Goal: Task Accomplishment & Management: Manage account settings

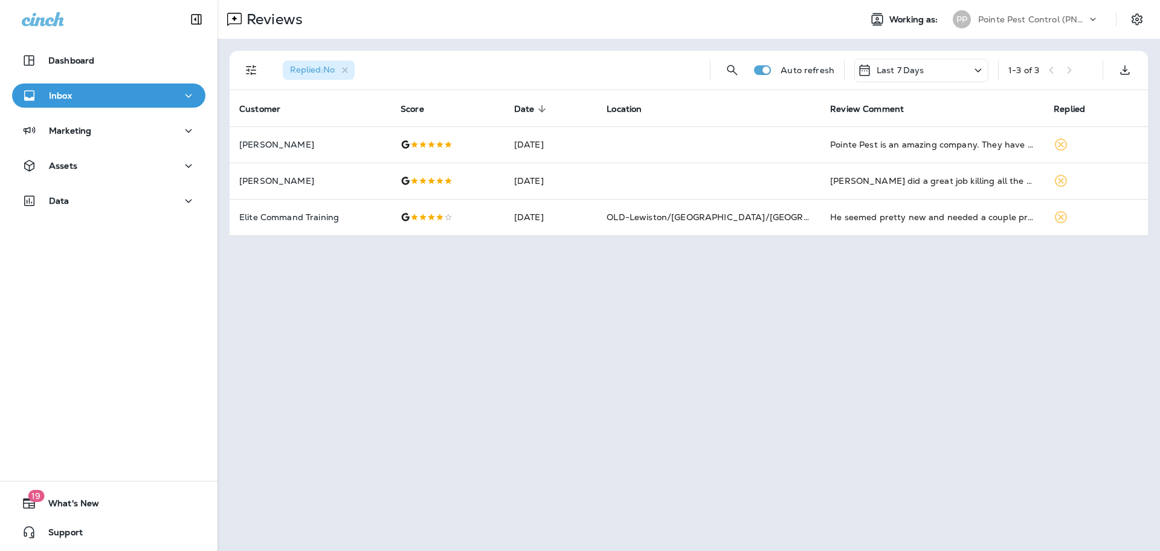
click at [1046, 16] on p "Pointe Pest Control (PNW)" at bounding box center [1032, 20] width 109 height 10
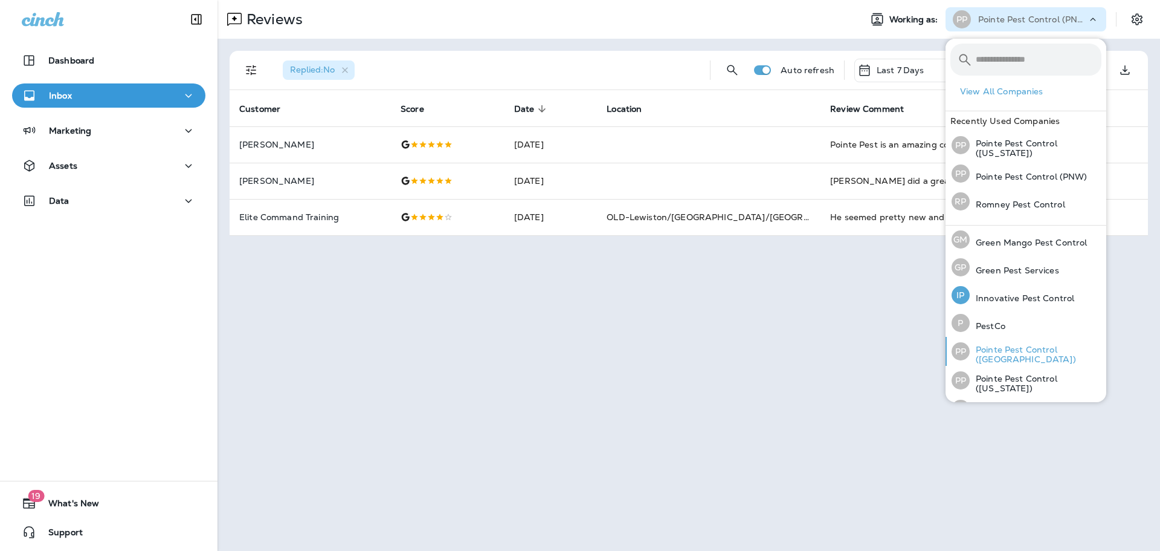
scroll to position [50, 0]
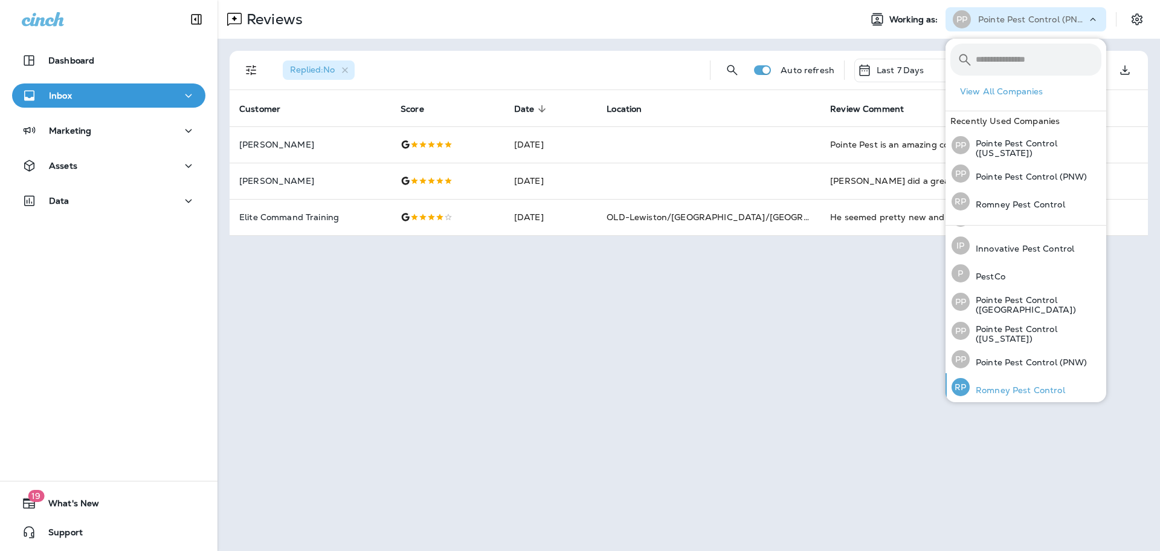
click at [1018, 390] on p "Romney Pest Control" at bounding box center [1017, 390] width 95 height 10
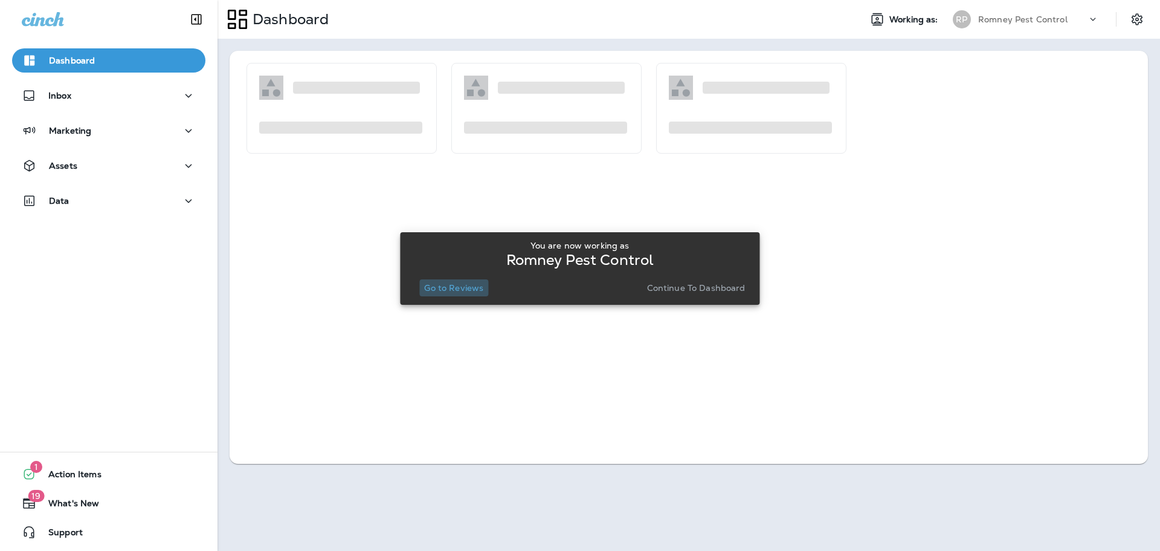
click at [456, 291] on p "Go to Reviews" at bounding box center [453, 288] width 59 height 10
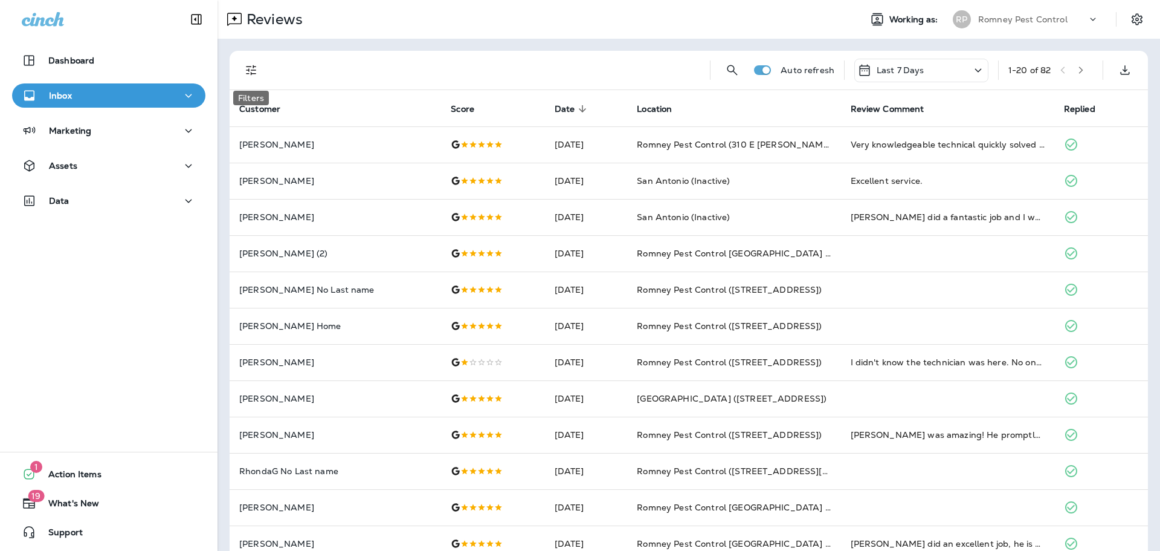
click at [251, 79] on button "Filters" at bounding box center [251, 70] width 24 height 24
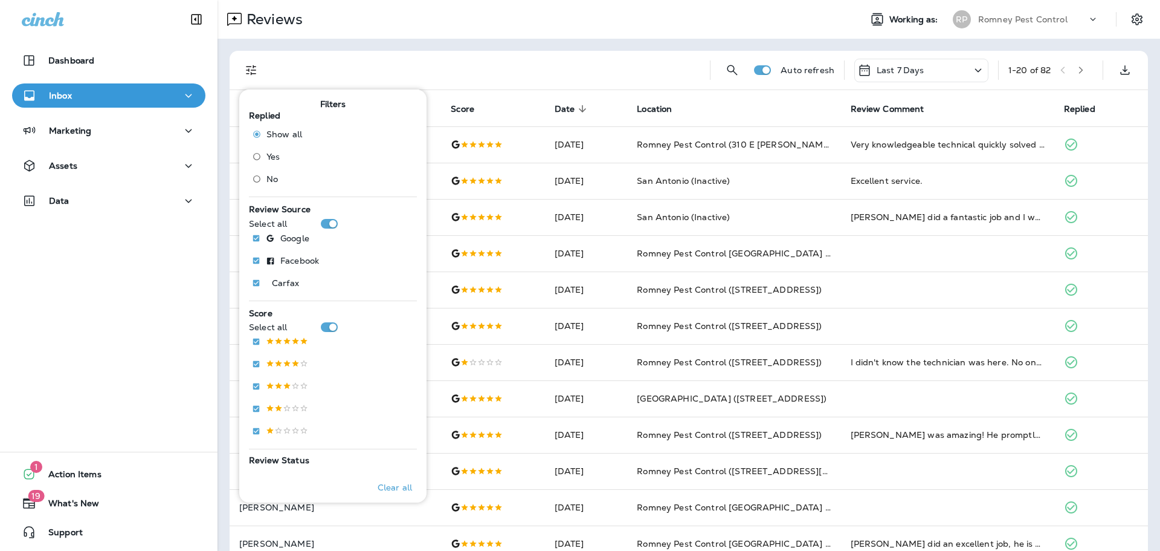
drag, startPoint x: 267, startPoint y: 181, endPoint x: 273, endPoint y: 177, distance: 7.4
click at [267, 181] on span "No" at bounding box center [272, 179] width 11 height 10
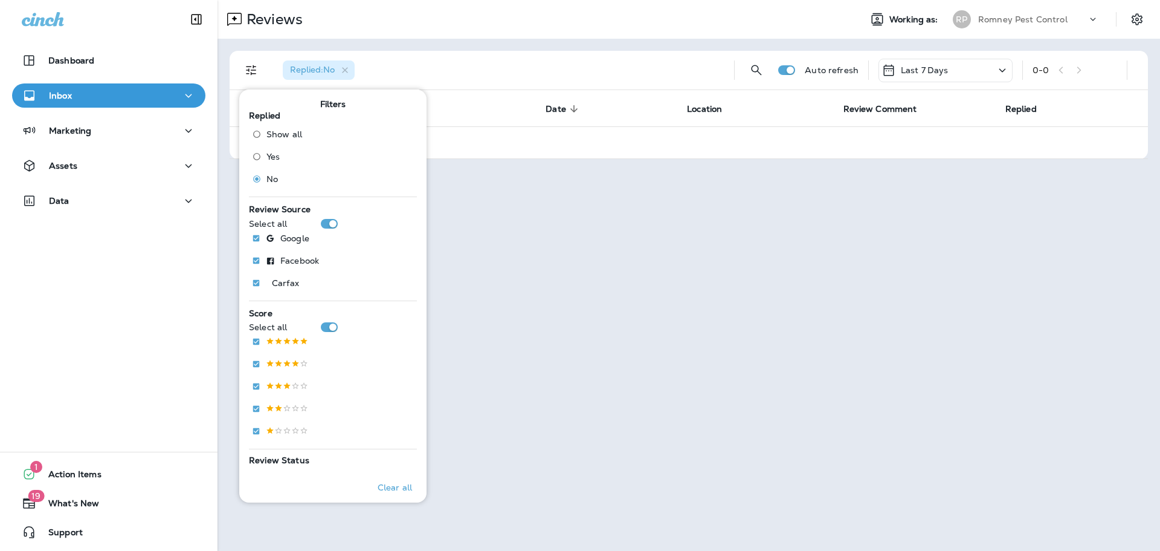
click at [1077, 18] on div "Romney Pest Control" at bounding box center [1032, 19] width 109 height 18
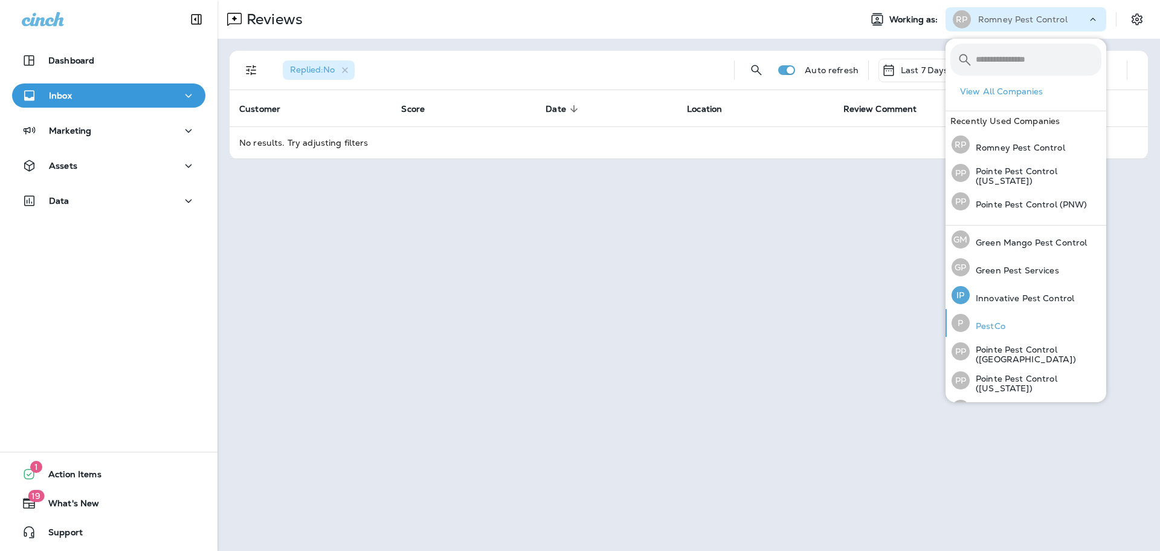
scroll to position [50, 0]
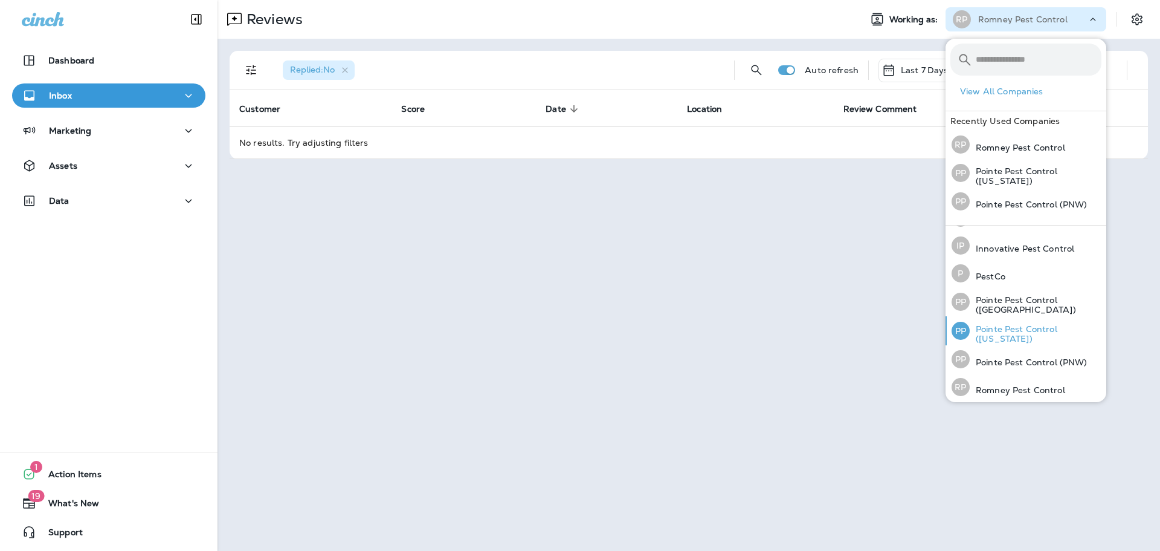
click at [1037, 331] on p "Pointe Pest Control ([US_STATE])" at bounding box center [1036, 333] width 132 height 19
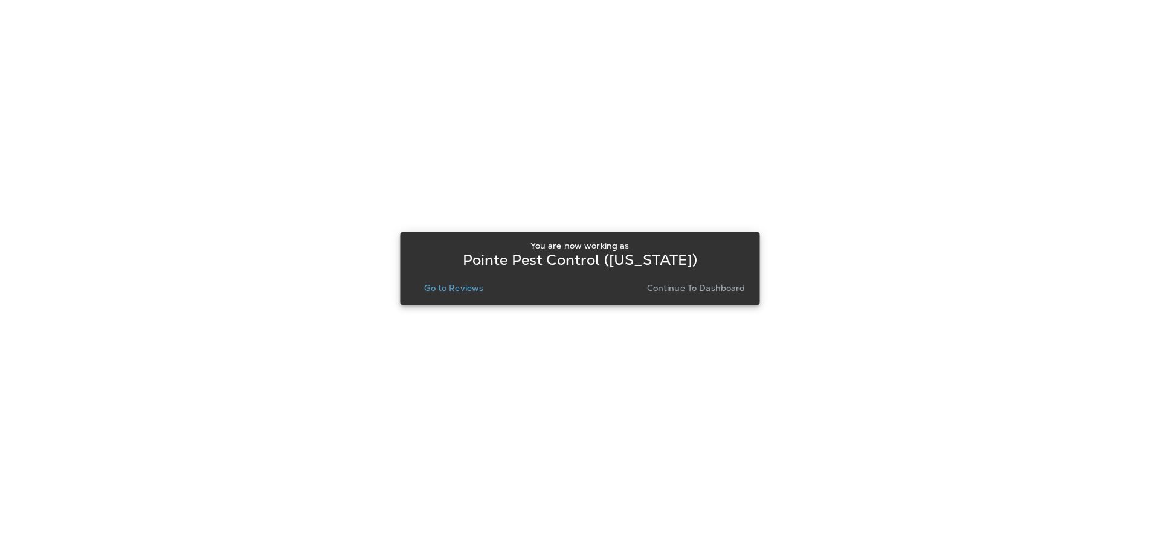
click at [464, 288] on p "Go to Reviews" at bounding box center [453, 288] width 59 height 10
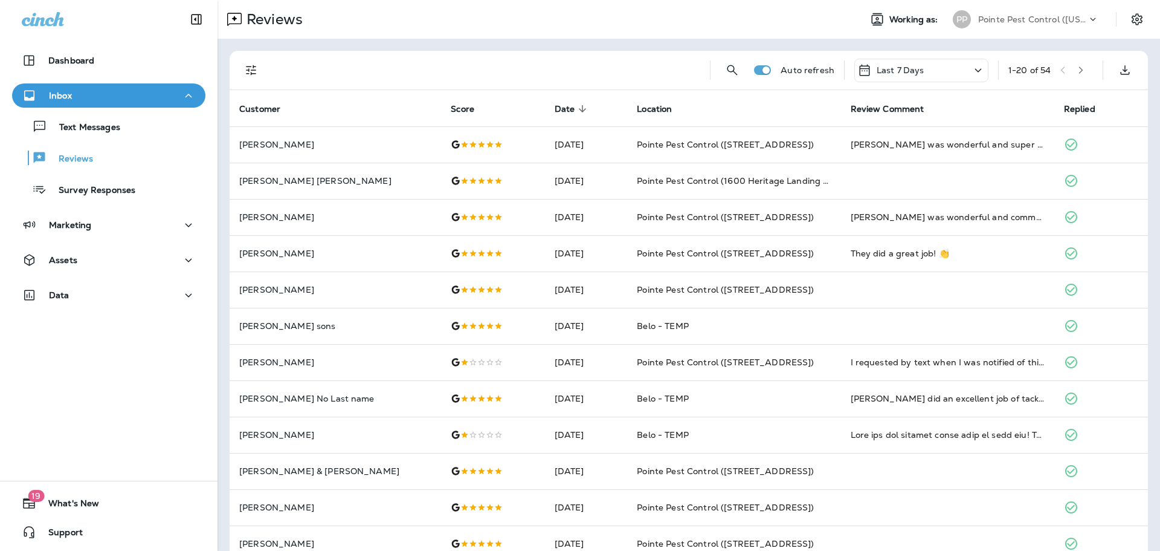
click at [1021, 25] on div "Pointe Pest Control ([US_STATE])" at bounding box center [1032, 19] width 109 height 18
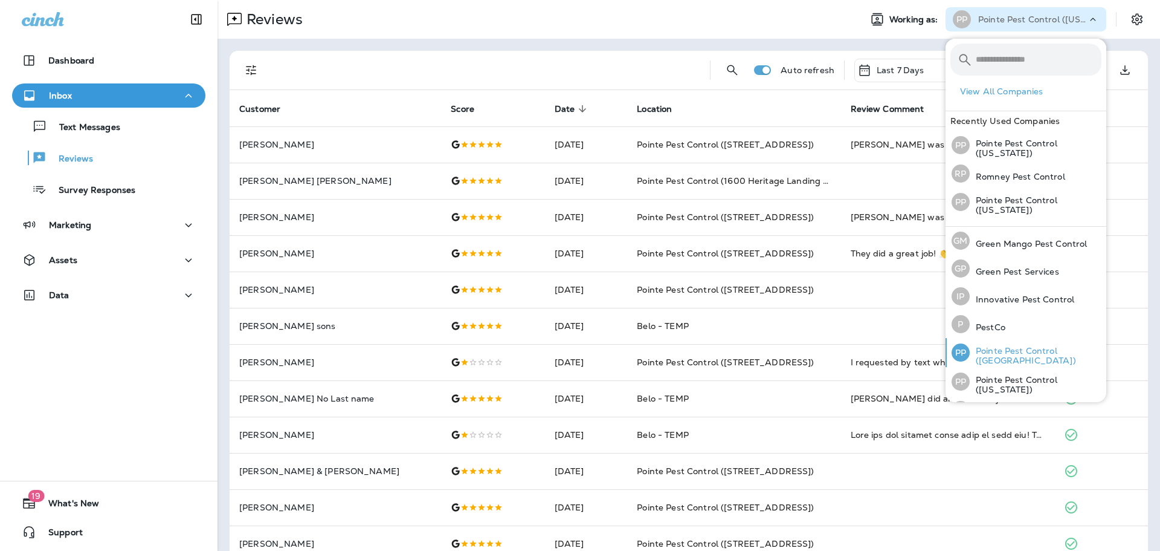
click at [1025, 347] on p "Pointe Pest Control ([GEOGRAPHIC_DATA])" at bounding box center [1036, 355] width 132 height 19
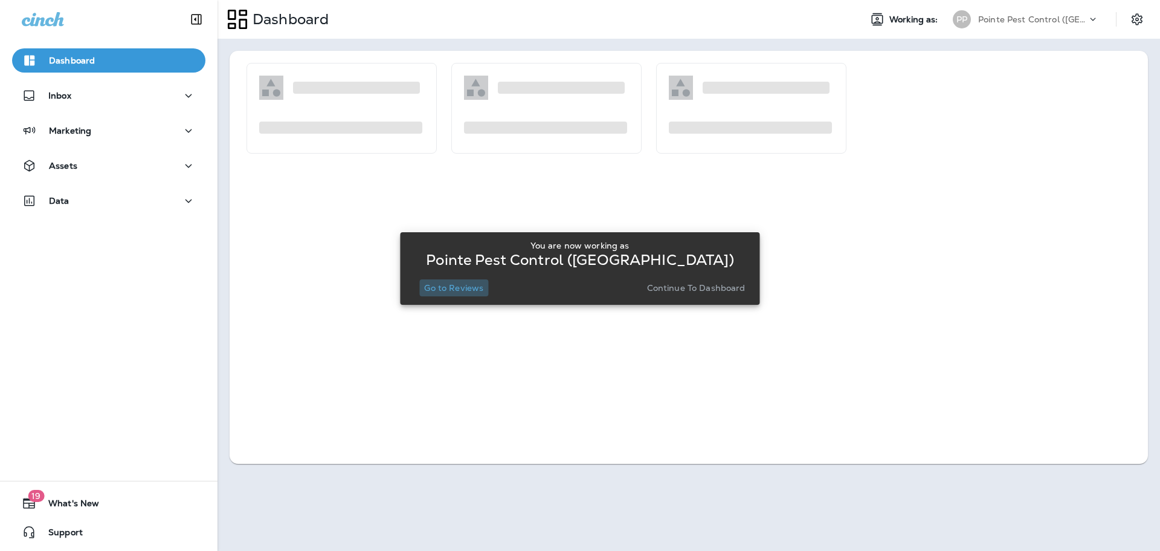
click at [440, 291] on p "Go to Reviews" at bounding box center [453, 288] width 59 height 10
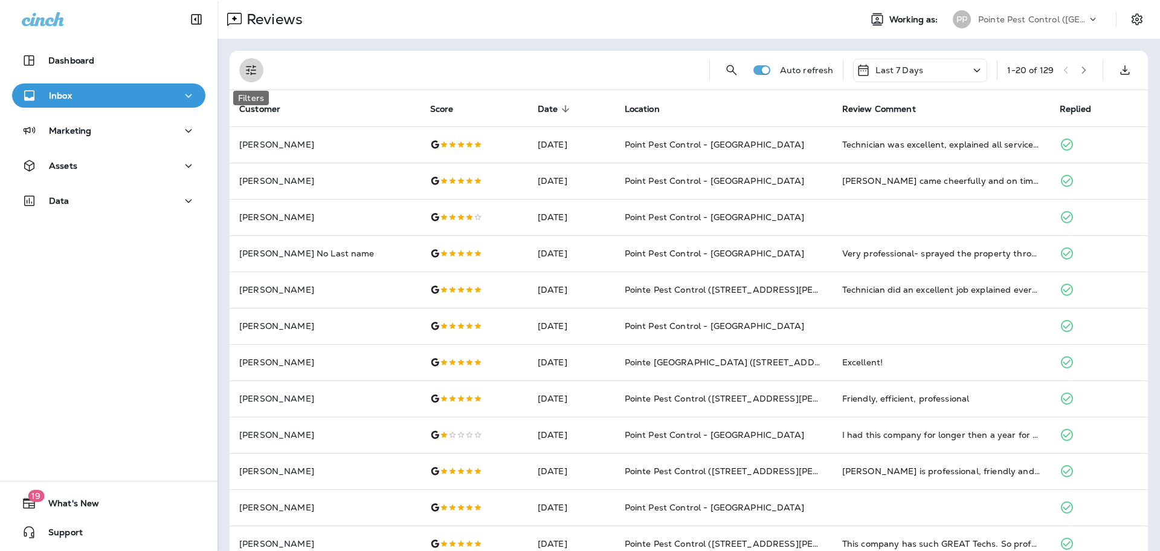
click at [250, 63] on icon "Filters" at bounding box center [251, 70] width 15 height 15
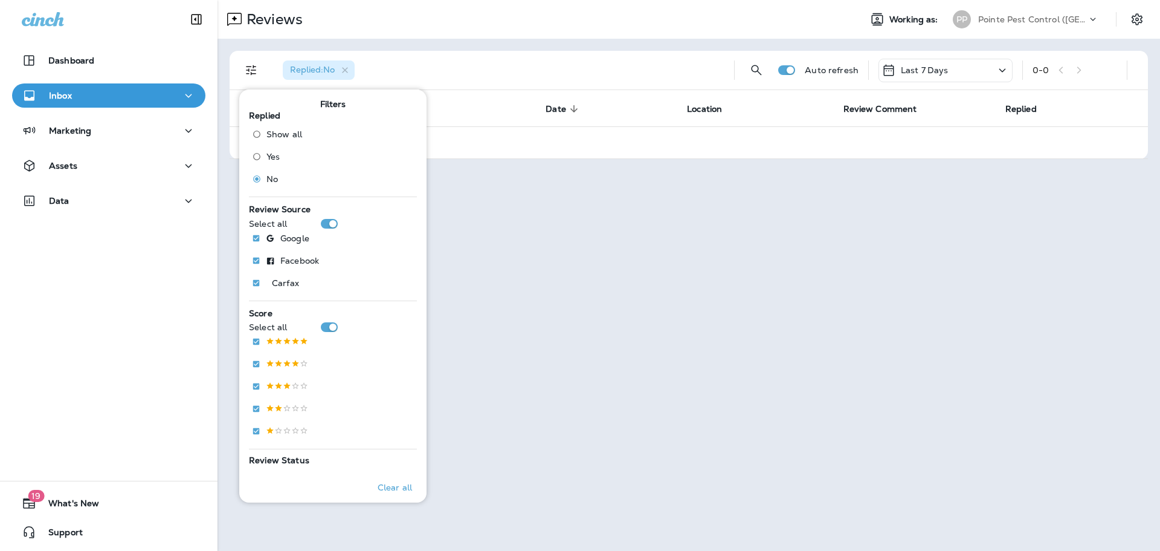
drag, startPoint x: 1010, startPoint y: 12, endPoint x: 1010, endPoint y: 21, distance: 9.1
click at [1010, 12] on div "Pointe Pest Control ([GEOGRAPHIC_DATA])" at bounding box center [1032, 19] width 109 height 18
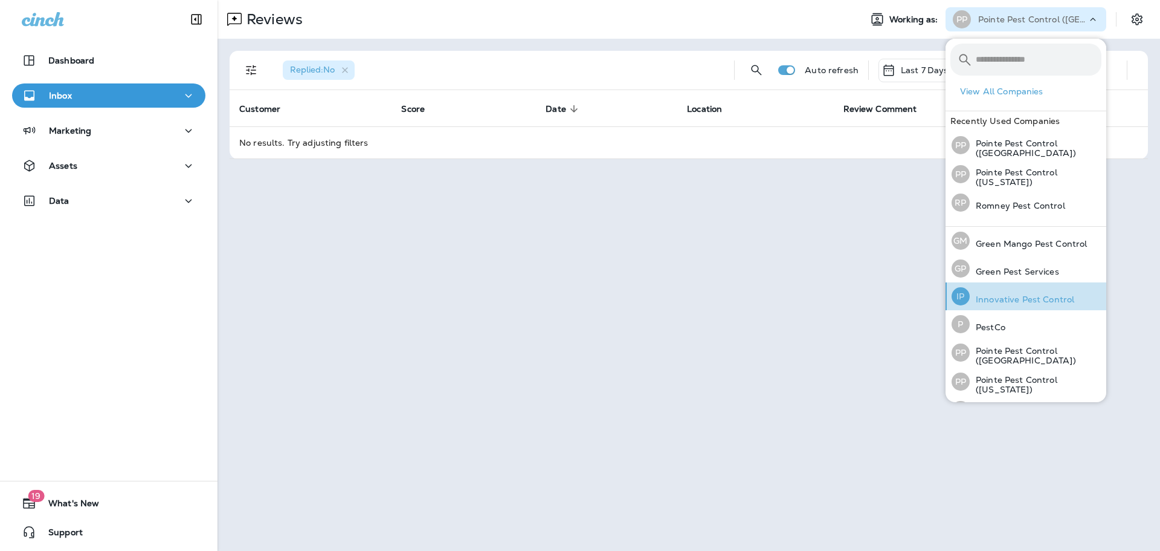
click at [1050, 302] on p "Innovative Pest Control" at bounding box center [1022, 299] width 105 height 10
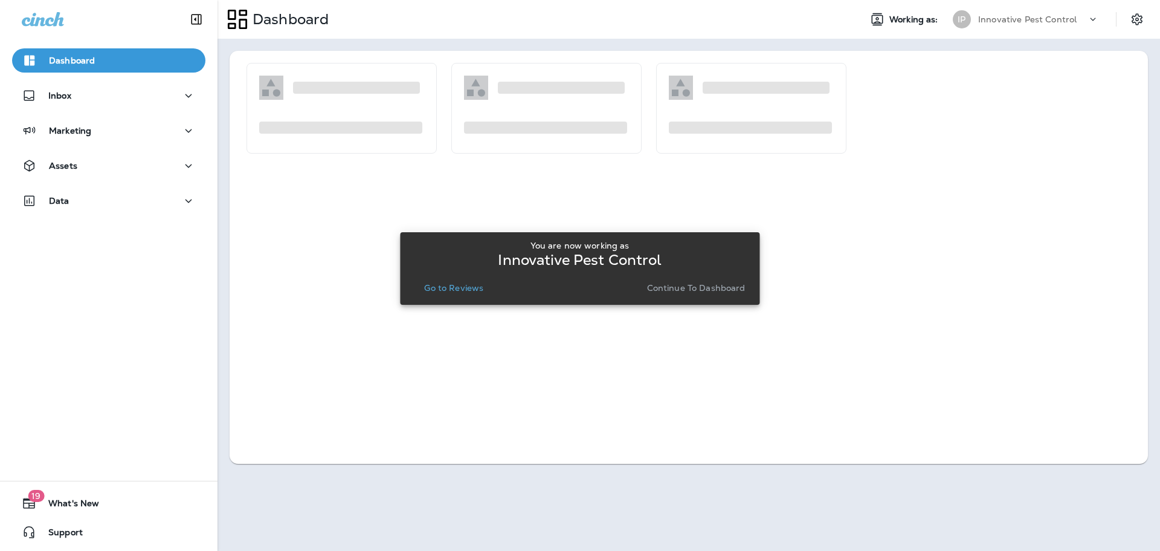
click at [452, 299] on div "You are now working as Innovative Pest Control Go to Reviews Continue to Dashbo…" at bounding box center [580, 268] width 340 height 65
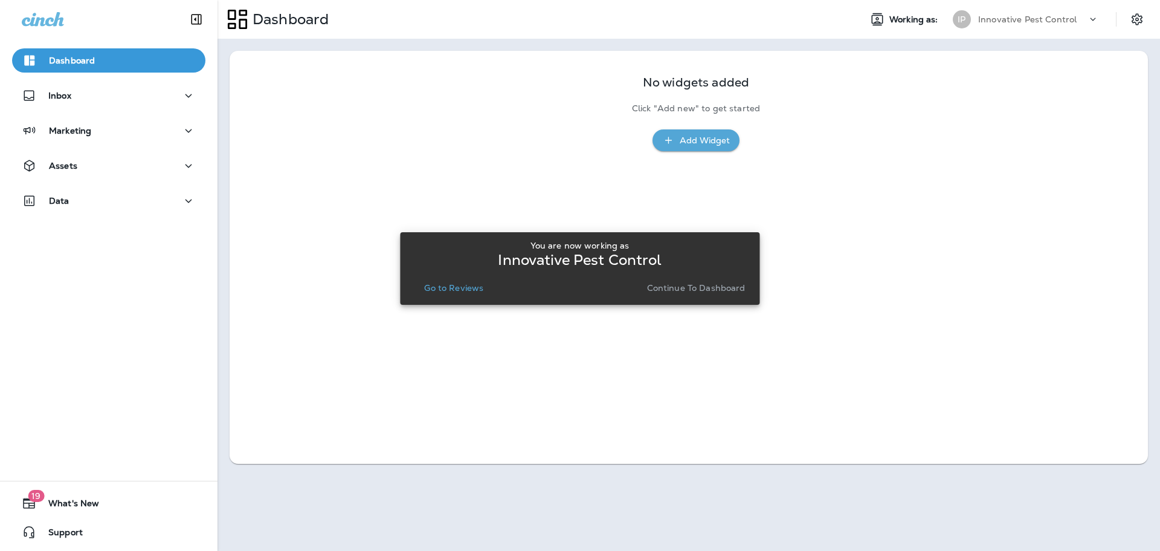
click at [461, 290] on p "Go to Reviews" at bounding box center [453, 288] width 59 height 10
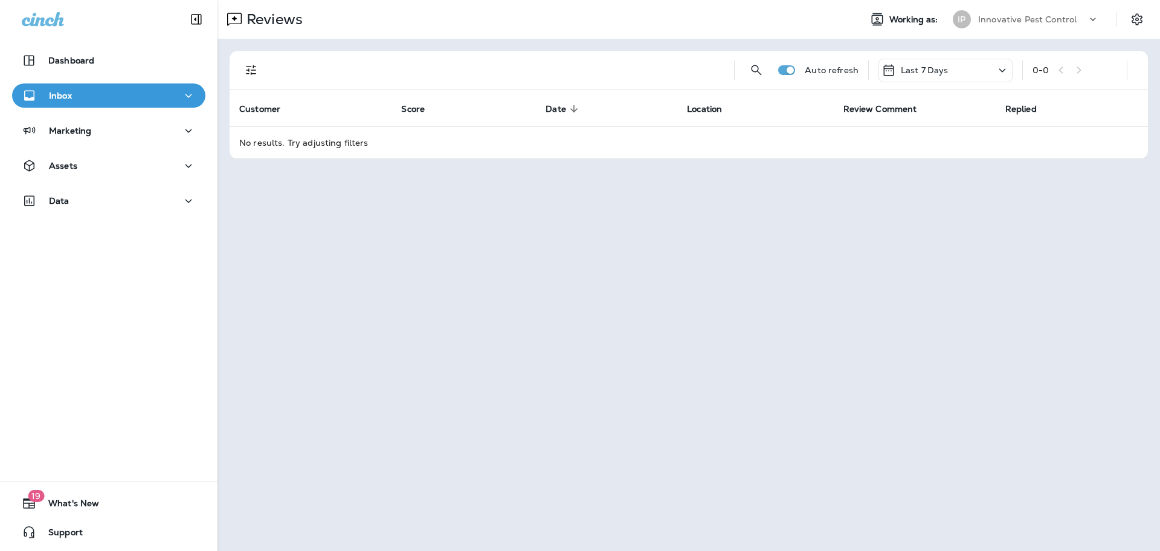
click at [1023, 21] on p "Innovative Pest Control" at bounding box center [1027, 20] width 99 height 10
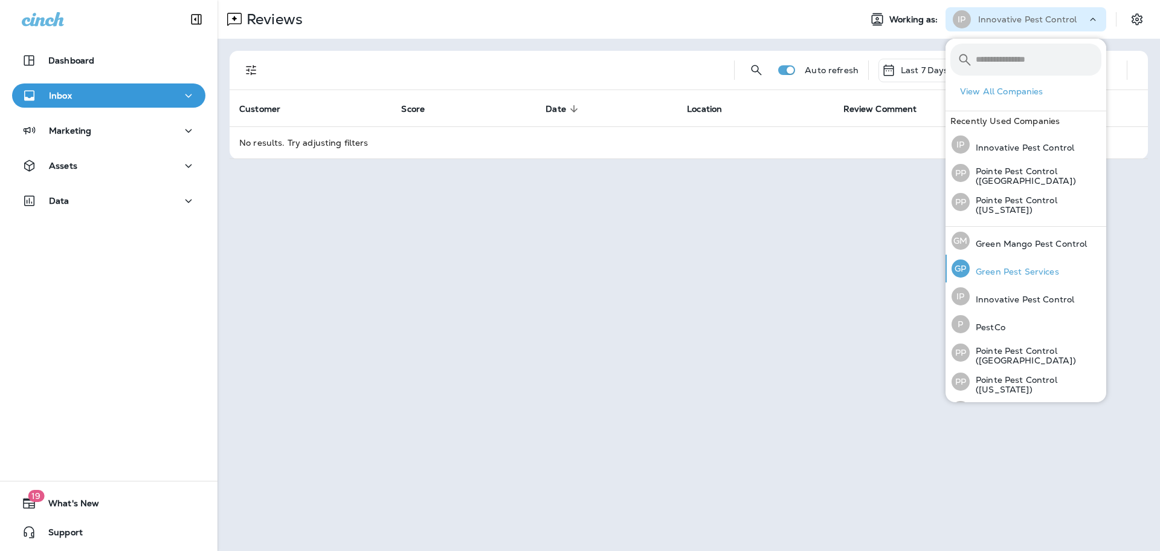
click at [1054, 257] on div "[PERSON_NAME] Pest Services" at bounding box center [1005, 268] width 117 height 28
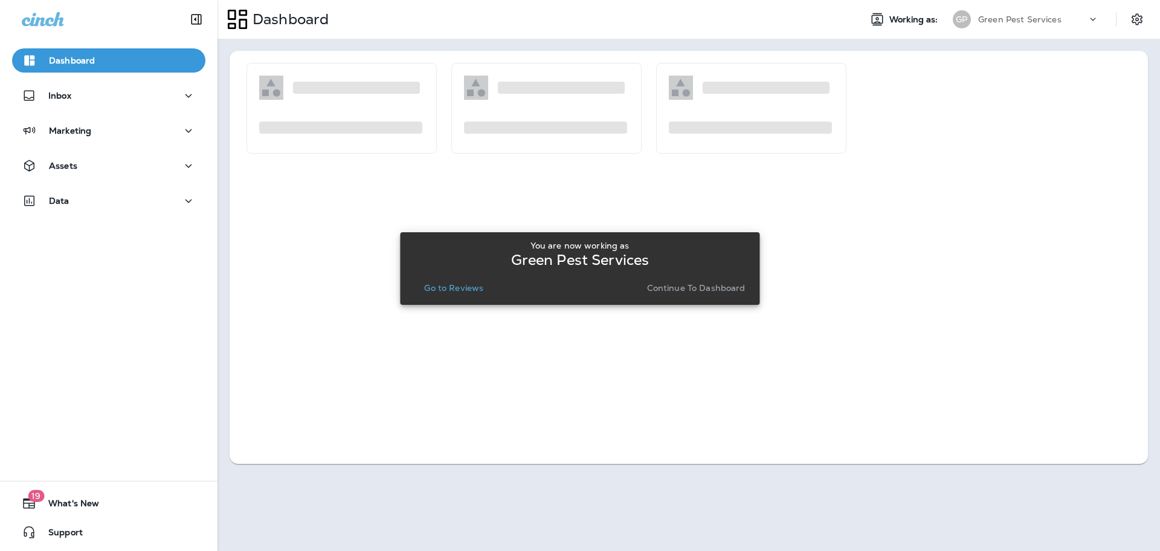
click at [471, 289] on p "Go to Reviews" at bounding box center [453, 288] width 59 height 10
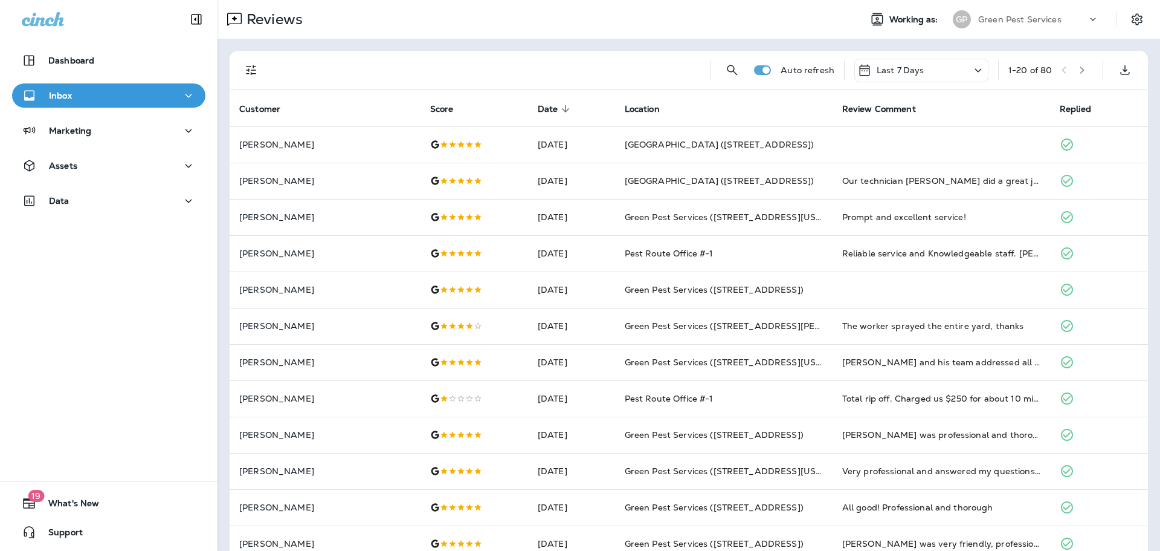
click at [1046, 17] on p "Green Pest Services" at bounding box center [1019, 20] width 83 height 10
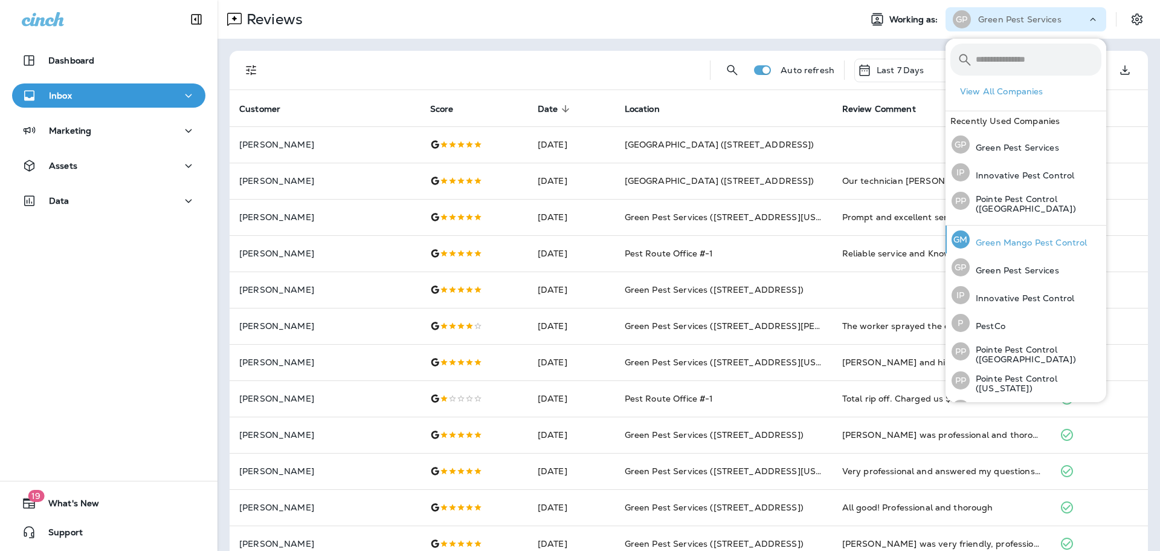
click at [1010, 239] on p "Green Mango Pest Control" at bounding box center [1028, 243] width 117 height 10
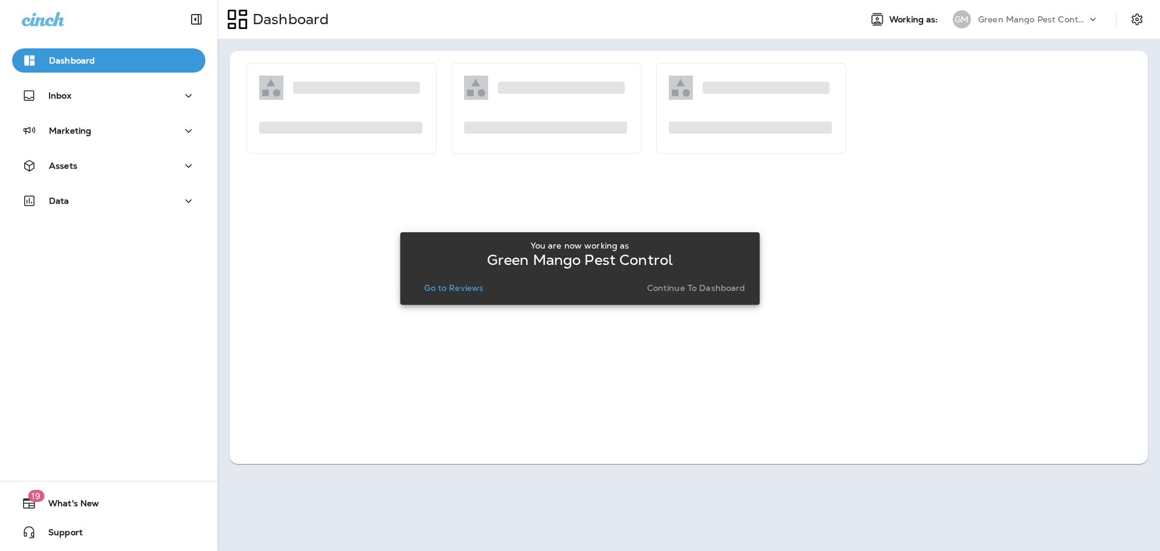
click at [455, 289] on p "Go to Reviews" at bounding box center [453, 288] width 59 height 10
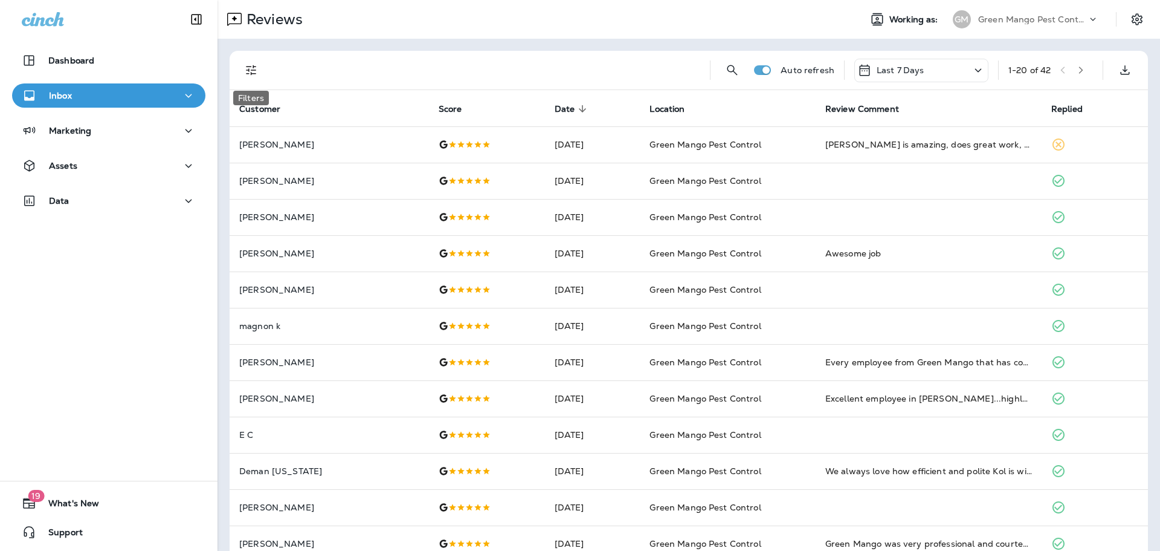
drag, startPoint x: 253, startPoint y: 58, endPoint x: 254, endPoint y: 68, distance: 10.4
click at [253, 58] on button "Filters" at bounding box center [251, 70] width 24 height 24
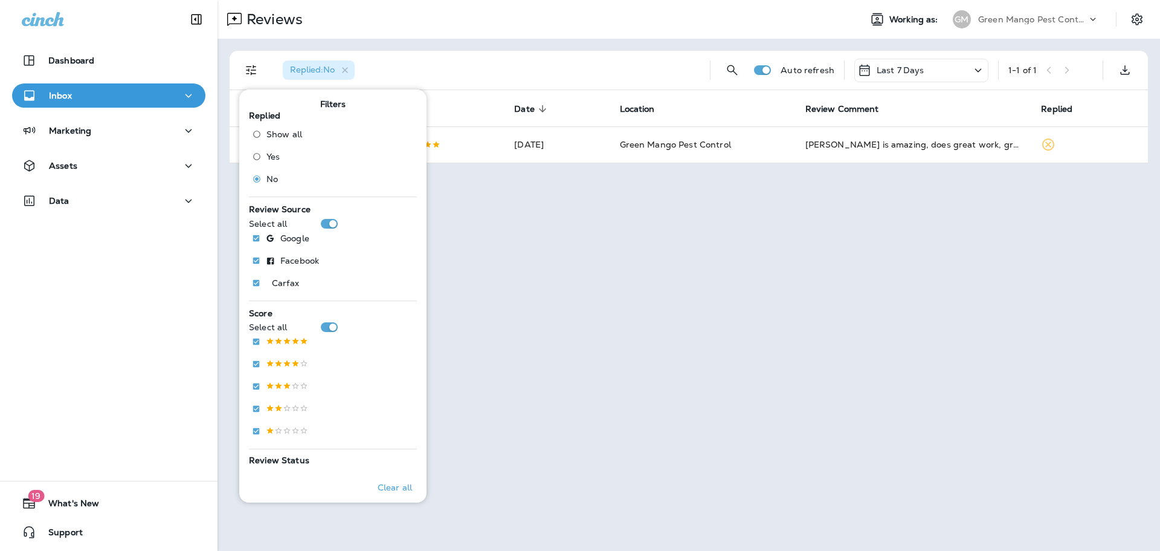
click at [608, 35] on div "Reviews Working as: GM Green Mango Pest Control" at bounding box center [689, 19] width 943 height 39
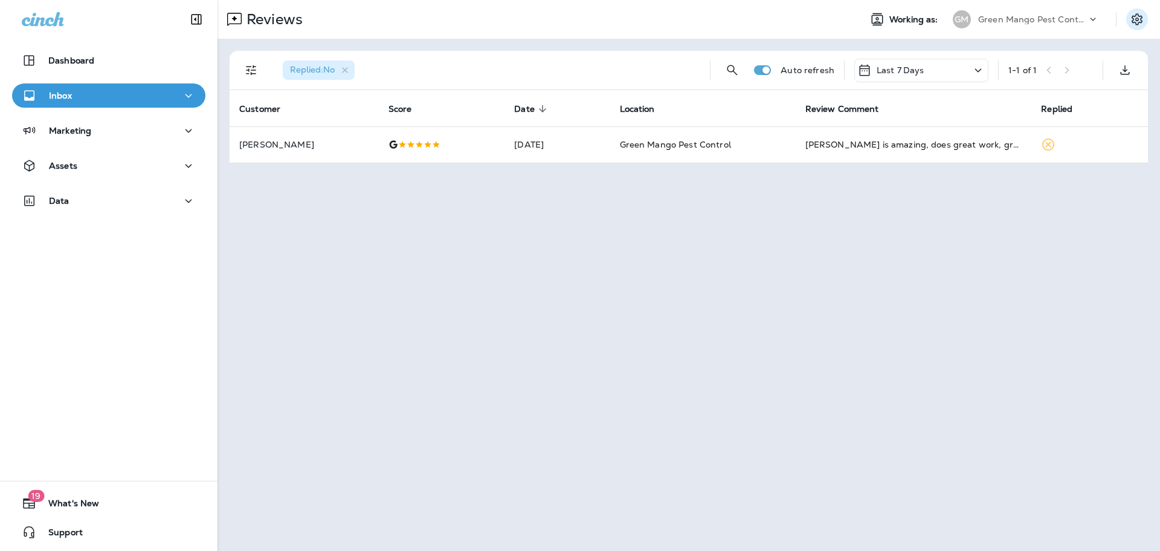
click at [1136, 21] on icon "Settings" at bounding box center [1137, 19] width 15 height 15
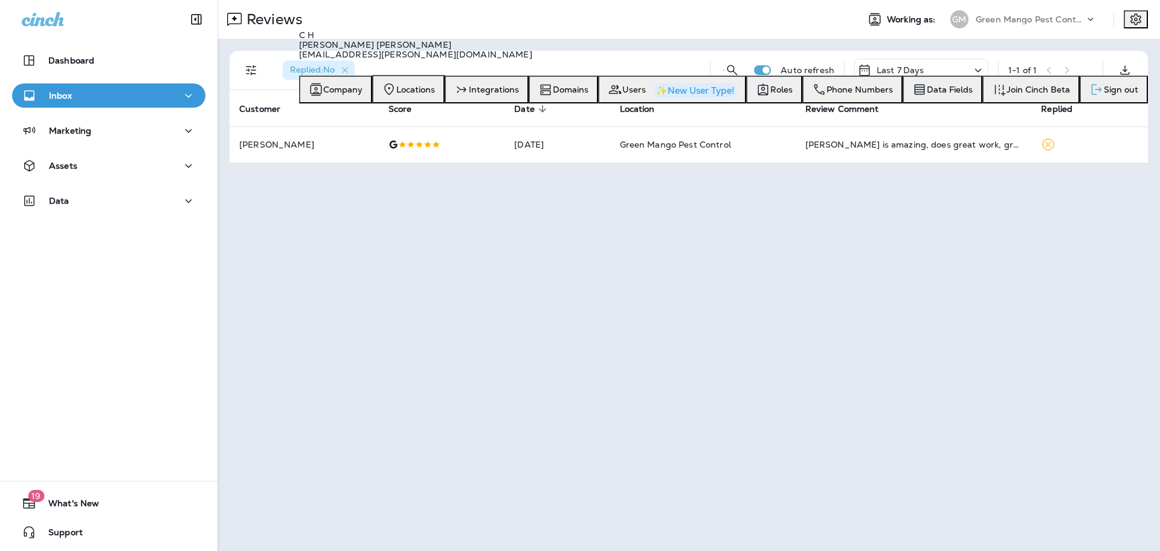
click at [1104, 94] on span "Sign out" at bounding box center [1121, 90] width 34 height 10
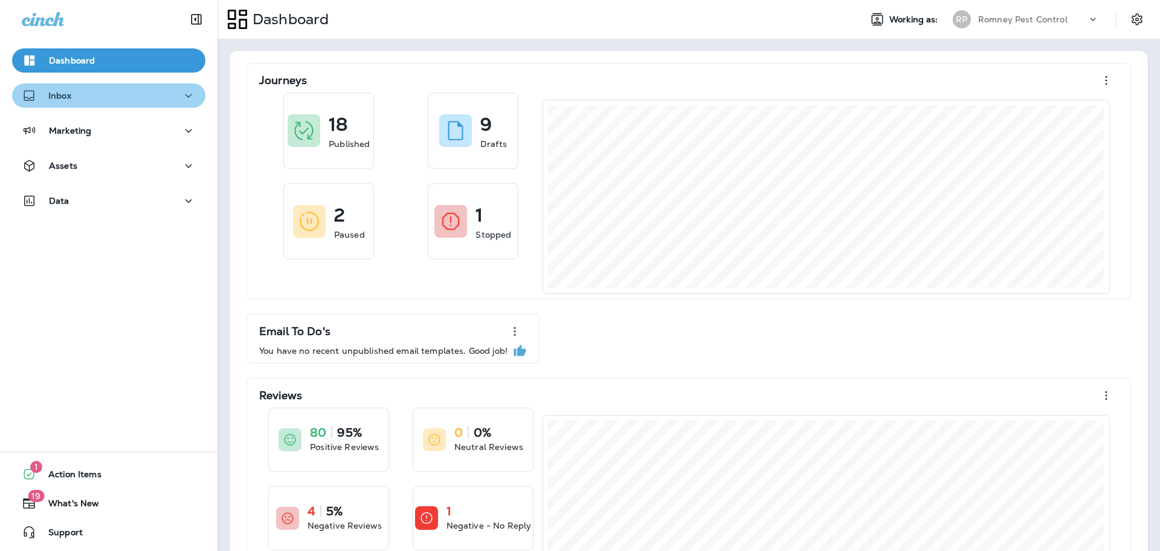
click at [125, 98] on div "Inbox" at bounding box center [109, 95] width 174 height 15
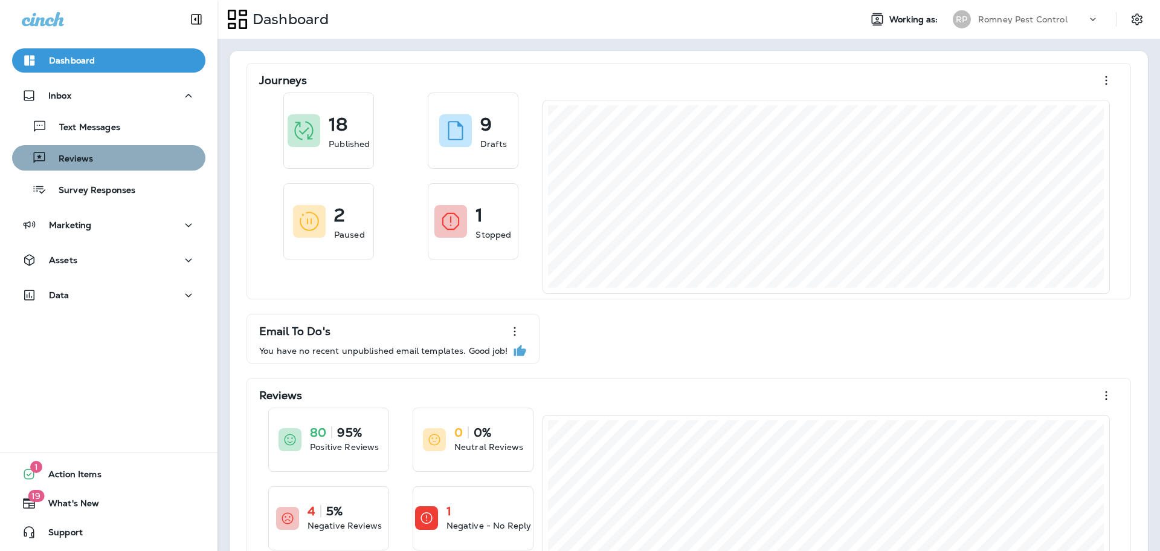
click at [122, 152] on div "Reviews" at bounding box center [109, 158] width 184 height 18
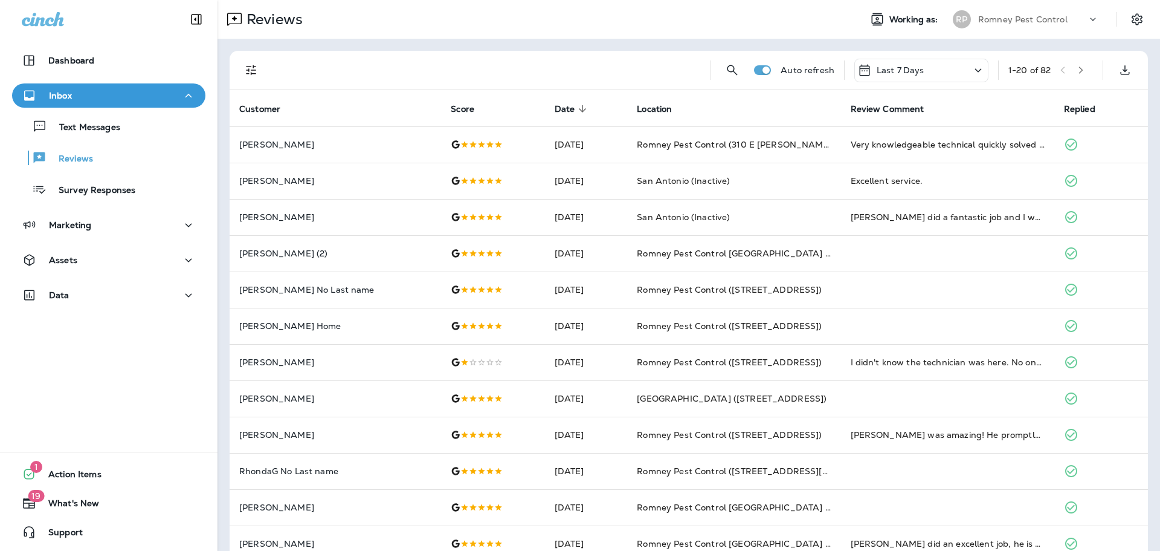
click at [254, 72] on icon "Filters" at bounding box center [251, 70] width 15 height 15
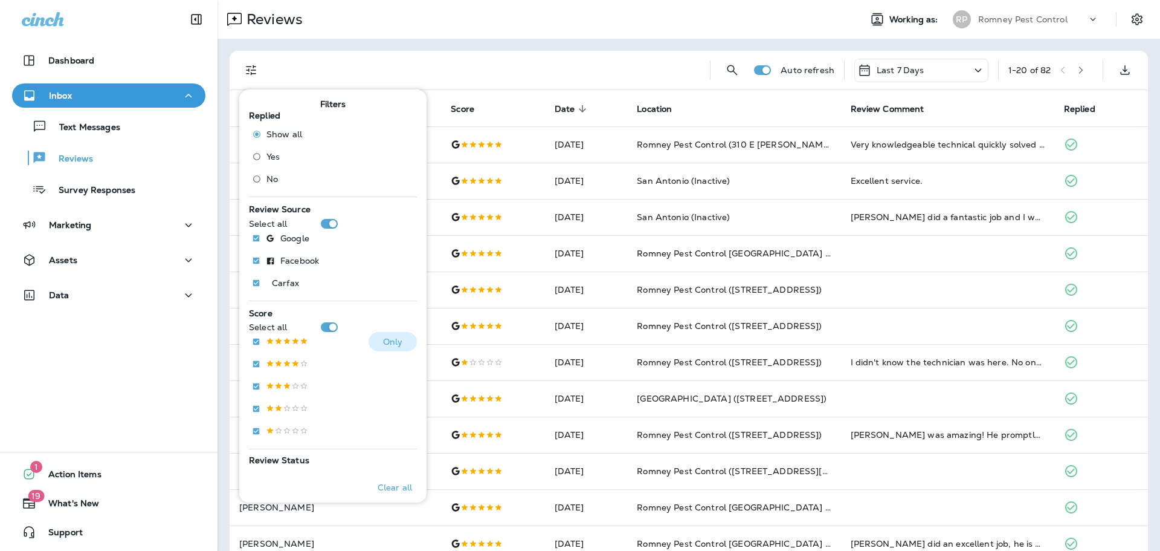
click at [292, 339] on p at bounding box center [287, 342] width 42 height 10
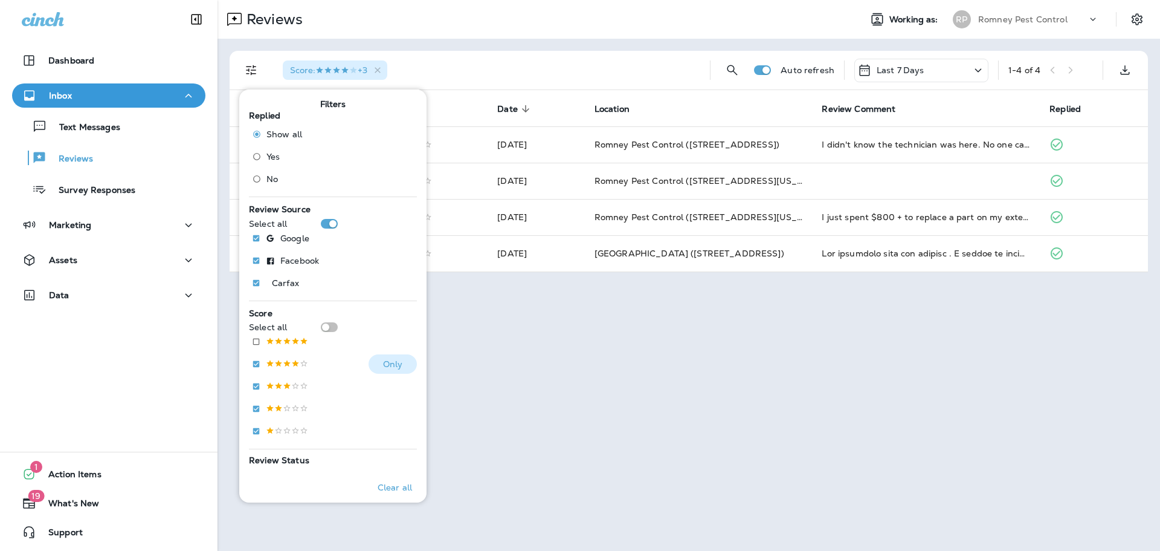
click at [288, 362] on p at bounding box center [287, 364] width 42 height 10
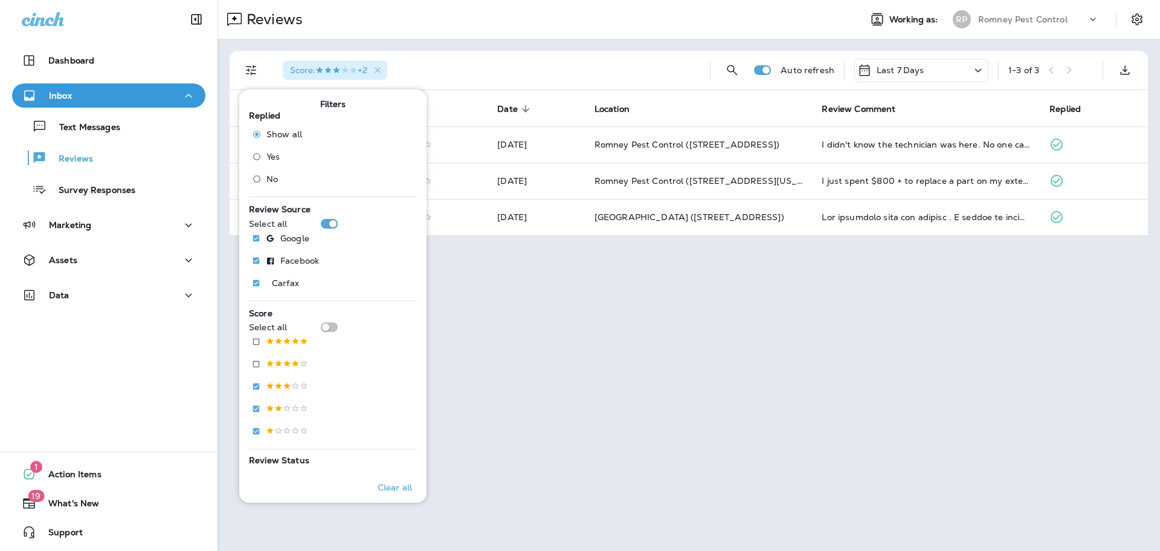
click at [645, 26] on div "Reviews" at bounding box center [534, 19] width 633 height 24
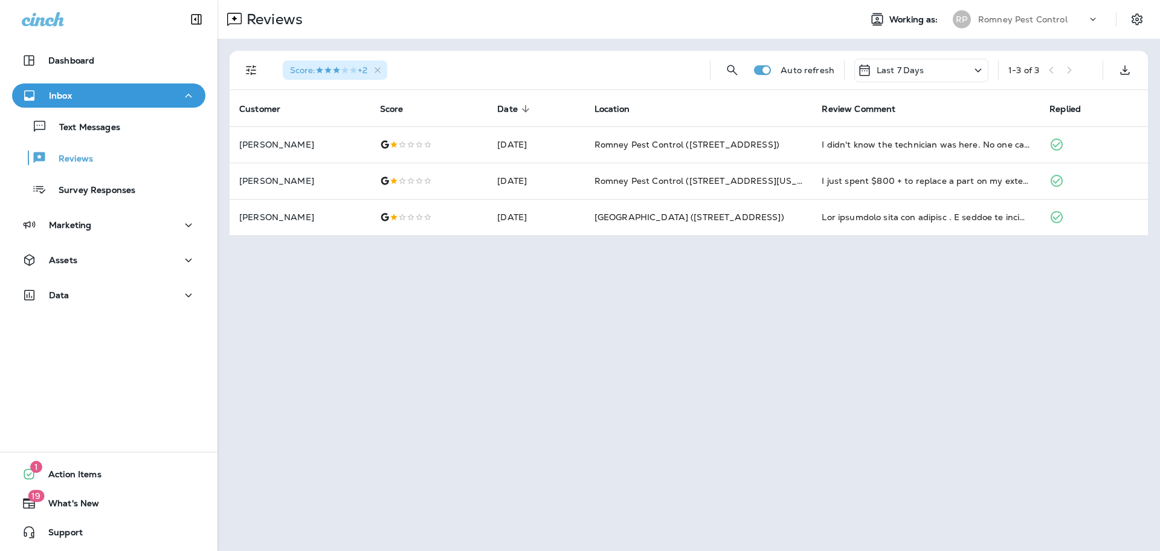
click at [921, 70] on p "Last 7 Days" at bounding box center [901, 70] width 48 height 10
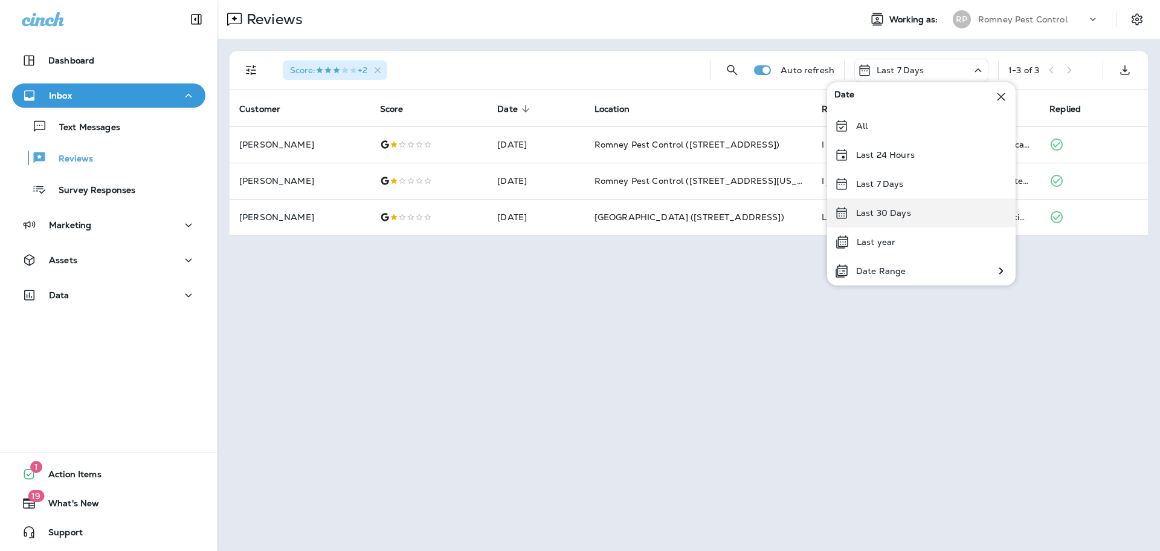
click at [895, 213] on p "Last 30 Days" at bounding box center [883, 213] width 55 height 10
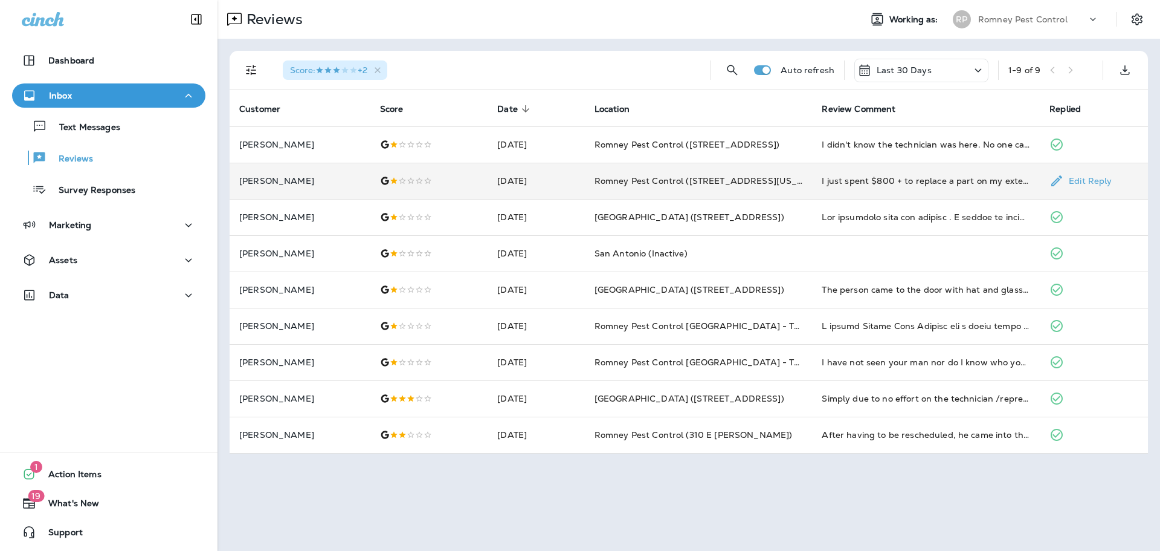
click at [786, 192] on td "Romney Pest Control ([STREET_ADDRESS][US_STATE])" at bounding box center [699, 181] width 228 height 36
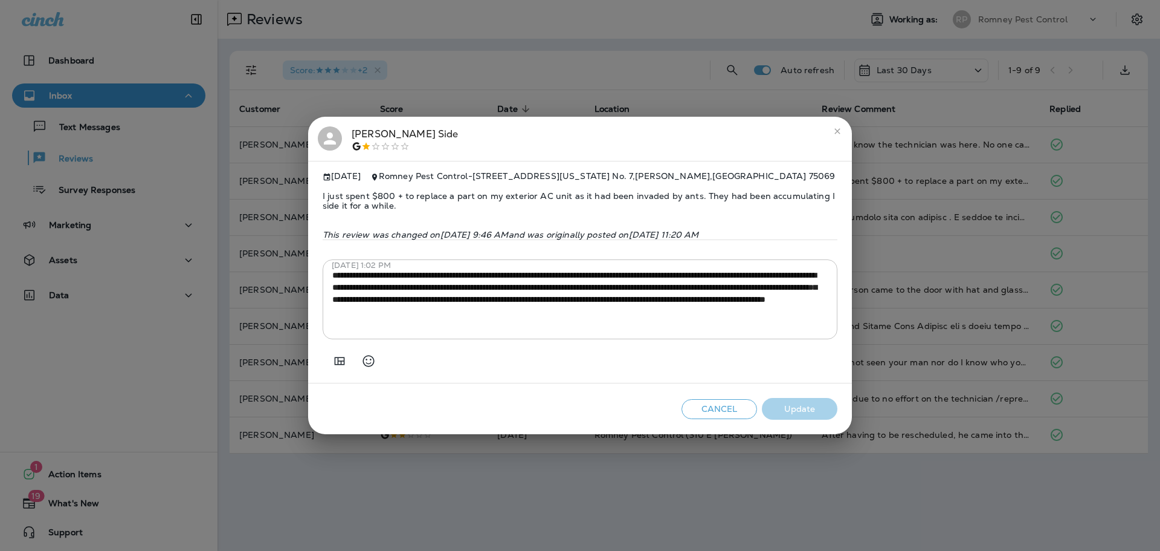
click at [962, 216] on div "**********" at bounding box center [580, 275] width 1160 height 551
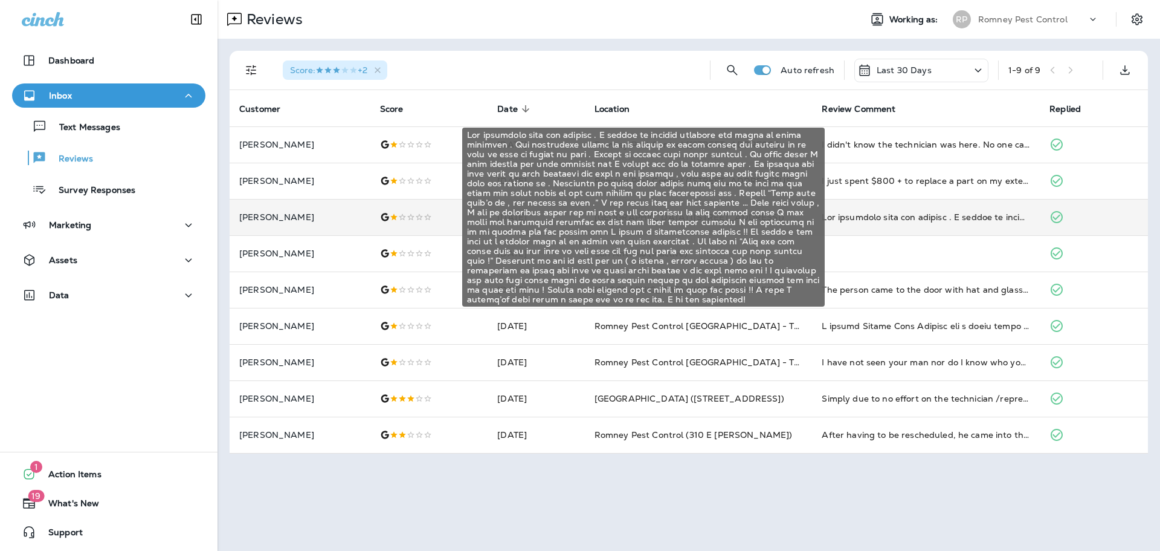
click at [919, 219] on div "Not impressed with the service . I called to receive services for signs of mous…" at bounding box center [926, 217] width 209 height 12
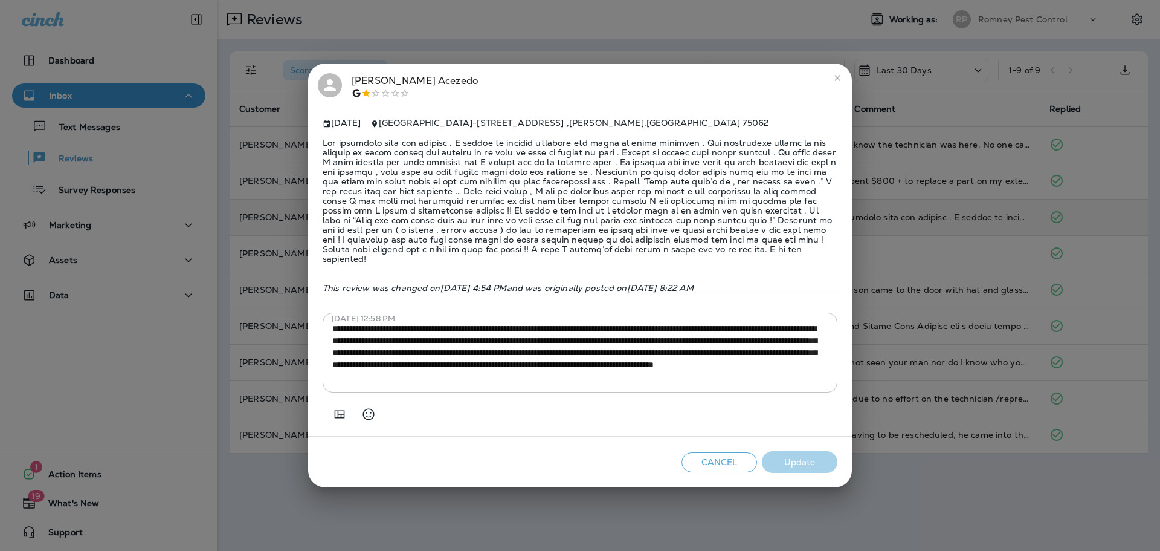
click at [919, 219] on div "**********" at bounding box center [580, 275] width 1160 height 551
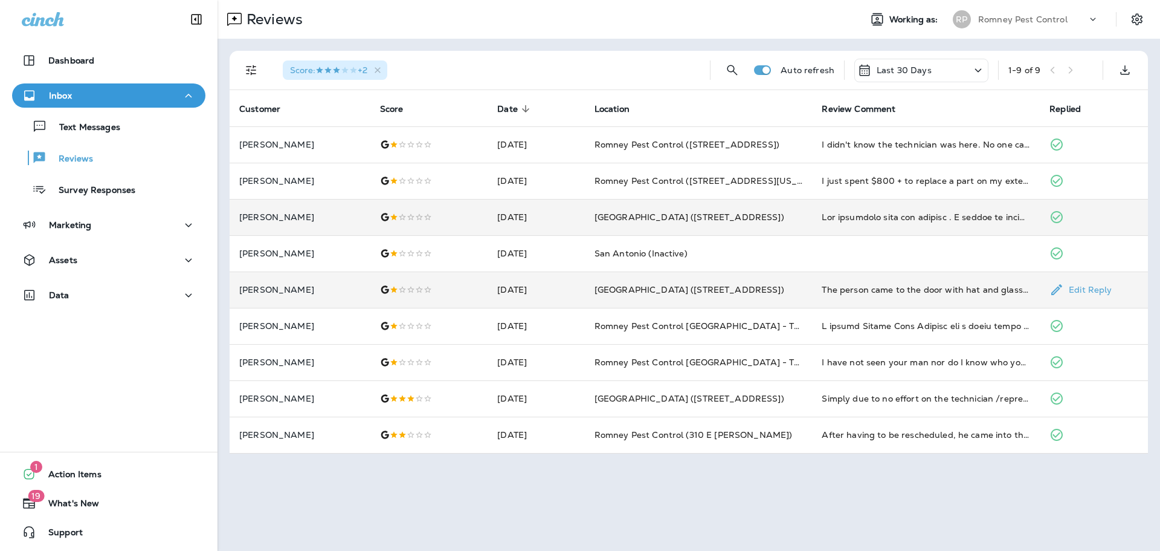
click at [916, 297] on td "The person came to the door with hat and glasses and a bandanna on his face. No…" at bounding box center [926, 289] width 228 height 36
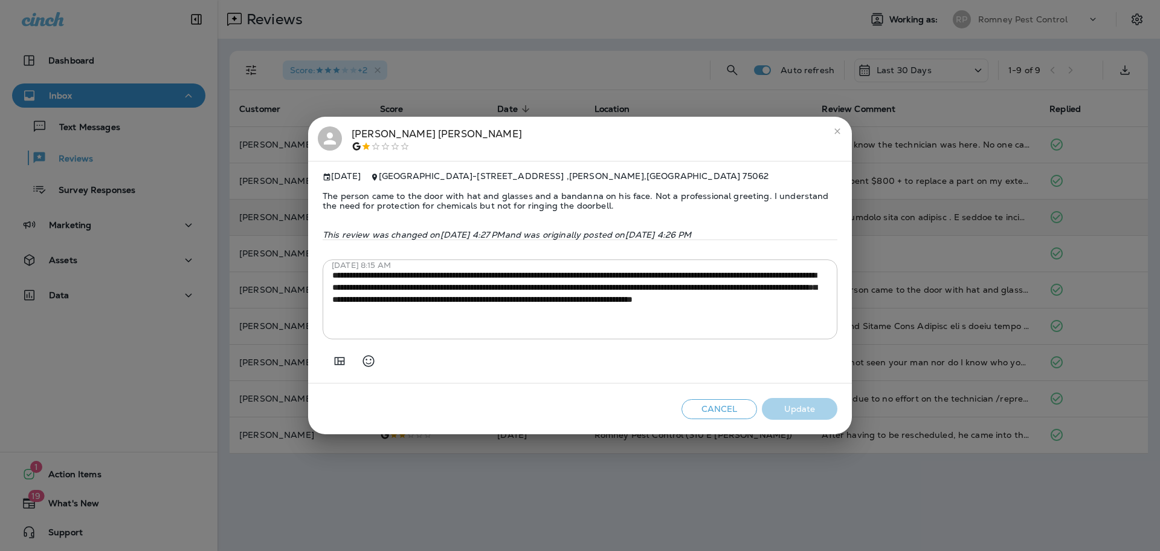
click at [931, 294] on div "**********" at bounding box center [580, 275] width 1160 height 551
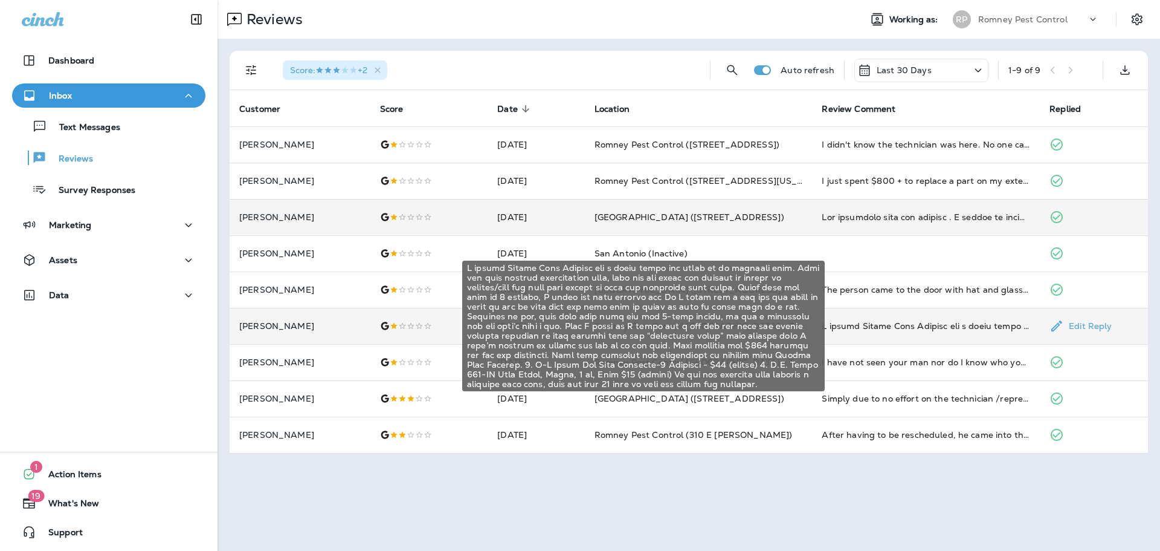
click at [922, 328] on div "I called Romney Pest Control for a mouse which had taken to my backyard shed. W…" at bounding box center [926, 326] width 209 height 12
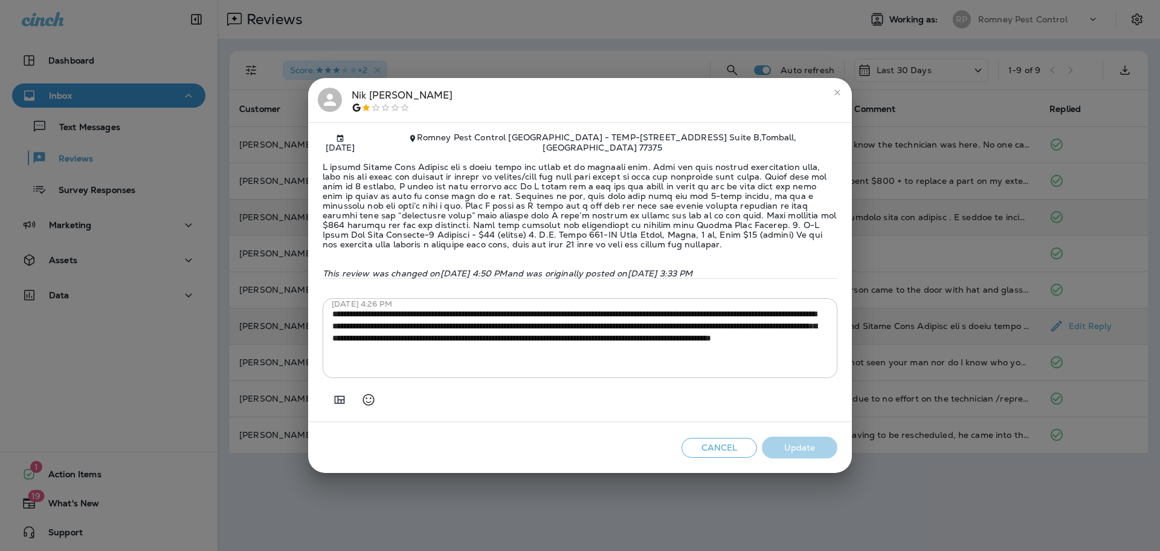
click at [922, 328] on div "**********" at bounding box center [580, 275] width 1160 height 551
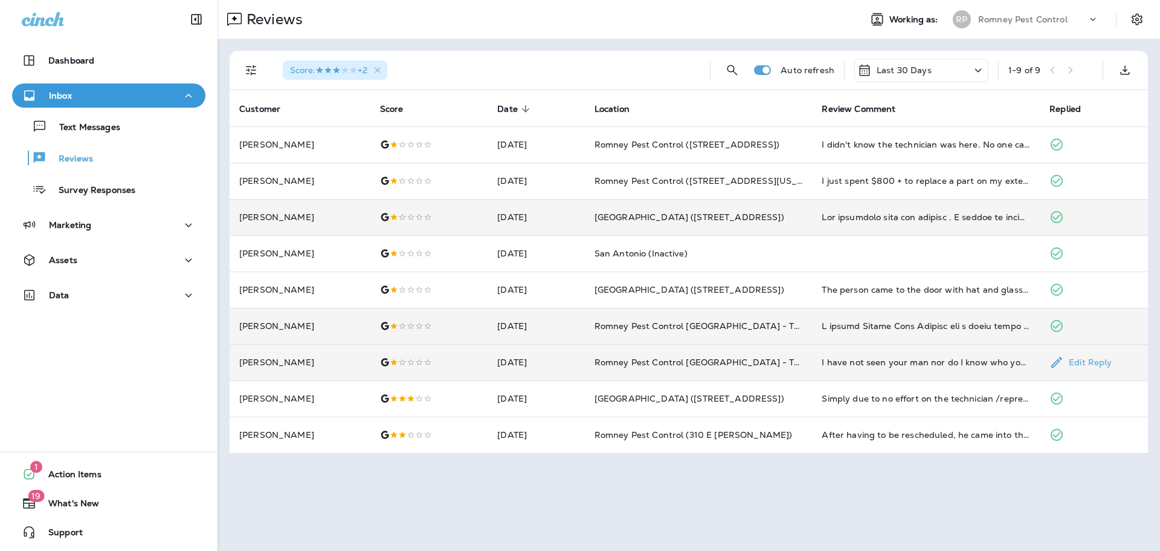
click at [894, 346] on td "I have not seen your man nor do I know who you are Can’t reach you by phone Cal…" at bounding box center [926, 362] width 228 height 36
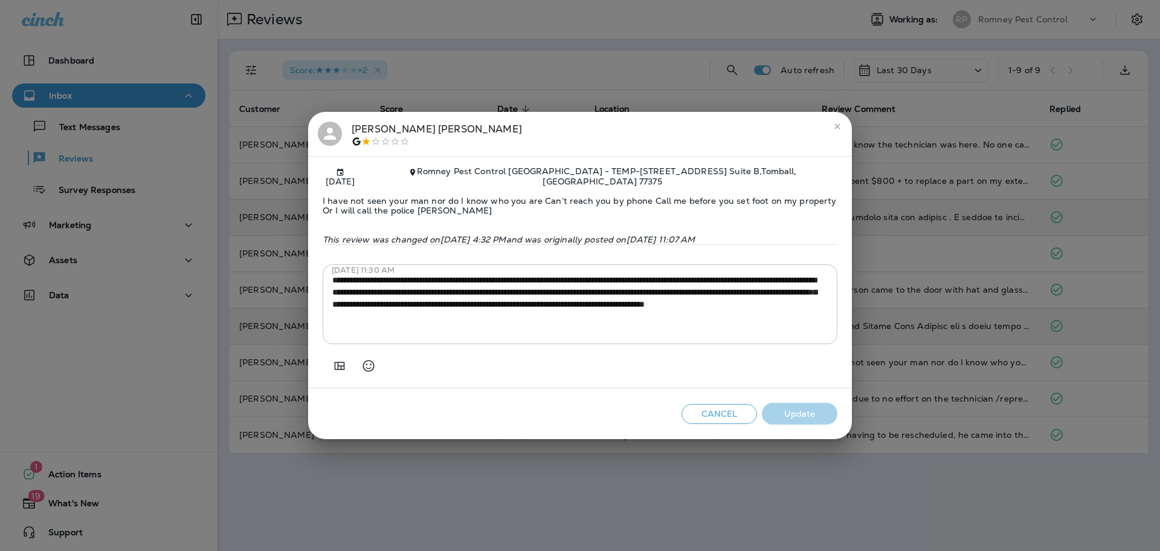
click at [901, 354] on div "**********" at bounding box center [580, 275] width 1160 height 551
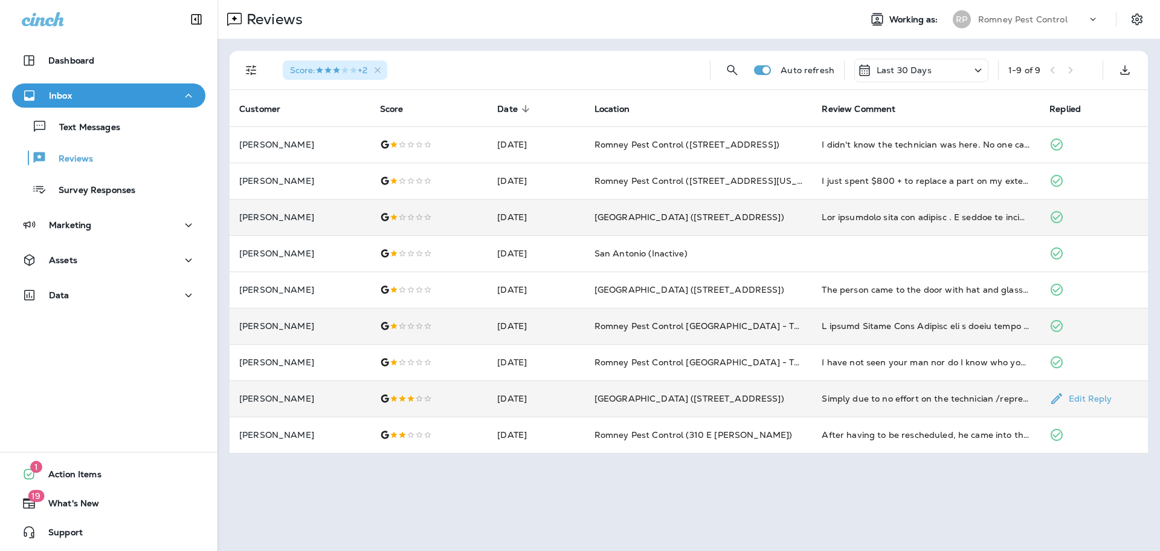
click at [910, 414] on td "Simply due to no effort on the technician /representative from [PERSON_NAME] he…" at bounding box center [926, 398] width 228 height 36
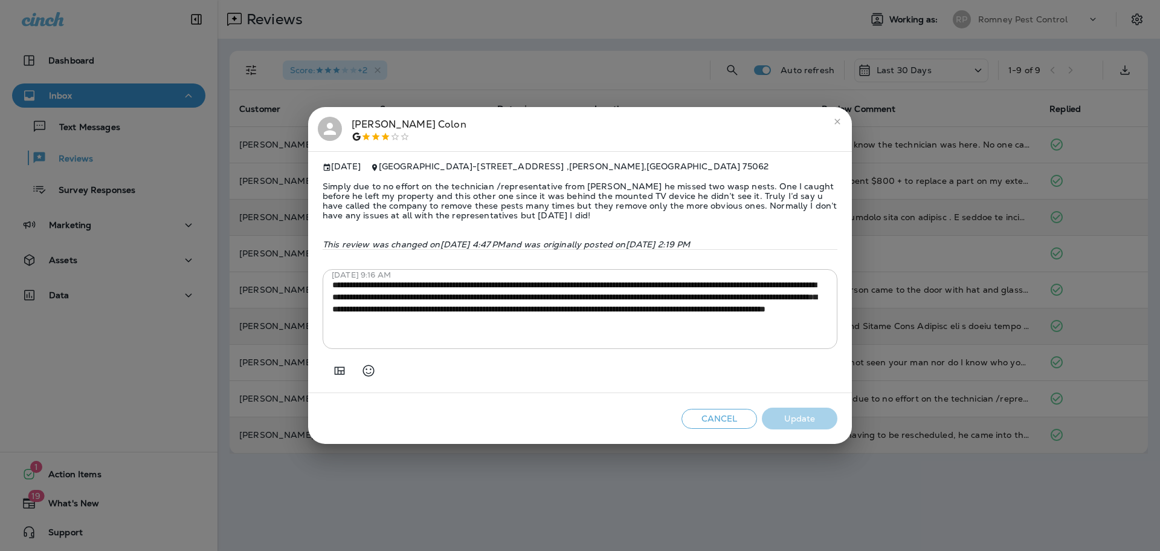
click at [919, 422] on div "[PERSON_NAME] [DATE] [GEOGRAPHIC_DATA] - [STREET_ADDRESS] Simply due to no effo…" at bounding box center [580, 275] width 1160 height 551
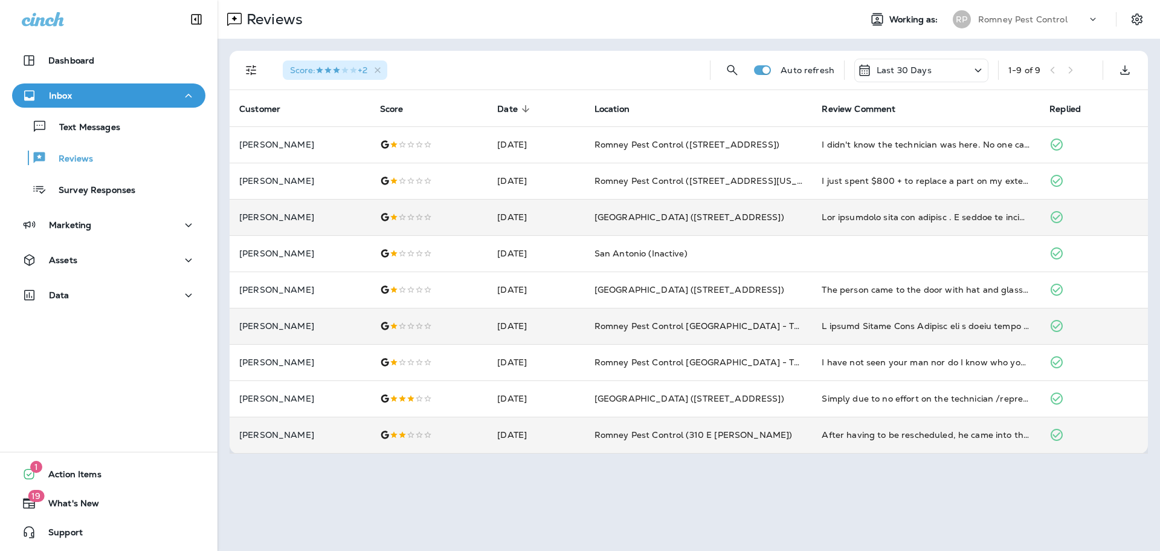
click at [921, 425] on td "After having to be rescheduled, he came into the yard and placed two rat boxes …" at bounding box center [926, 434] width 228 height 36
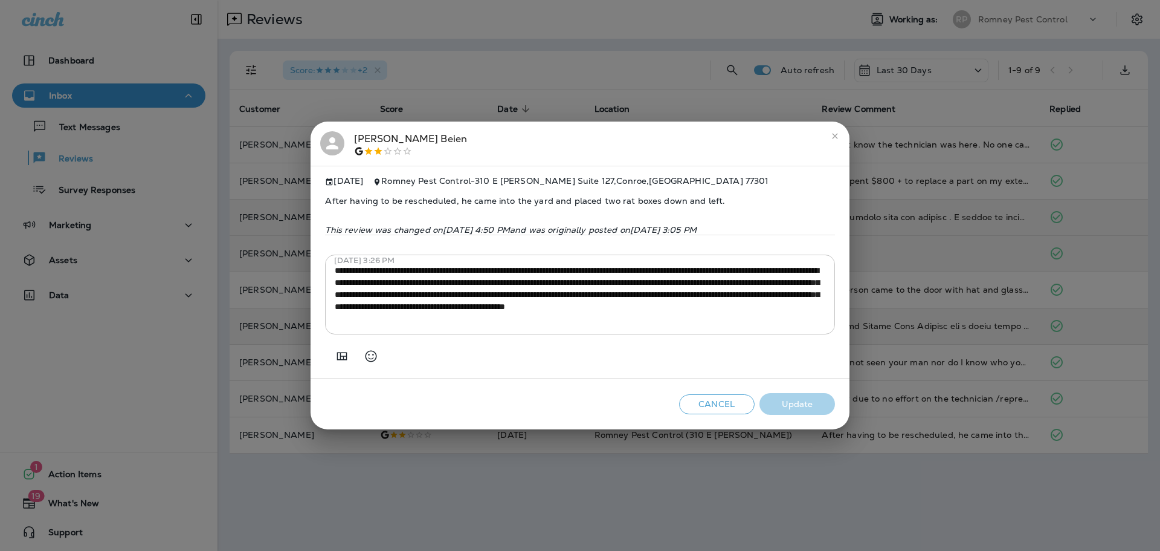
click at [925, 238] on div "**********" at bounding box center [580, 275] width 1160 height 551
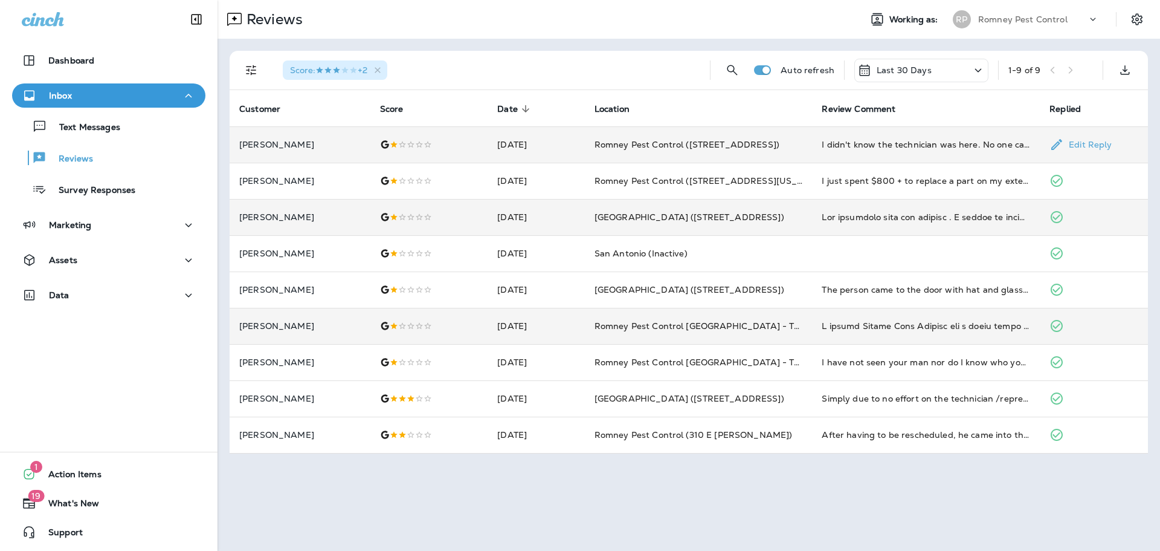
click at [894, 158] on td "I didn't know the technician was here. No one came to the door to ask about my …" at bounding box center [926, 144] width 228 height 36
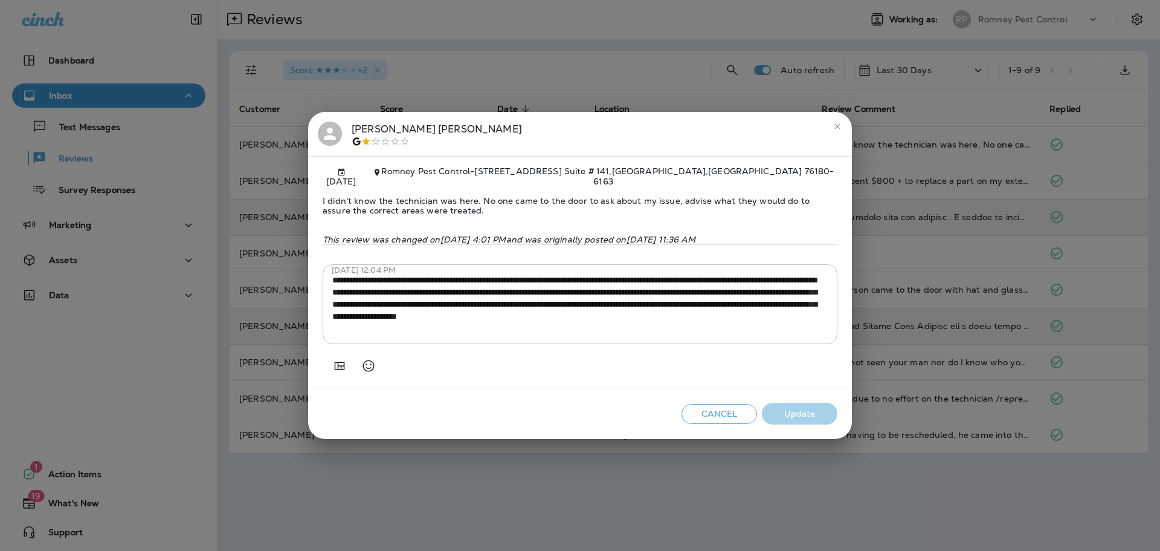
click at [923, 174] on div "**********" at bounding box center [580, 275] width 1160 height 551
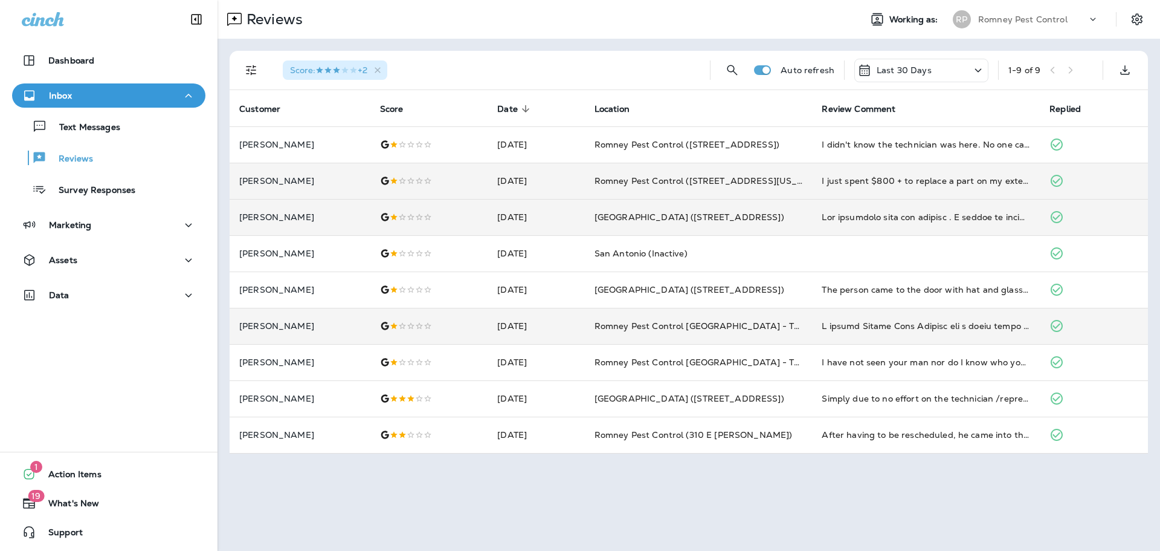
click at [919, 192] on td "I just spent $800 + to replace a part on my exterior AC unit as it had been inv…" at bounding box center [926, 181] width 228 height 36
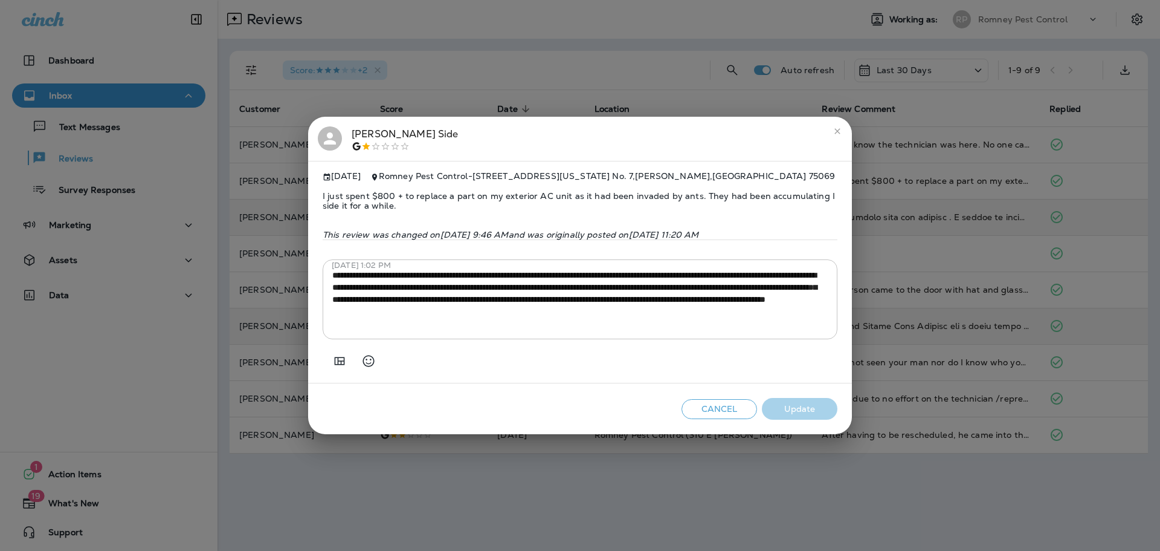
click at [937, 228] on div "**********" at bounding box center [580, 275] width 1160 height 551
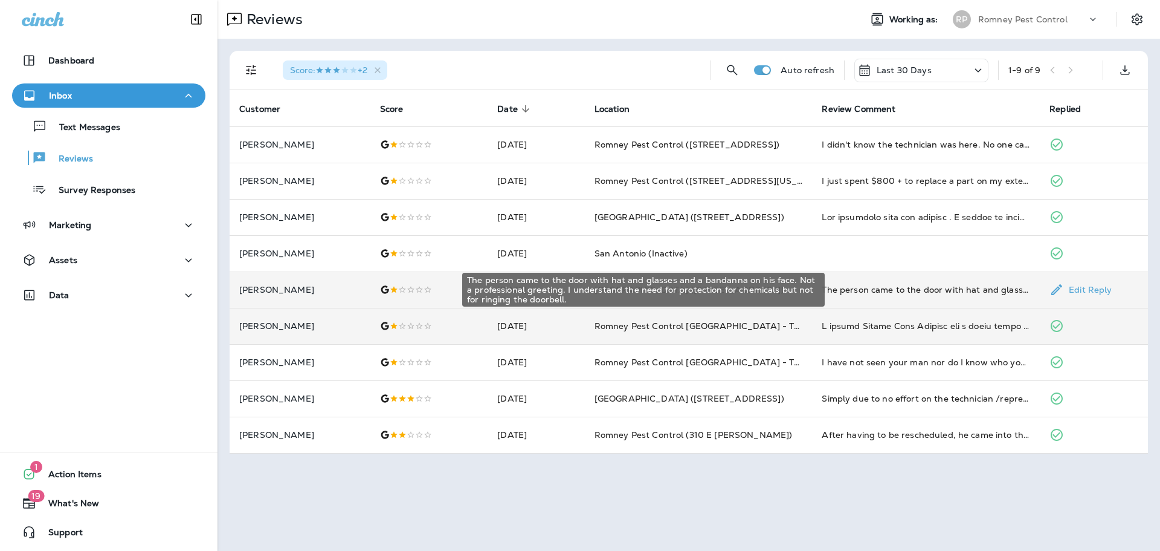
click at [933, 291] on div "The person came to the door with hat and glasses and a bandanna on his face. No…" at bounding box center [926, 289] width 209 height 12
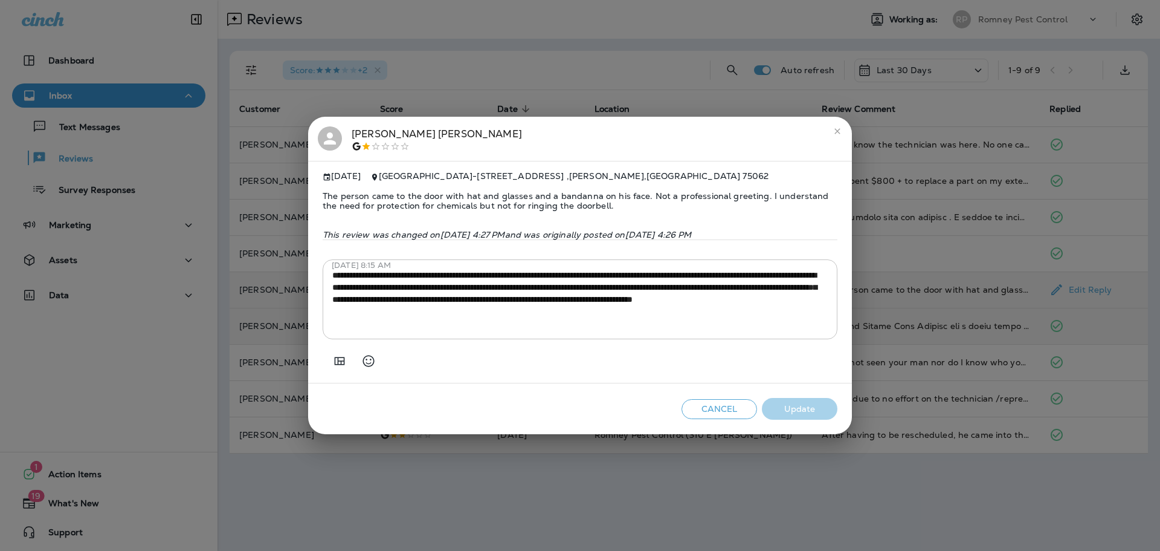
click at [933, 291] on div "**********" at bounding box center [580, 275] width 1160 height 551
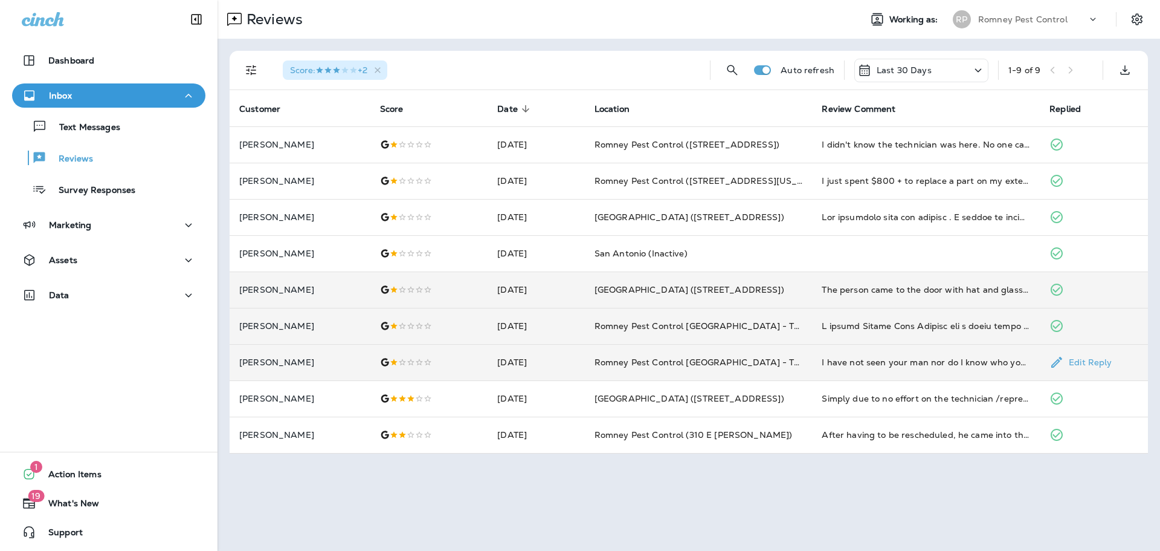
click at [925, 347] on td "I have not seen your man nor do I know who you are Can’t reach you by phone Cal…" at bounding box center [926, 362] width 228 height 36
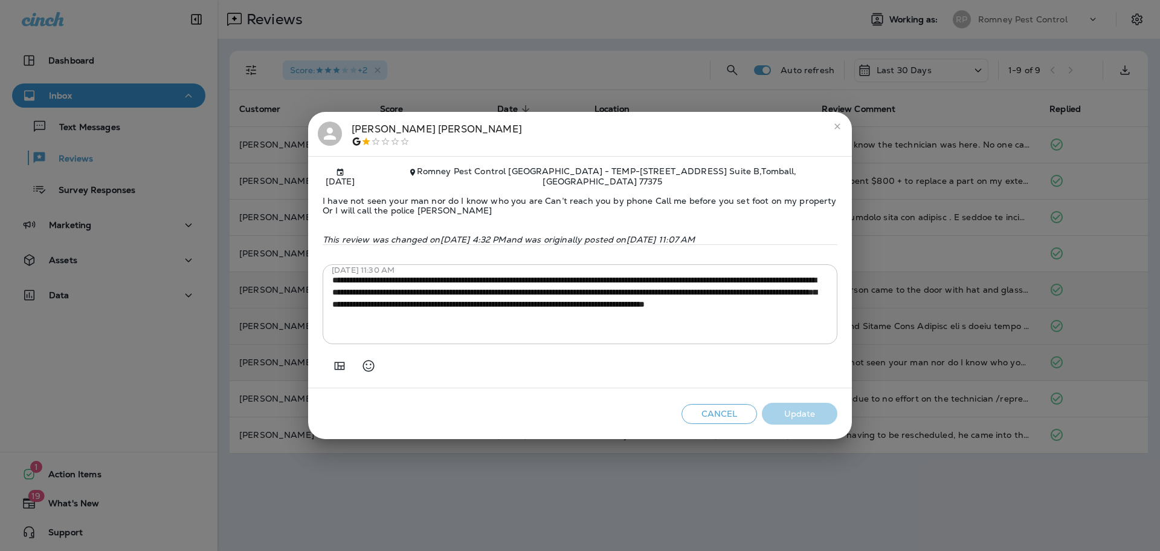
click at [925, 347] on div "**********" at bounding box center [580, 275] width 1160 height 551
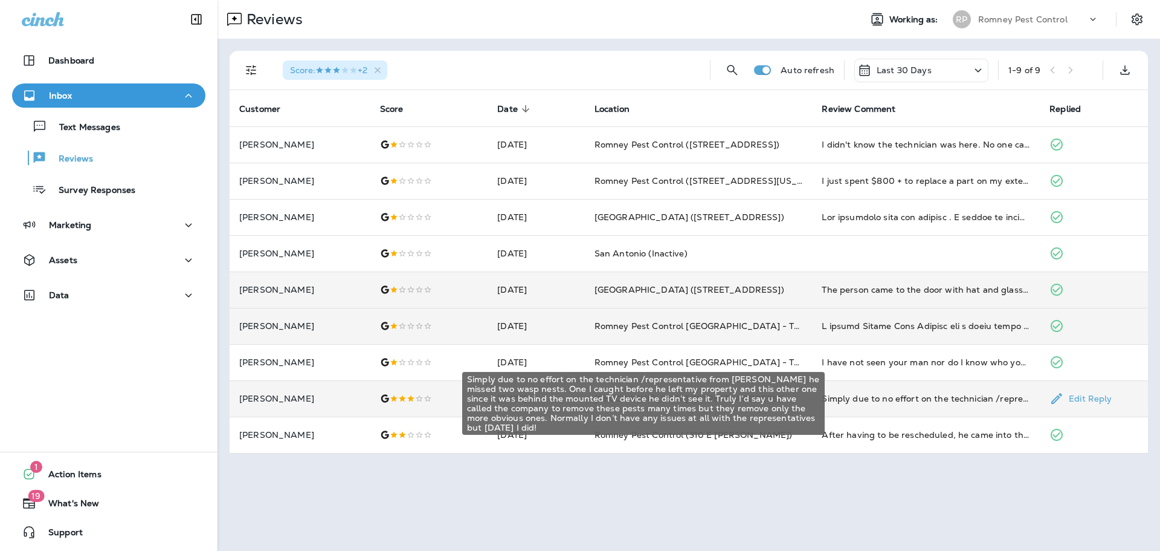
click at [952, 396] on div "Simply due to no effort on the technician /representative from [PERSON_NAME] he…" at bounding box center [926, 398] width 209 height 12
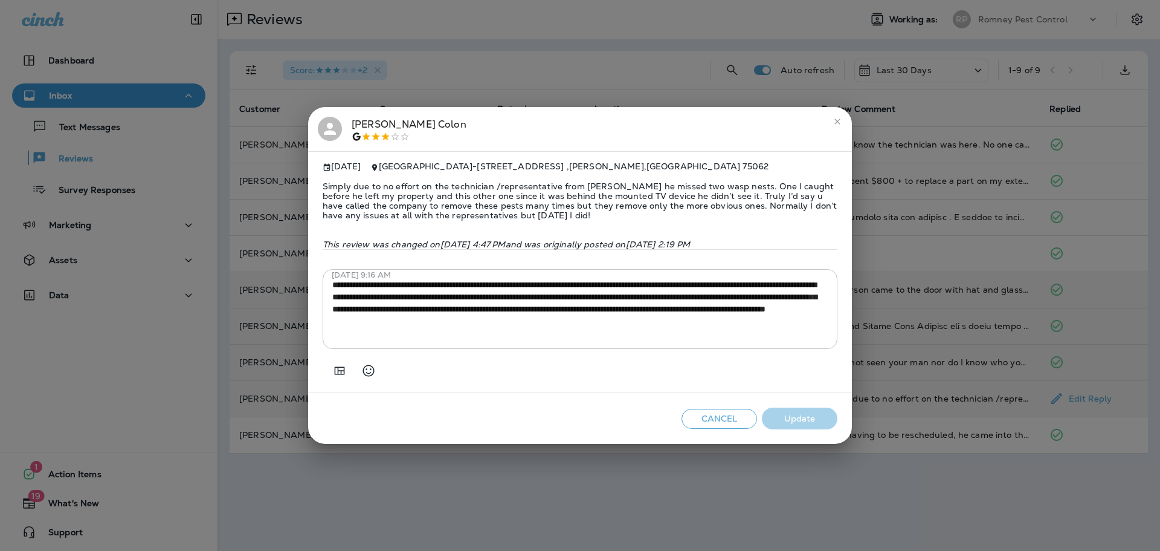
click at [927, 373] on div "[PERSON_NAME] [DATE] [GEOGRAPHIC_DATA] - [STREET_ADDRESS] Simply due to no effo…" at bounding box center [580, 275] width 1160 height 551
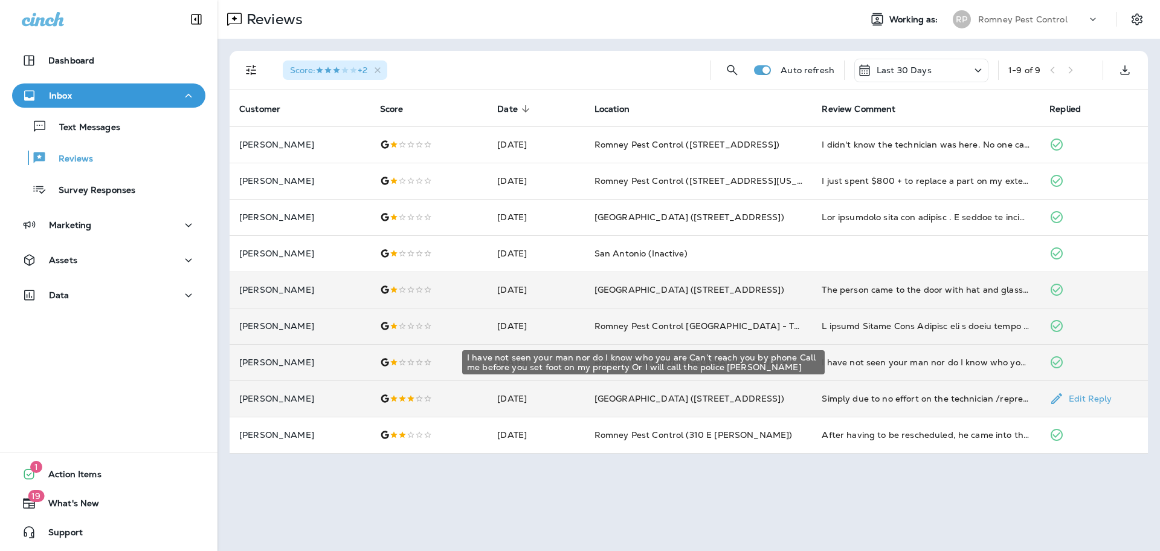
click at [925, 356] on div "I have not seen your man nor do I know who you are Can’t reach you by phone Cal…" at bounding box center [926, 362] width 209 height 12
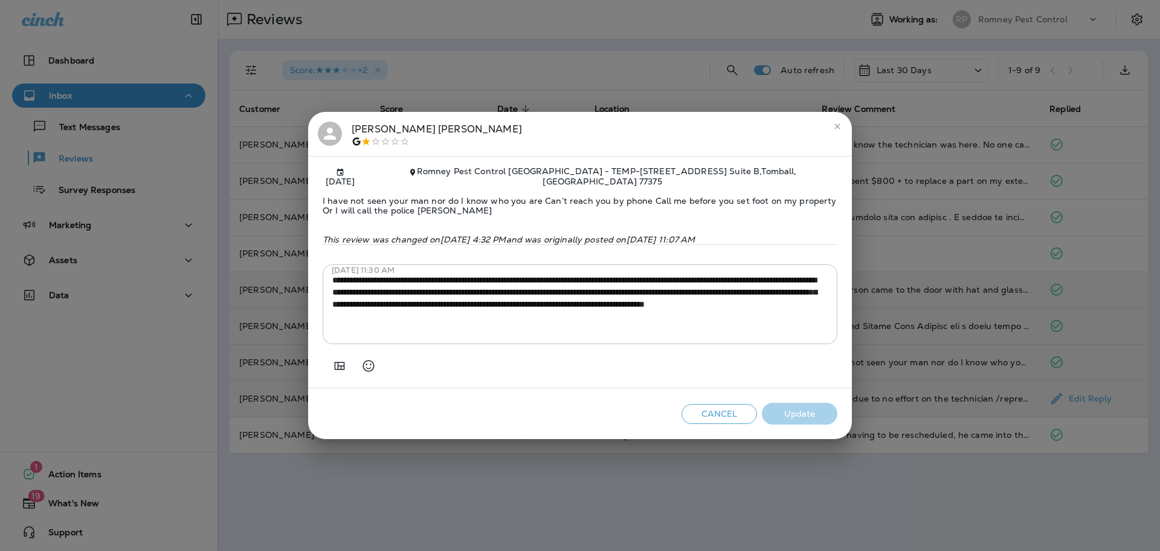
click at [925, 355] on div "**********" at bounding box center [580, 275] width 1160 height 551
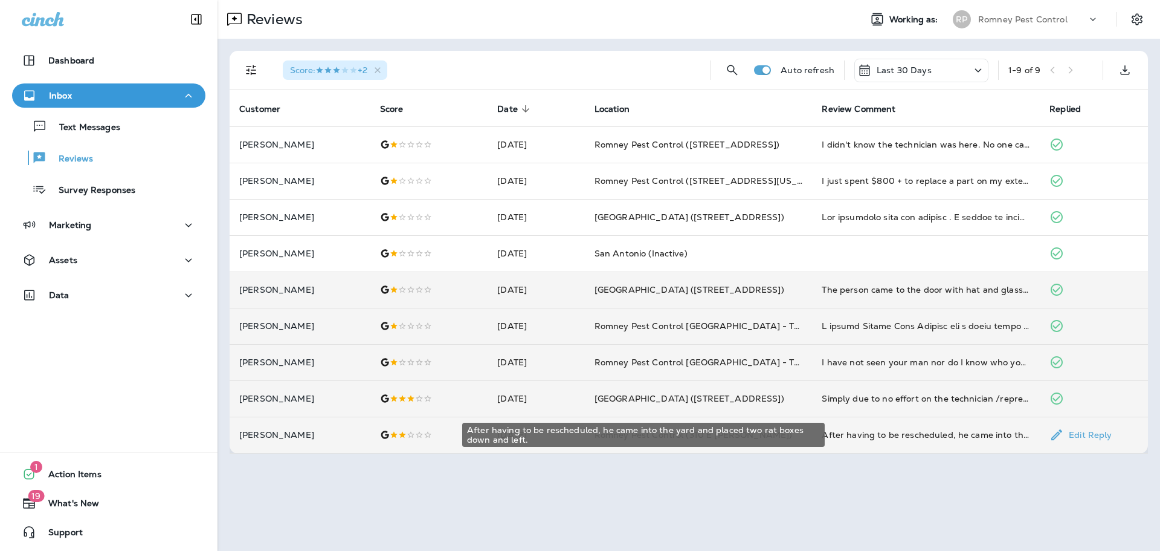
click at [962, 436] on div "After having to be rescheduled, he came into the yard and placed two rat boxes …" at bounding box center [926, 434] width 209 height 12
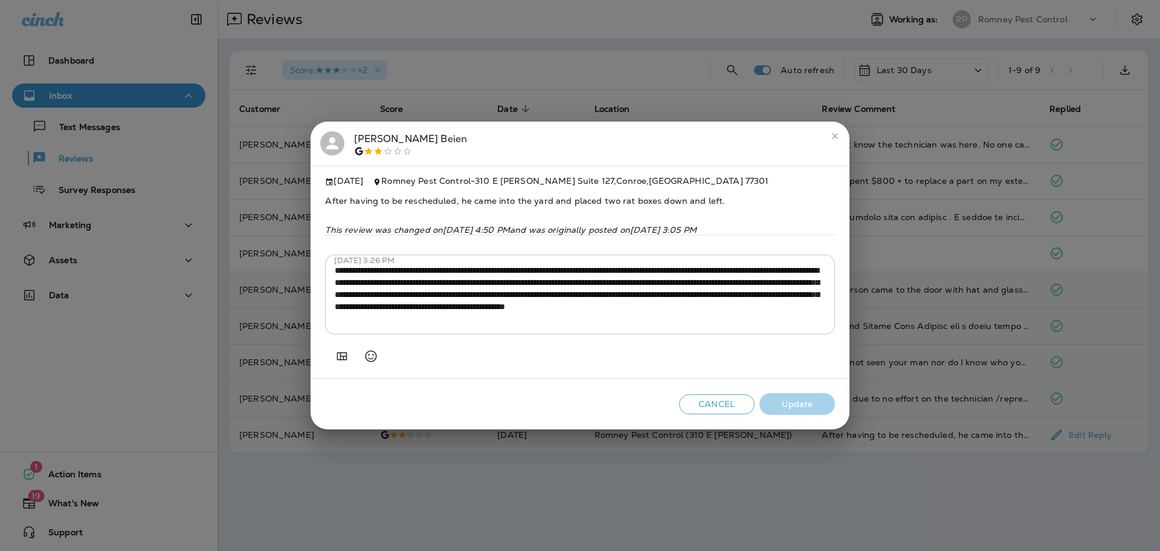
click at [941, 334] on div "**********" at bounding box center [580, 275] width 1160 height 551
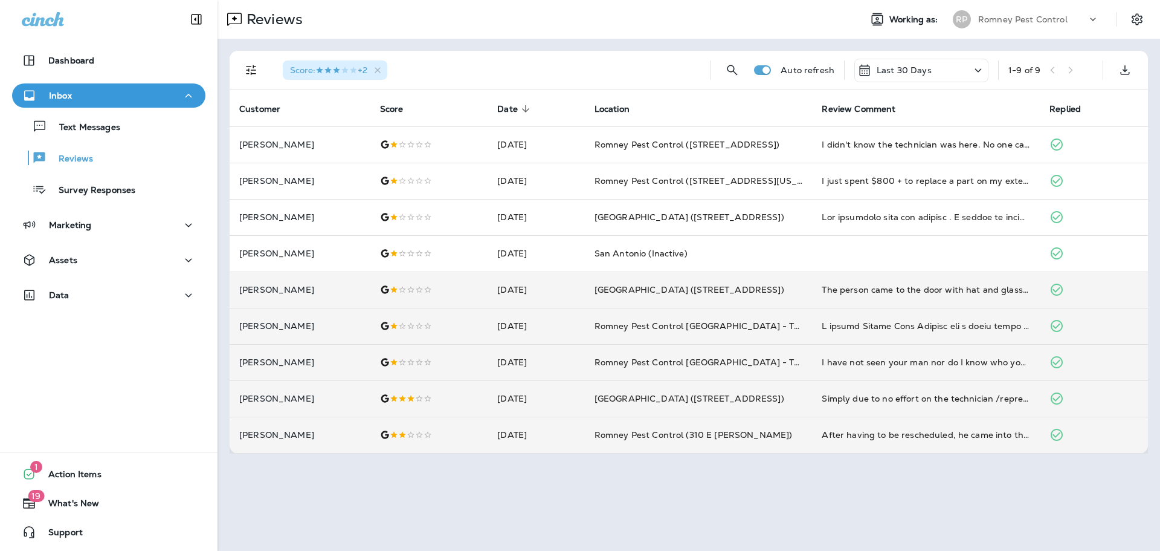
click at [913, 73] on p "Last 30 Days" at bounding box center [904, 70] width 55 height 10
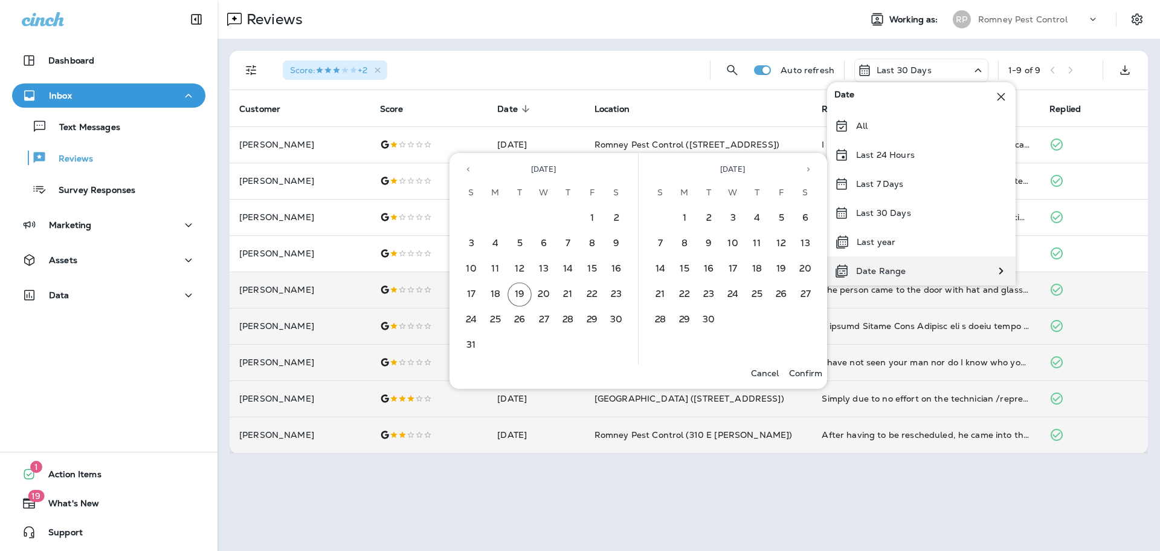
click at [879, 273] on p "Date Range" at bounding box center [881, 271] width 50 height 10
click at [471, 171] on icon "Previous month" at bounding box center [468, 169] width 8 height 8
click at [467, 216] on button "1" at bounding box center [471, 218] width 24 height 24
click at [807, 170] on icon "Next month" at bounding box center [808, 169] width 8 height 8
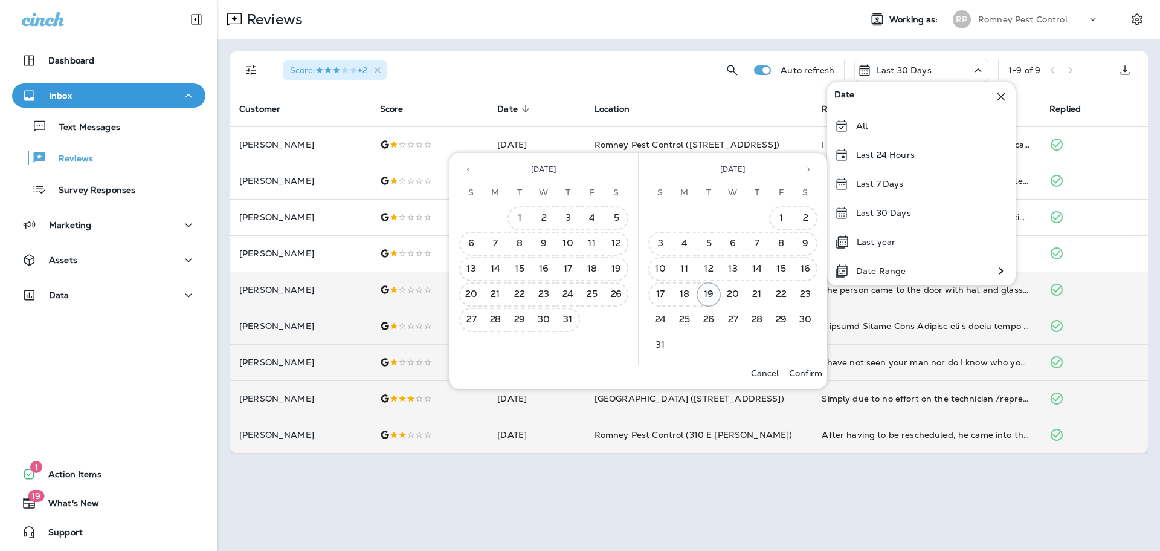
click at [704, 298] on button "19" at bounding box center [709, 294] width 24 height 24
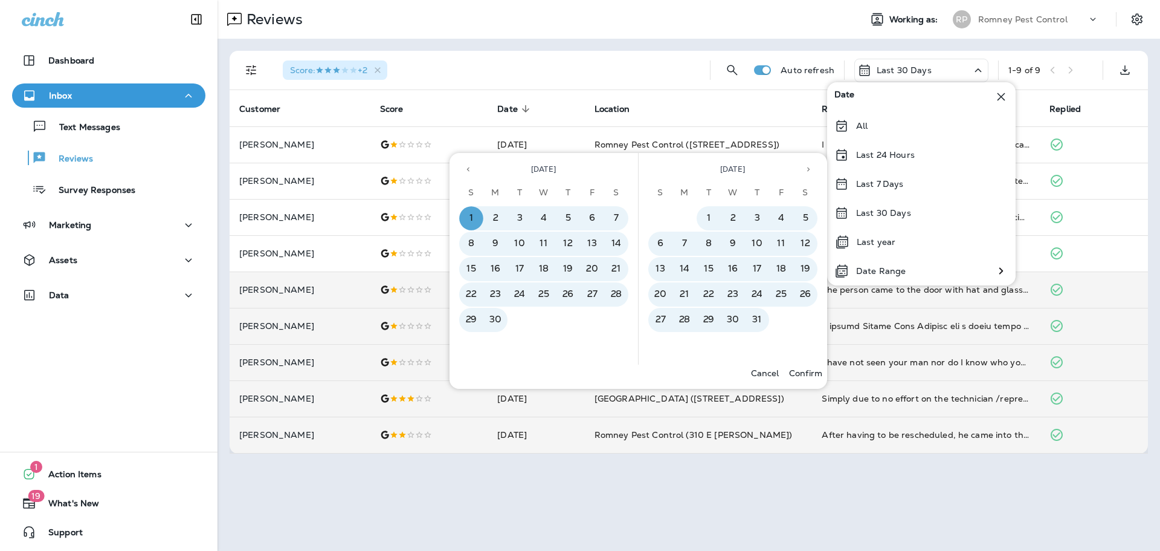
click at [803, 368] on p "Confirm" at bounding box center [805, 373] width 33 height 10
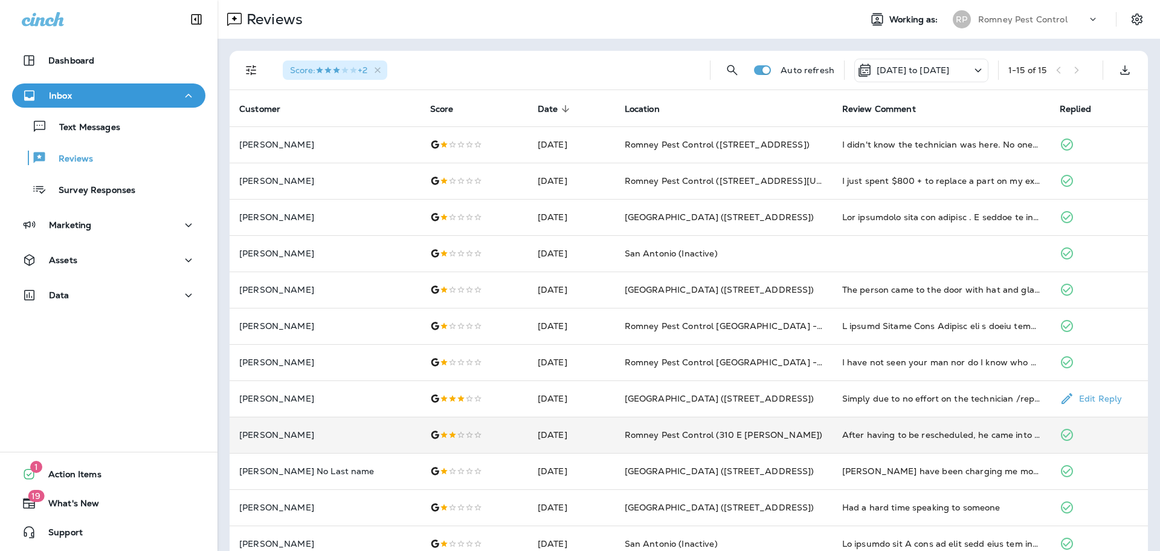
scroll to position [132, 0]
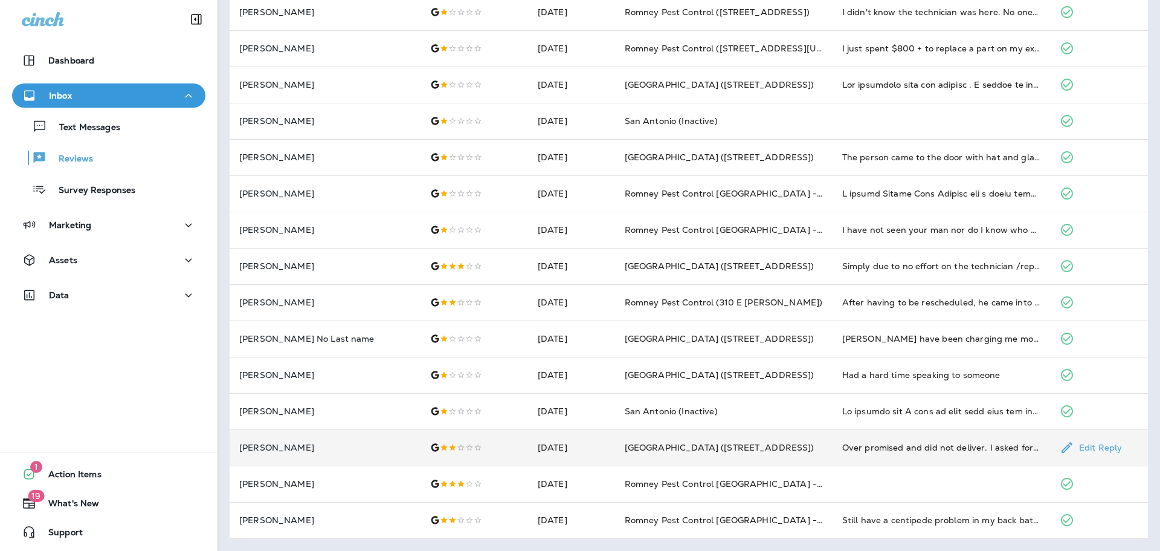
click at [833, 450] on td "Over promised and did not deliver. I asked for an effective rodent control, cus…" at bounding box center [942, 447] width 218 height 36
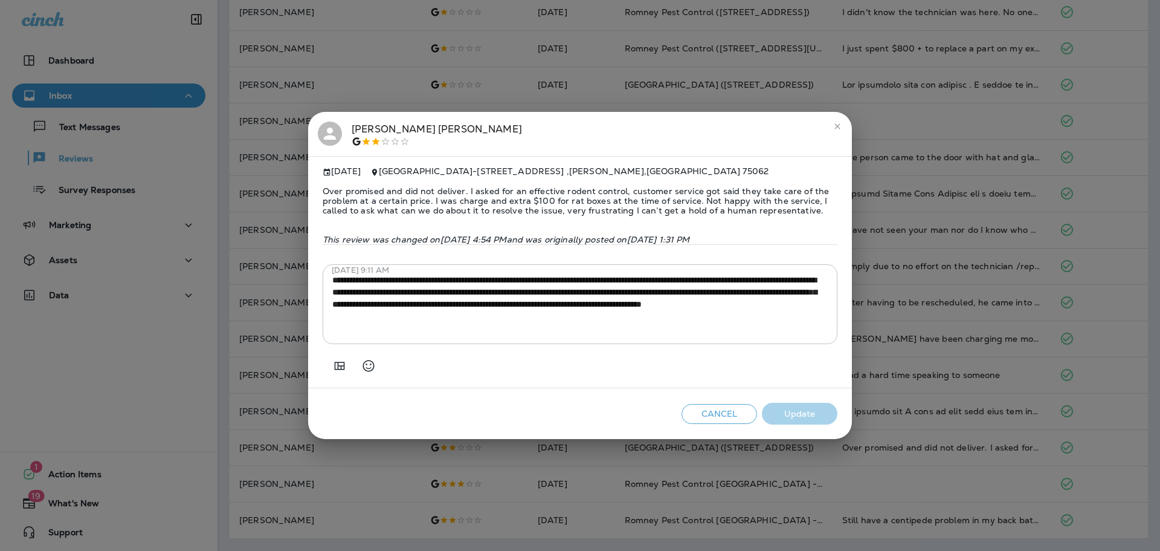
click at [919, 403] on div "[PERSON_NAME] [DATE] [GEOGRAPHIC_DATA] - [STREET_ADDRESS] Over promised and did…" at bounding box center [580, 275] width 1160 height 551
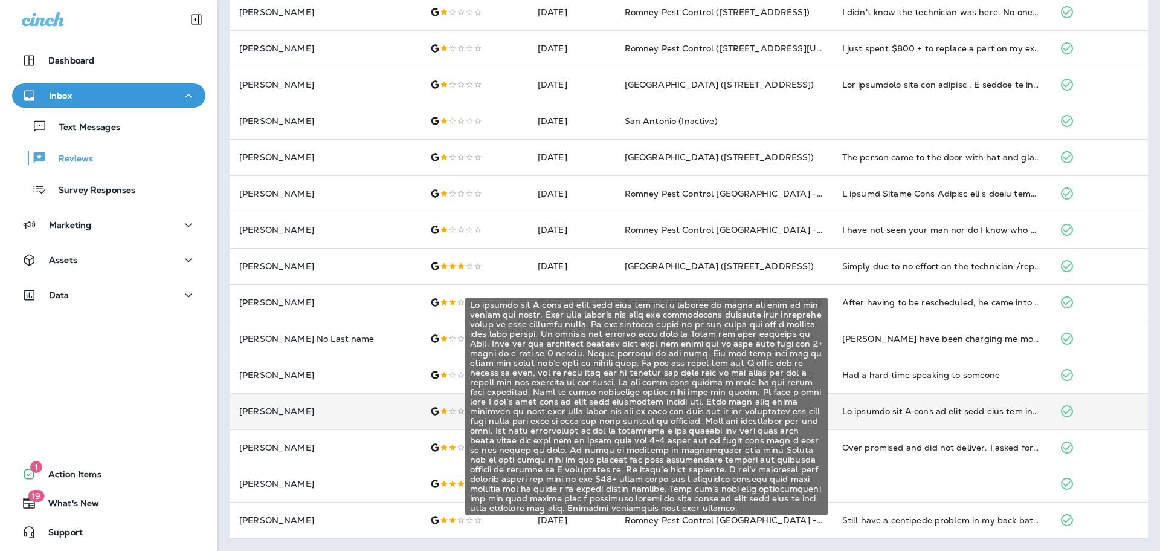
click at [917, 409] on div "My husband and I paid to have them come out once a quarter to spray for bugs in…" at bounding box center [941, 411] width 198 height 12
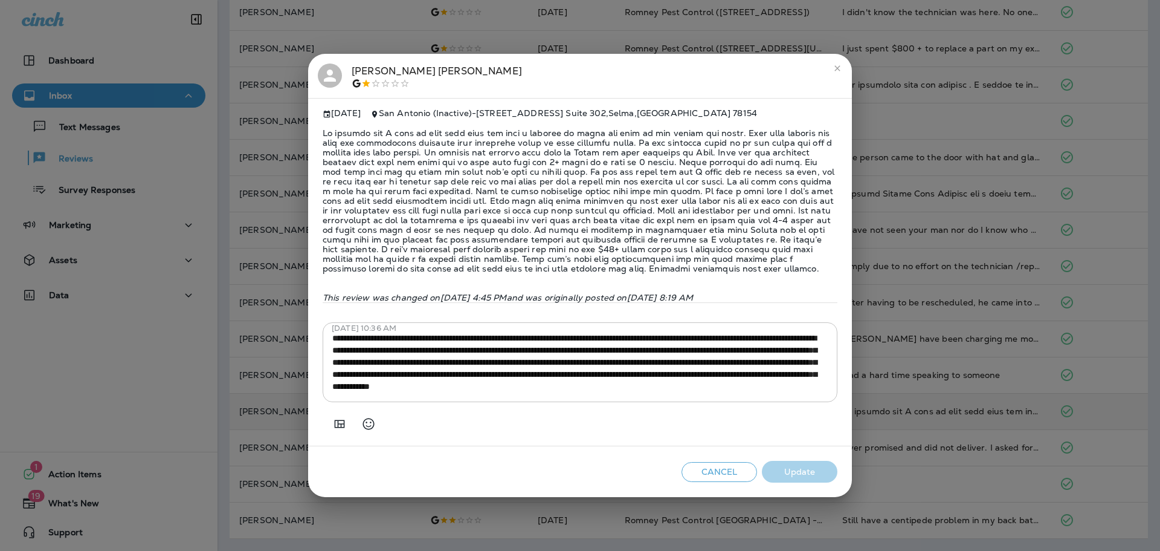
click at [915, 410] on div "**********" at bounding box center [580, 275] width 1160 height 551
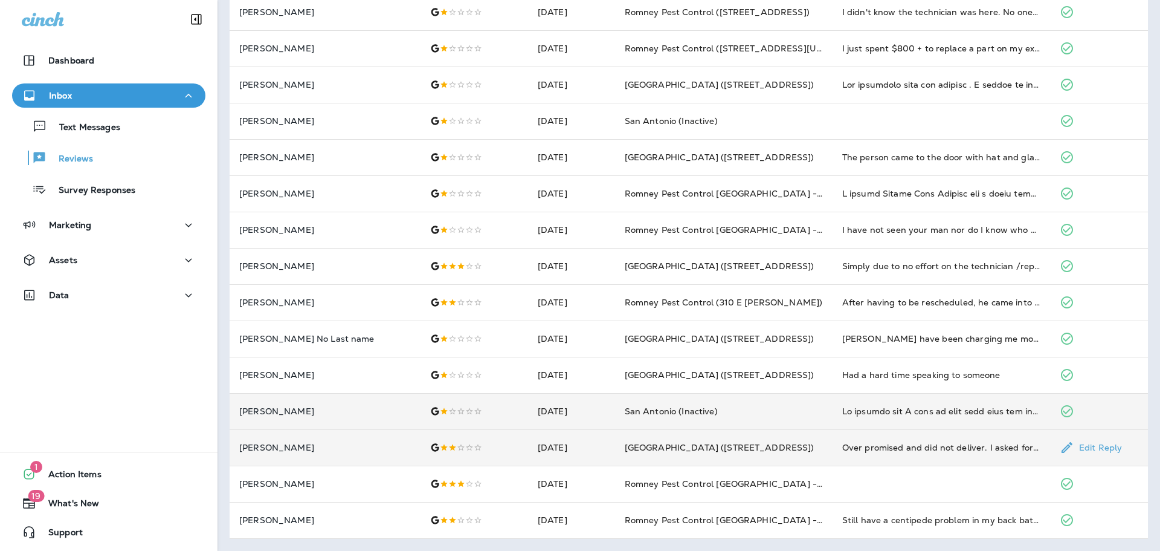
click at [935, 453] on td "Over promised and did not deliver. I asked for an effective rodent control, cus…" at bounding box center [942, 447] width 218 height 36
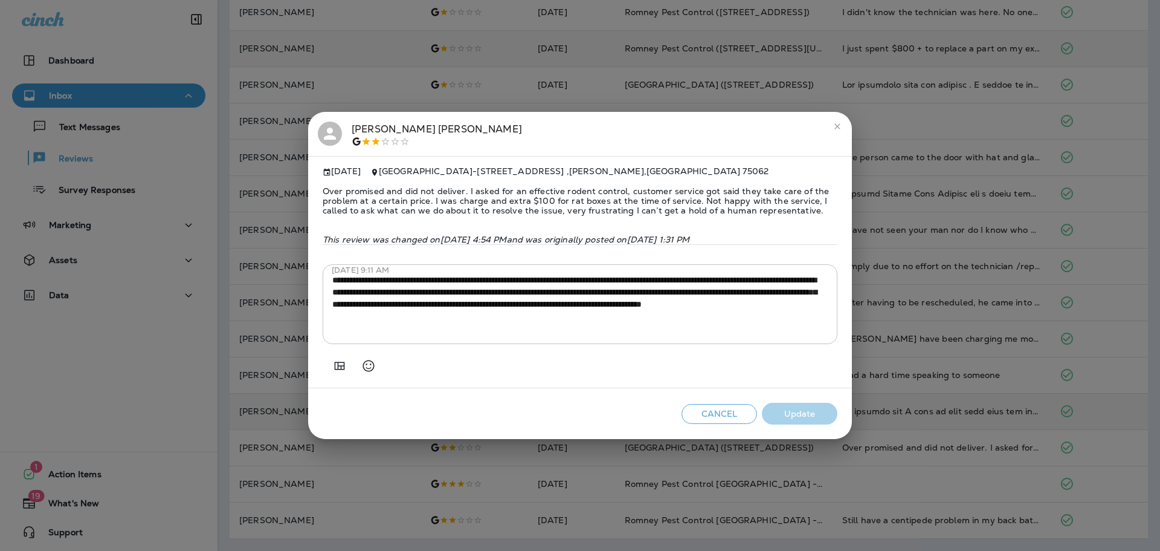
click at [392, 68] on div "[PERSON_NAME] [DATE] [GEOGRAPHIC_DATA] - [STREET_ADDRESS] Over promised and did…" at bounding box center [580, 275] width 1160 height 551
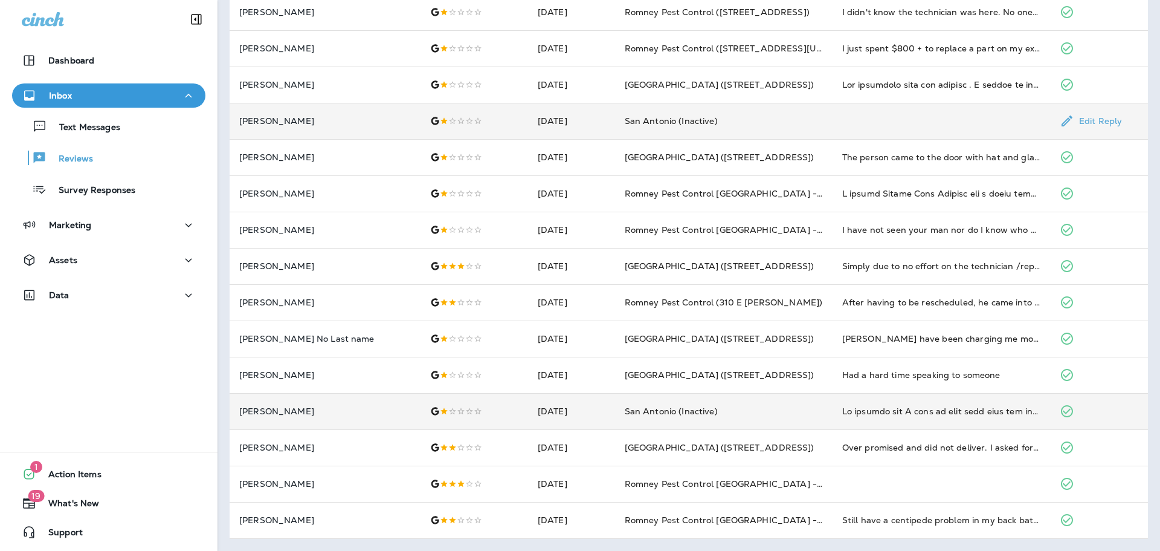
scroll to position [0, 0]
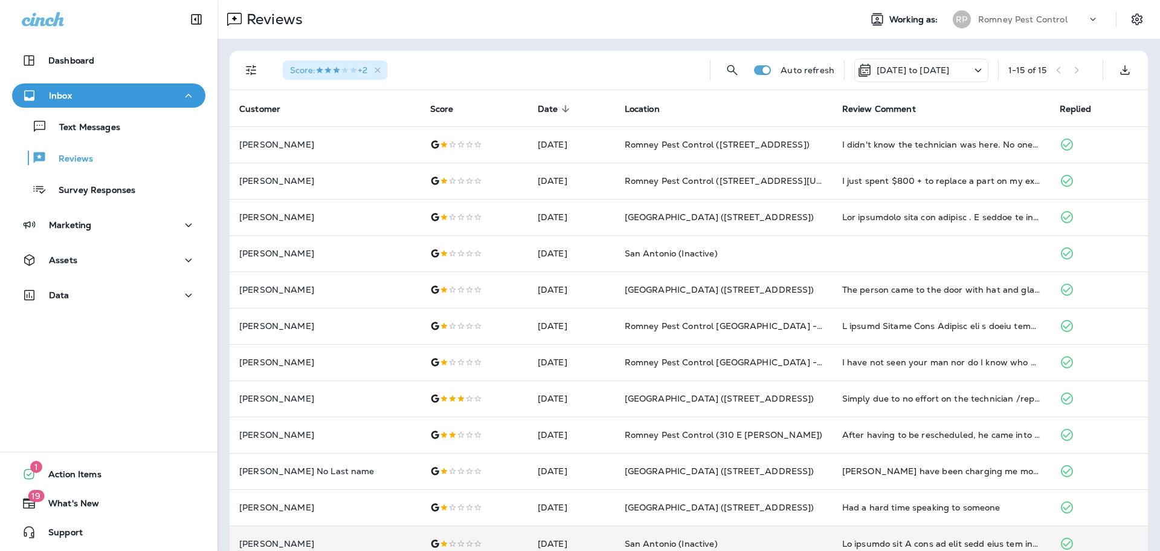
click at [1029, 21] on p "Romney Pest Control" at bounding box center [1022, 20] width 89 height 10
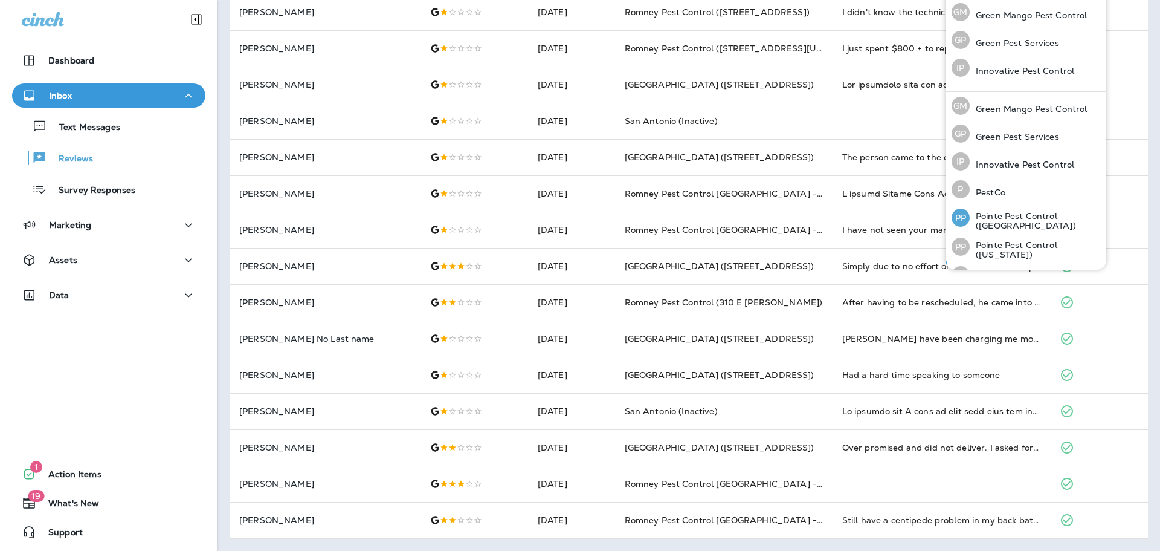
scroll to position [50, 0]
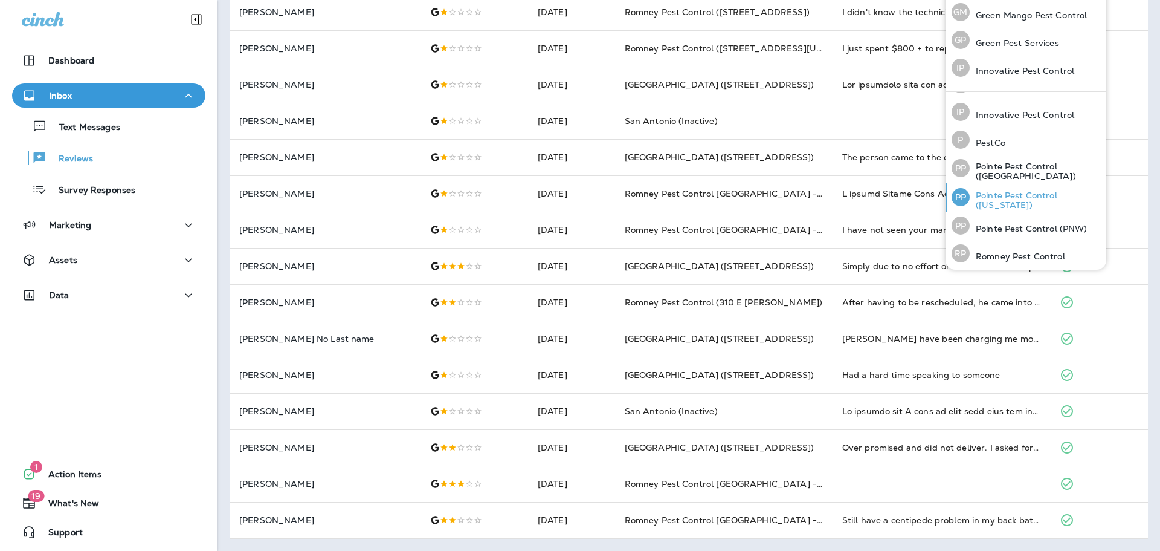
click at [1041, 196] on p "Pointe Pest Control ([US_STATE])" at bounding box center [1036, 199] width 132 height 19
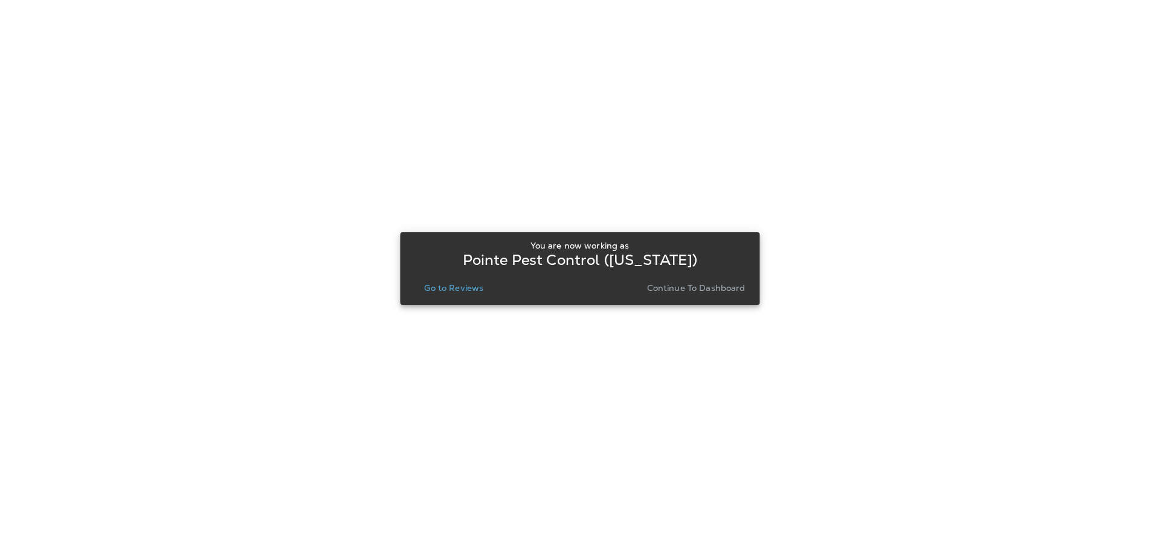
click at [446, 286] on p "Go to Reviews" at bounding box center [453, 288] width 59 height 10
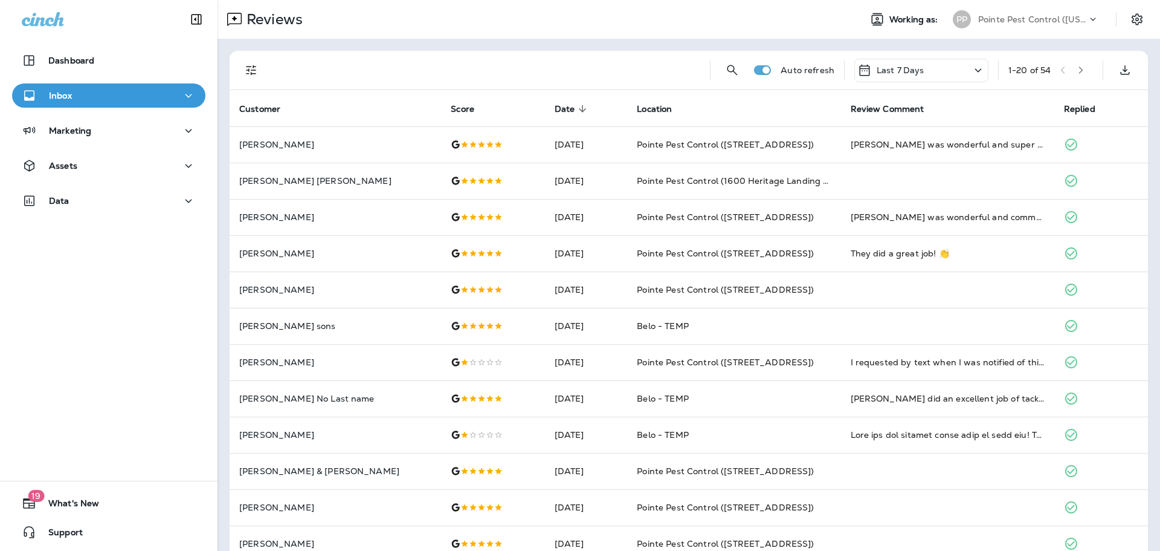
click at [942, 72] on div "Last 7 Days" at bounding box center [922, 71] width 134 height 24
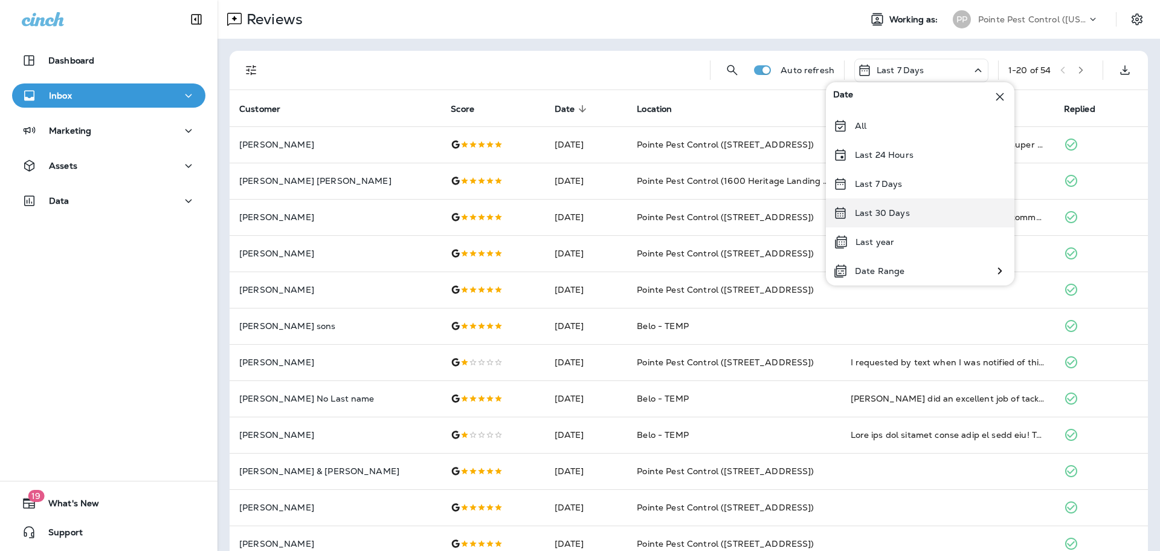
click at [896, 216] on p "Last 30 Days" at bounding box center [882, 213] width 55 height 10
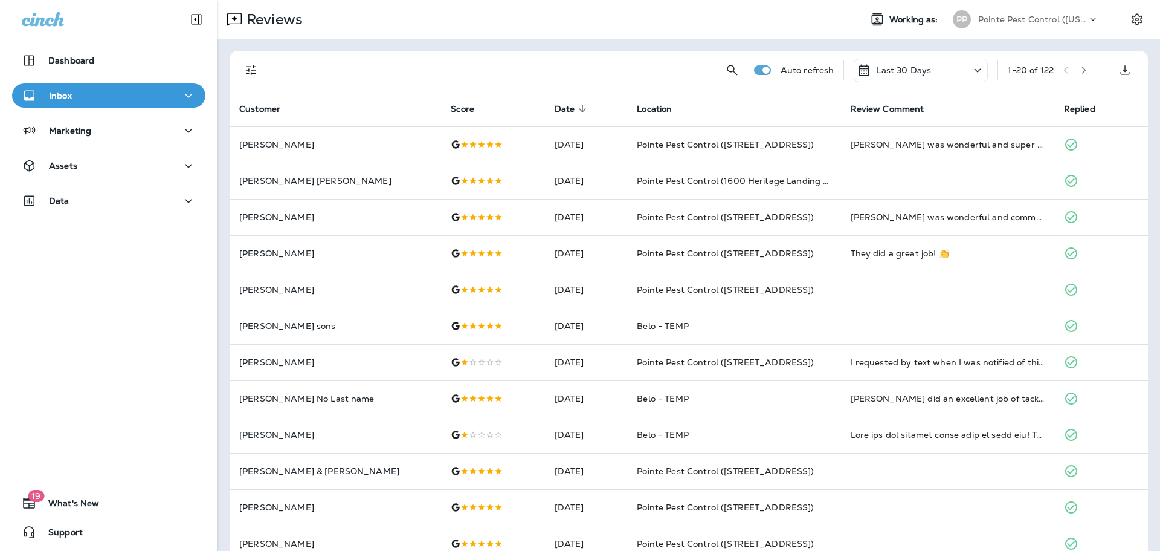
click at [247, 63] on icon "Filters" at bounding box center [251, 70] width 15 height 15
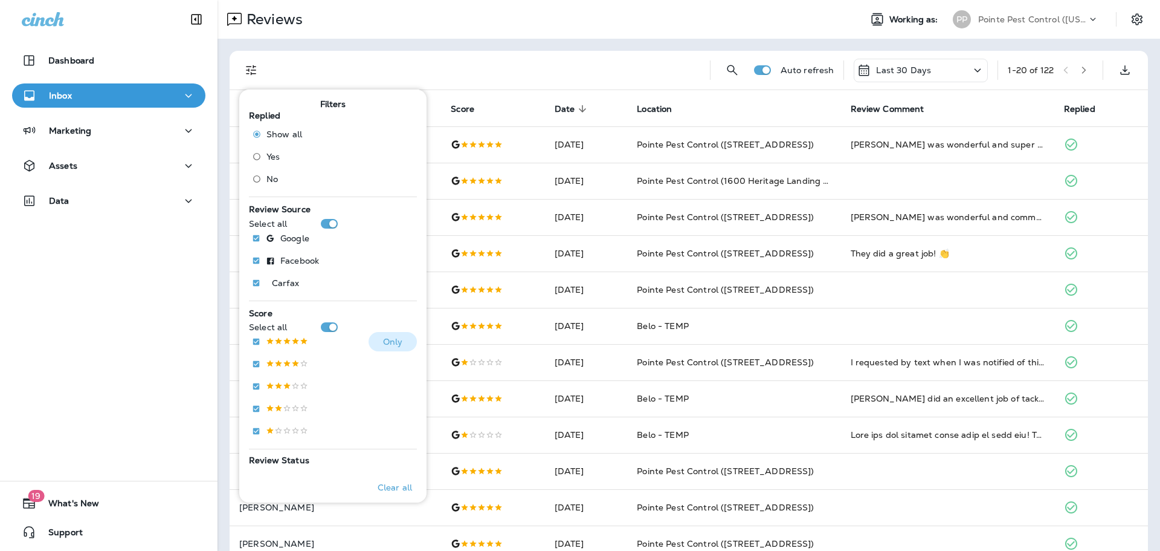
click at [289, 343] on p at bounding box center [287, 342] width 42 height 10
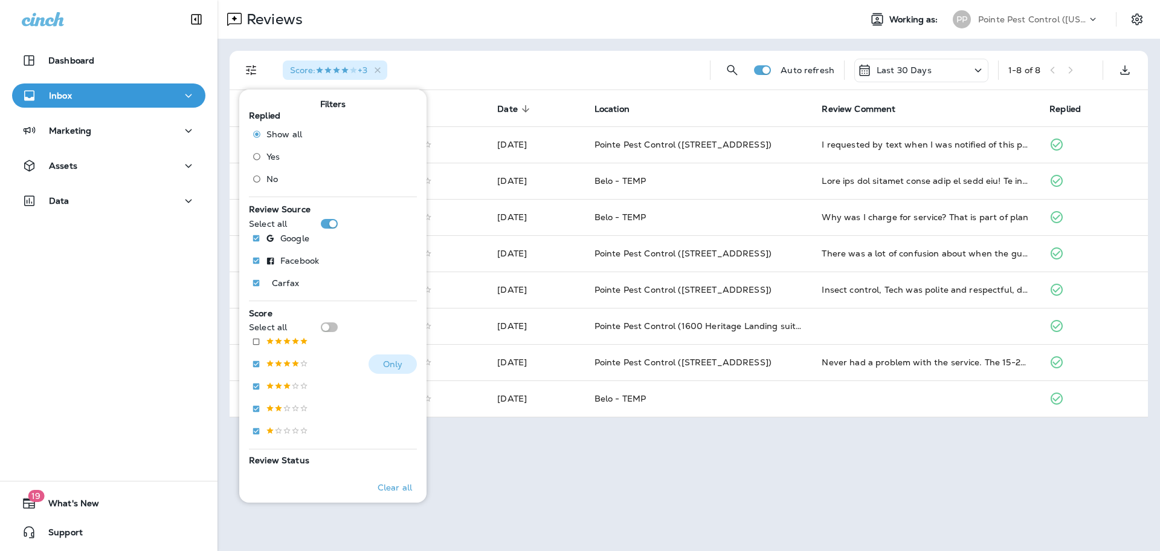
click at [282, 360] on p at bounding box center [287, 364] width 42 height 10
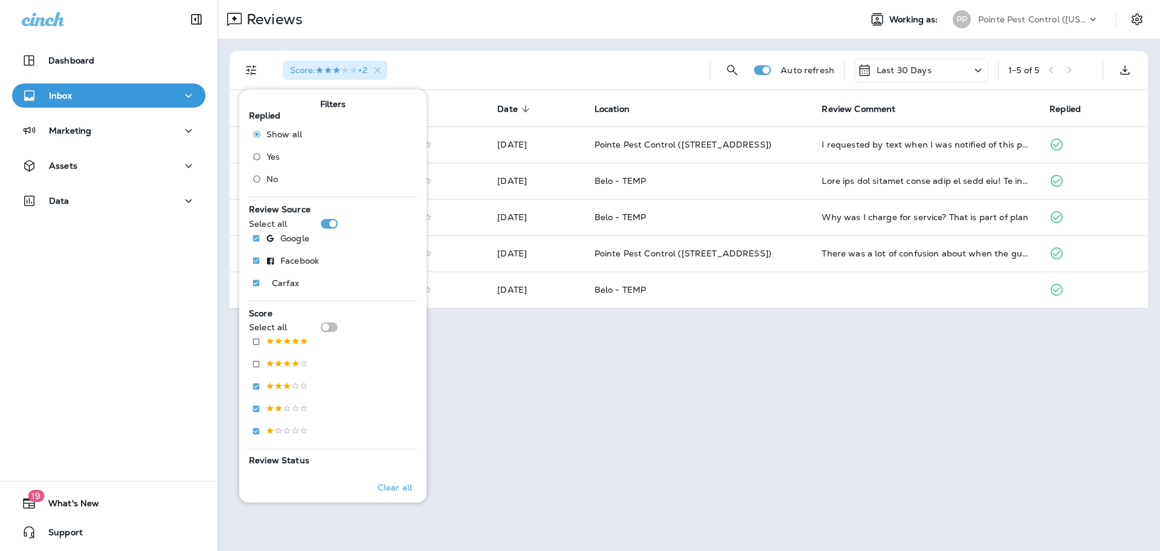
click at [641, 19] on div "Reviews" at bounding box center [534, 19] width 633 height 24
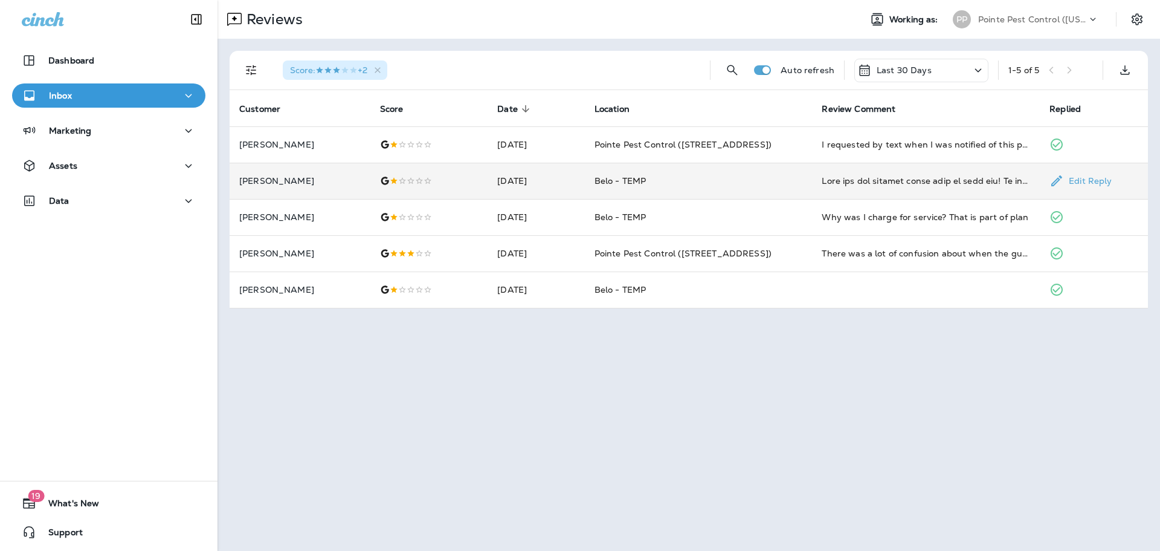
click at [765, 187] on td "Belo - TEMP" at bounding box center [699, 181] width 228 height 36
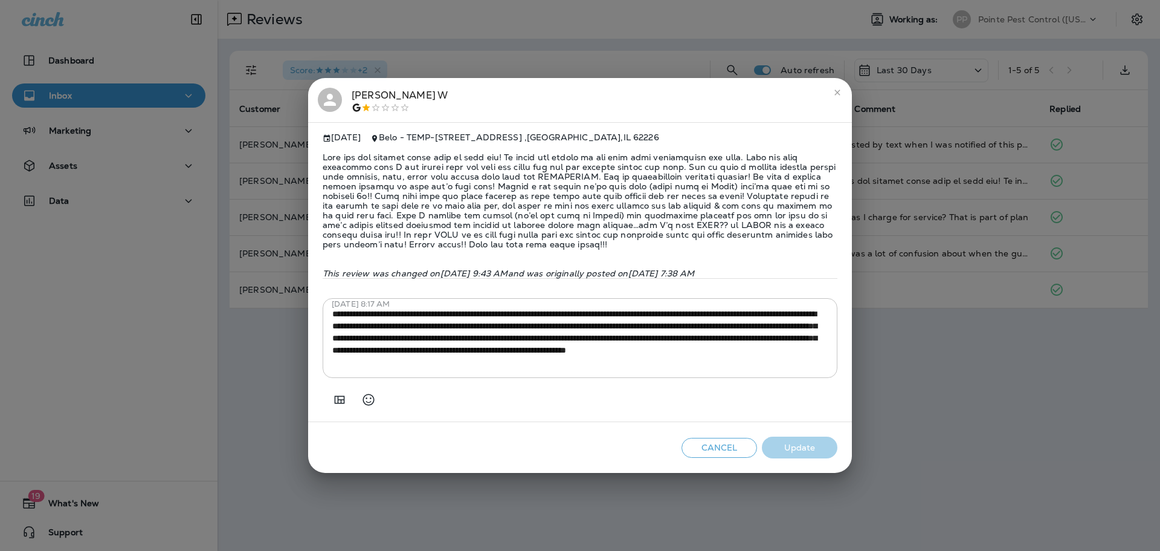
click at [919, 199] on div "**********" at bounding box center [580, 275] width 1160 height 551
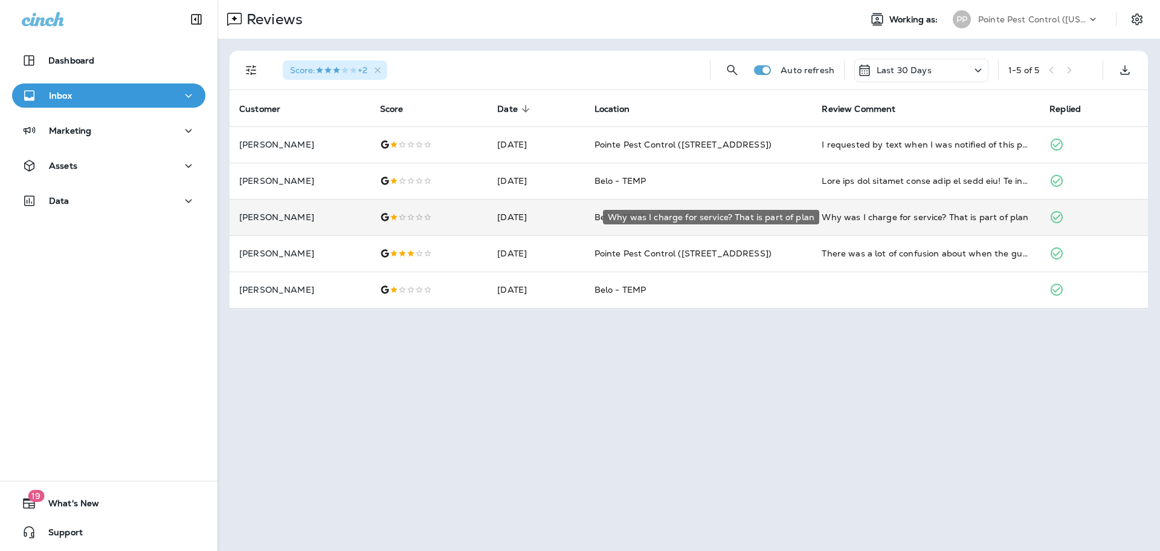
click at [895, 215] on div "Why was I charge for service? That is part of plan" at bounding box center [926, 217] width 209 height 12
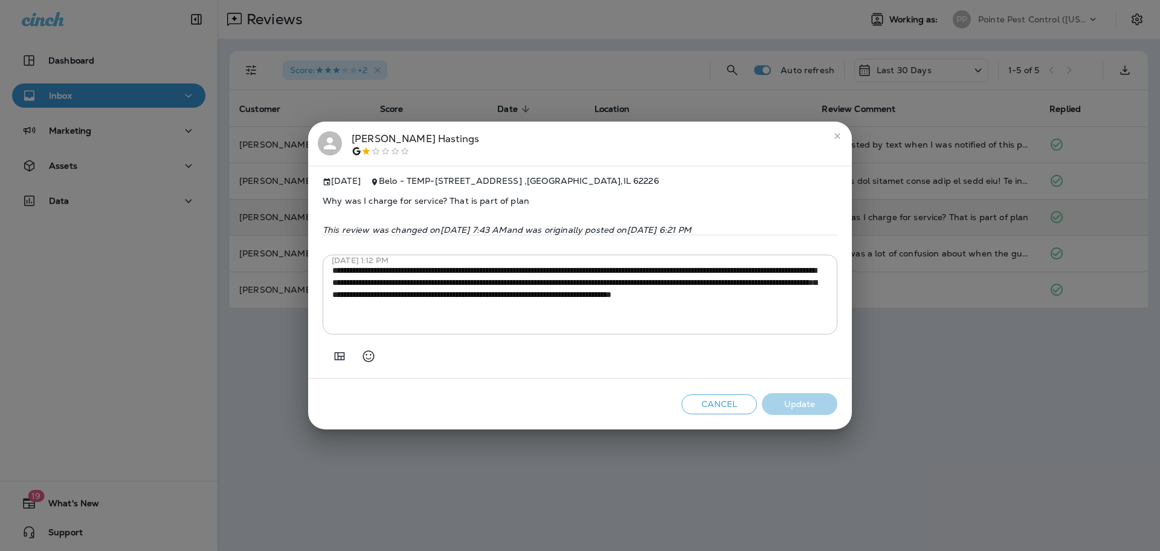
click at [895, 215] on div "**********" at bounding box center [580, 275] width 1160 height 551
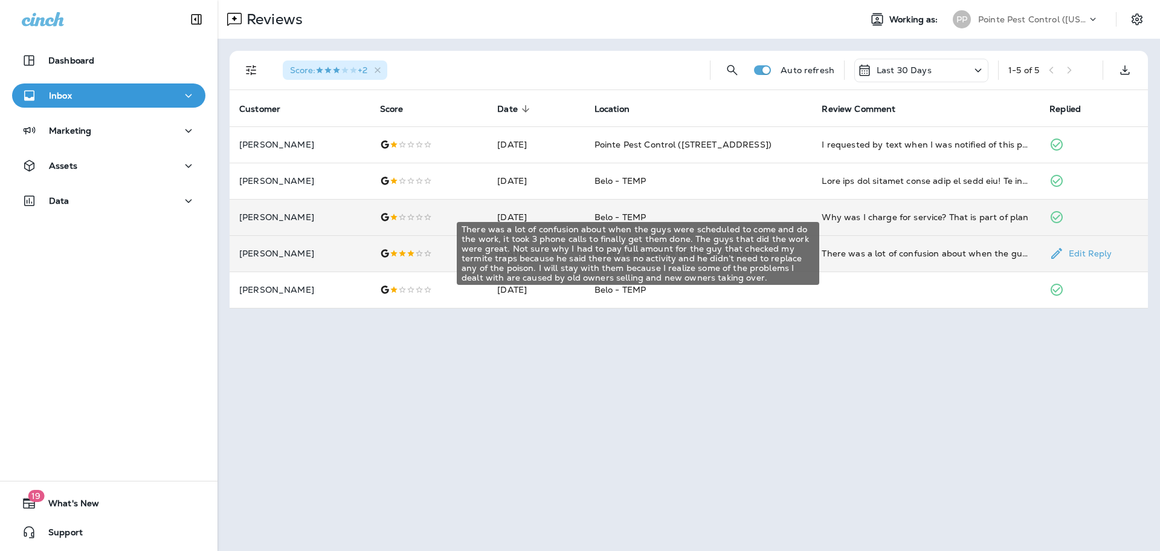
click at [894, 251] on div "There was a lot of confusion about when the guys were scheduled to come and do …" at bounding box center [926, 253] width 209 height 12
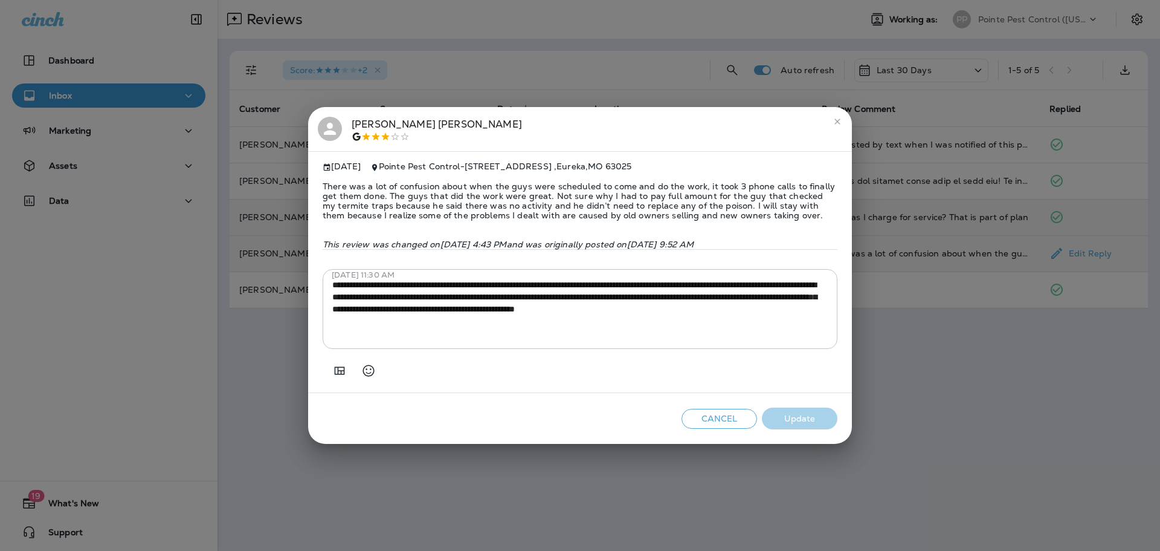
click at [894, 251] on div "[PERSON_NAME] [DATE] Pointe Pest Control - [STREET_ADDRESS] There was a lot of …" at bounding box center [580, 275] width 1160 height 551
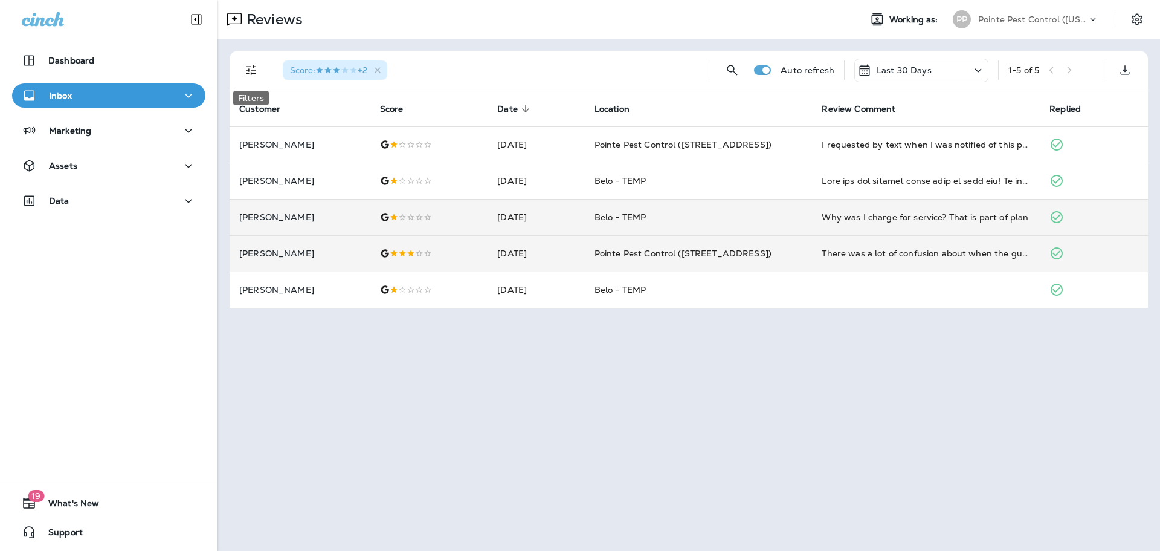
click at [247, 71] on icon "Filters" at bounding box center [251, 70] width 15 height 15
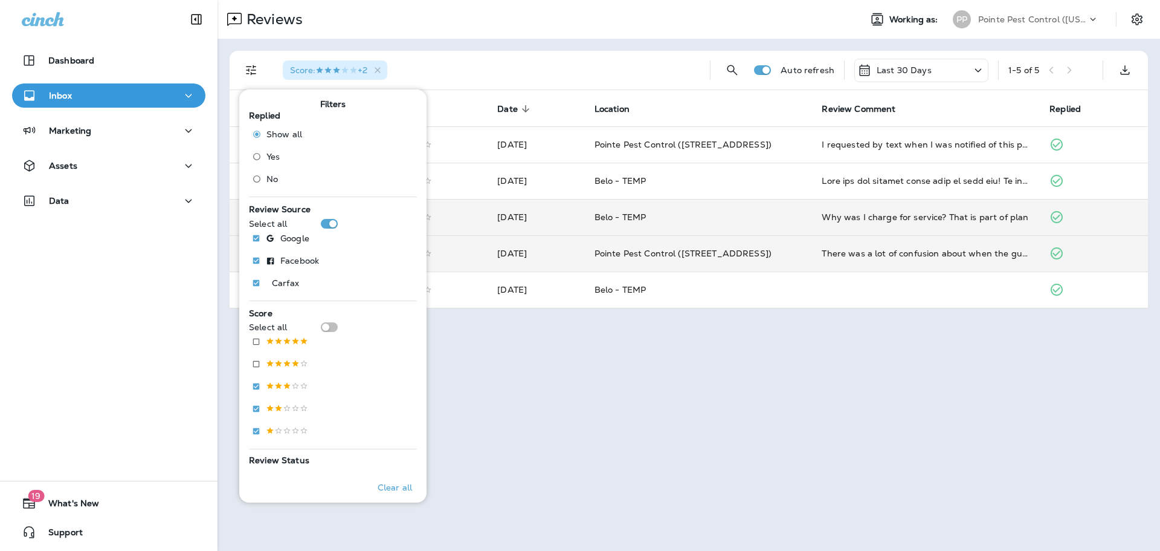
click at [919, 63] on div "Last 30 Days" at bounding box center [895, 70] width 74 height 15
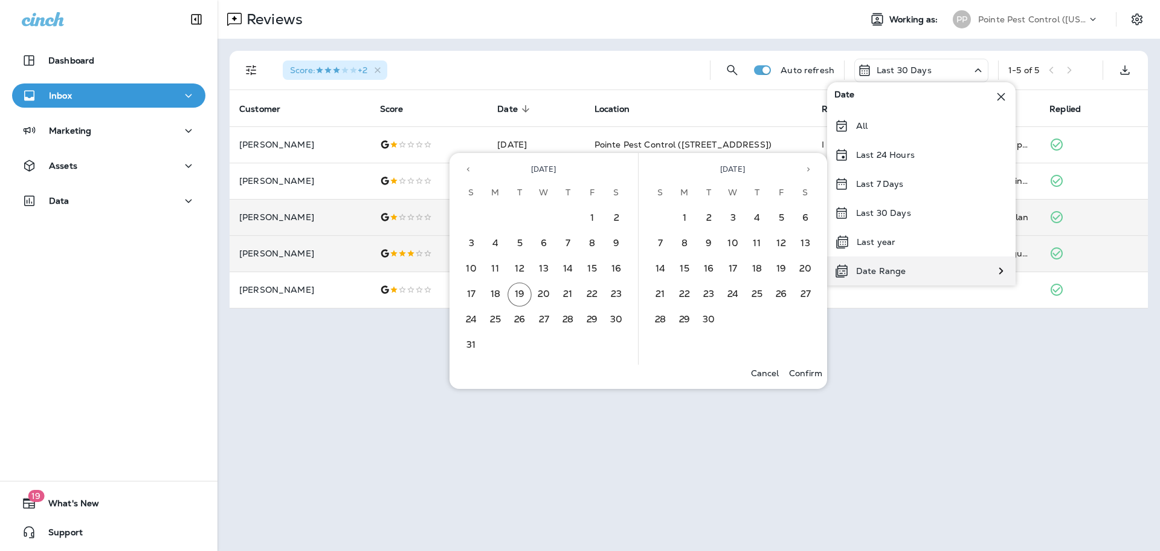
click at [881, 272] on p "Date Range" at bounding box center [881, 271] width 50 height 10
click at [468, 167] on icon "Previous month" at bounding box center [468, 169] width 8 height 8
click at [474, 215] on button "1" at bounding box center [471, 218] width 24 height 24
click at [812, 169] on icon "Next month" at bounding box center [808, 169] width 8 height 8
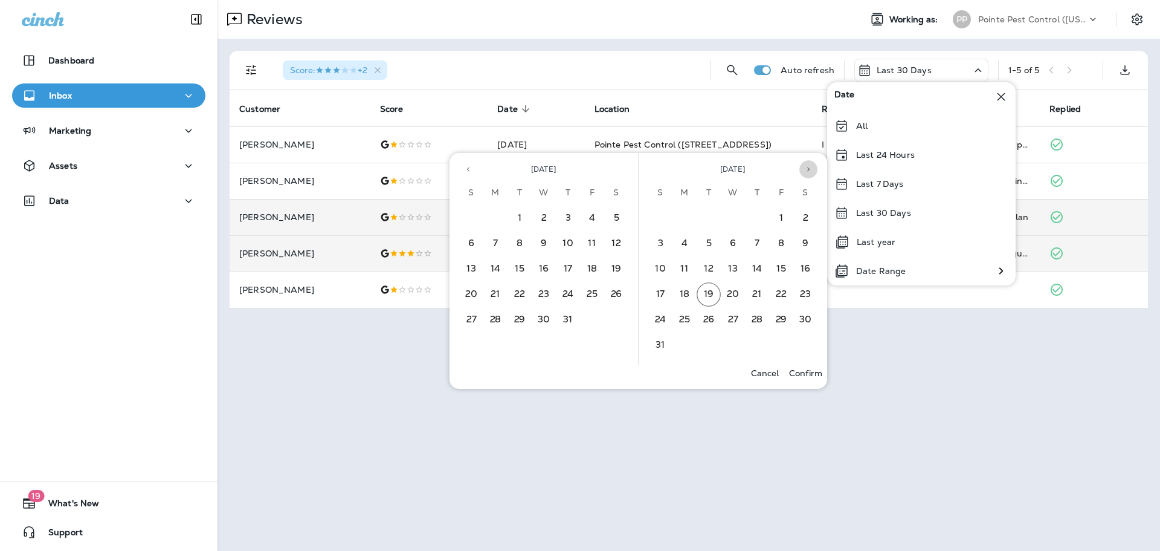
click at [812, 169] on icon "Next month" at bounding box center [808, 169] width 8 height 8
click at [521, 293] on button "19" at bounding box center [520, 294] width 24 height 24
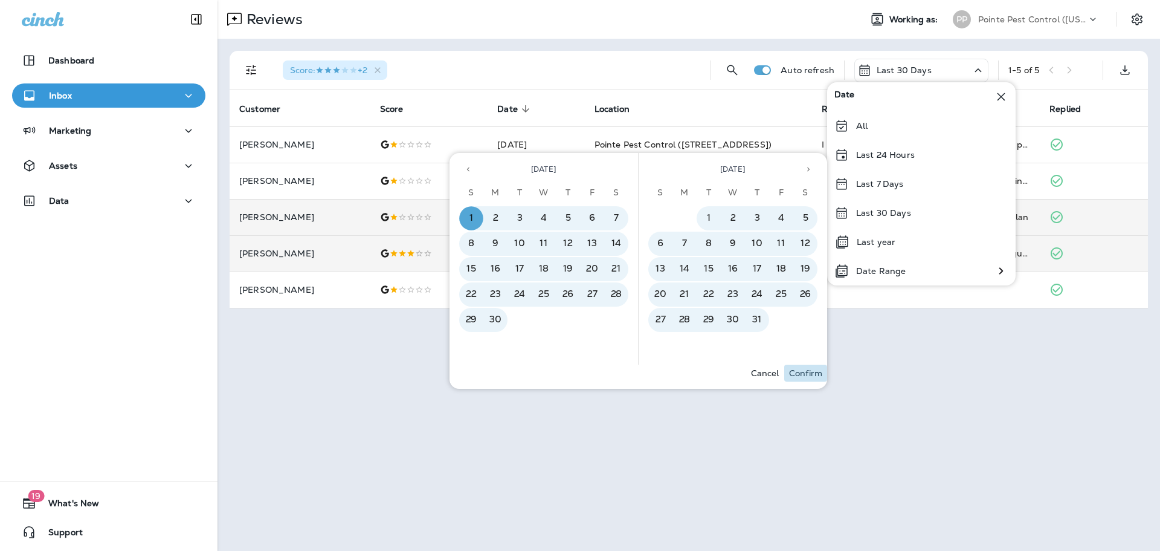
click at [804, 378] on button "Confirm" at bounding box center [805, 372] width 43 height 17
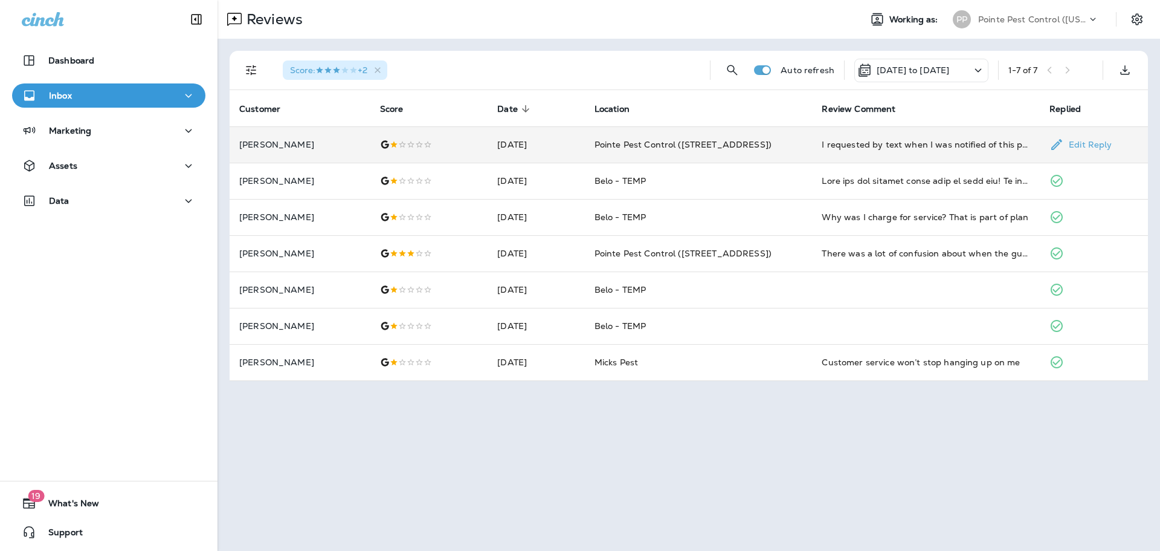
click at [783, 149] on td "Pointe Pest Control ([STREET_ADDRESS])" at bounding box center [699, 144] width 228 height 36
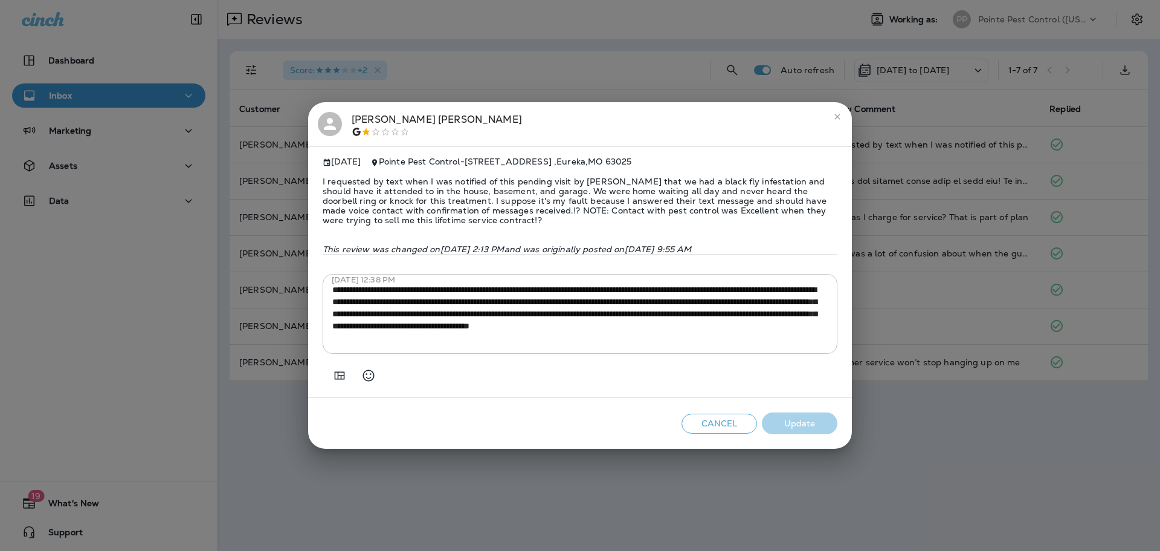
click at [545, 71] on div "[PERSON_NAME] [DATE] Pointe Pest Control - [STREET_ADDRESS] I requested by text…" at bounding box center [580, 275] width 1160 height 551
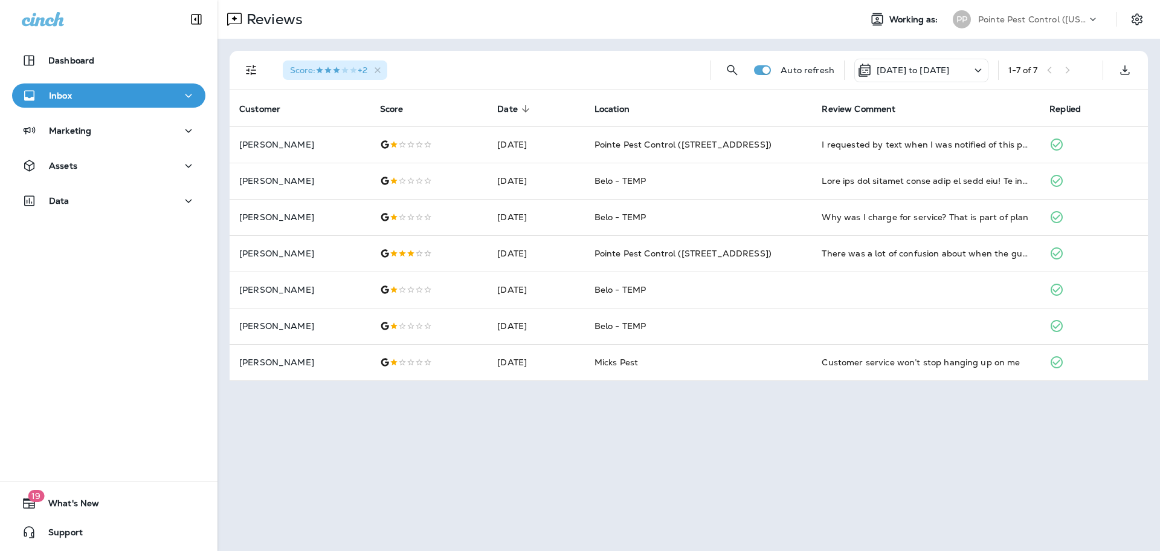
click at [1032, 18] on p "Pointe Pest Control ([US_STATE])" at bounding box center [1032, 20] width 109 height 10
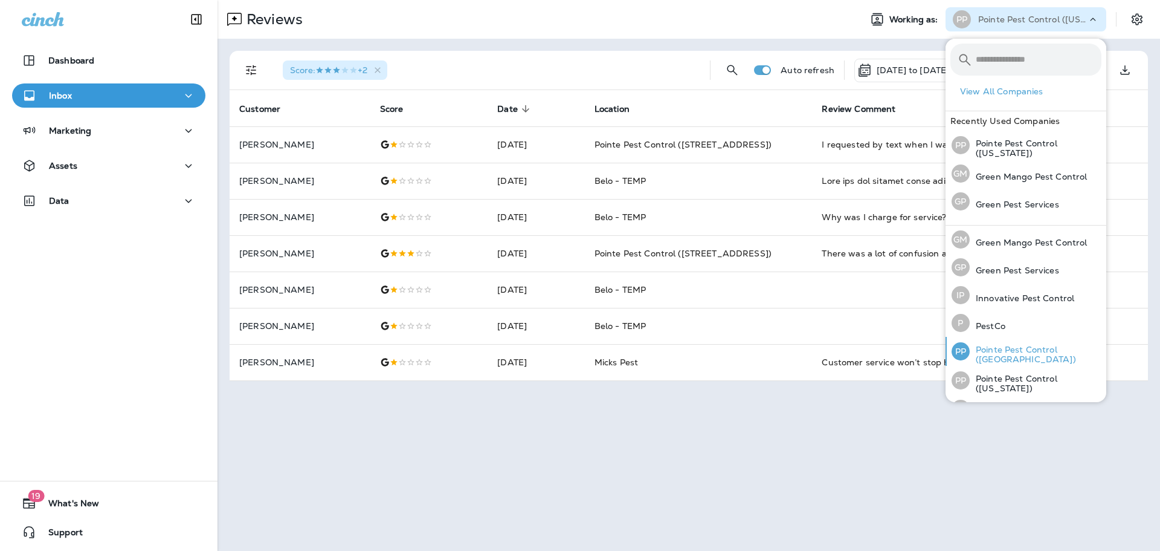
click at [1023, 347] on p "Pointe Pest Control ([GEOGRAPHIC_DATA])" at bounding box center [1036, 353] width 132 height 19
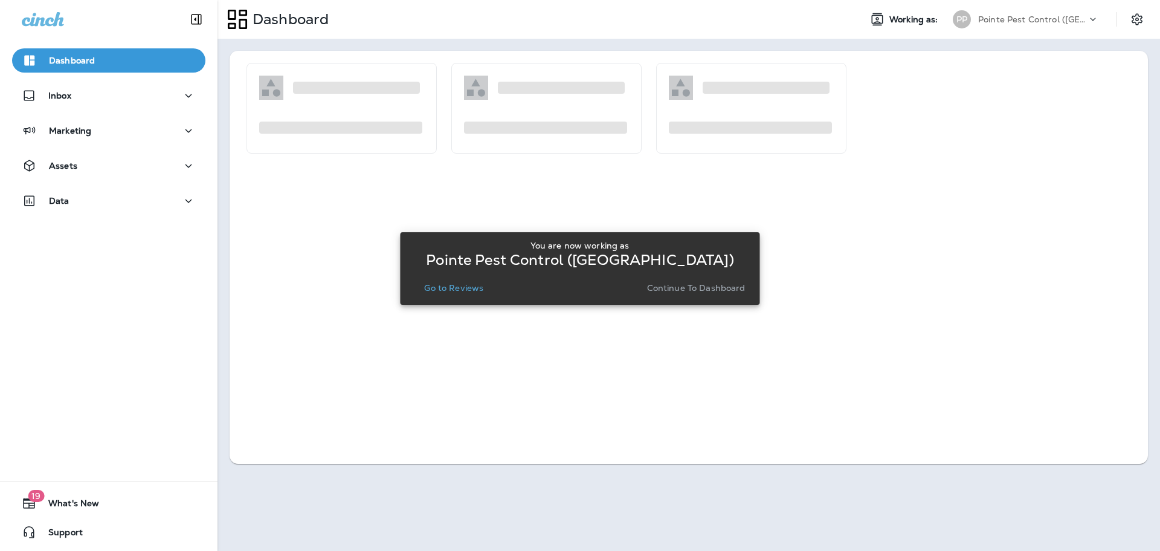
click at [445, 283] on p "Go to Reviews" at bounding box center [453, 288] width 59 height 10
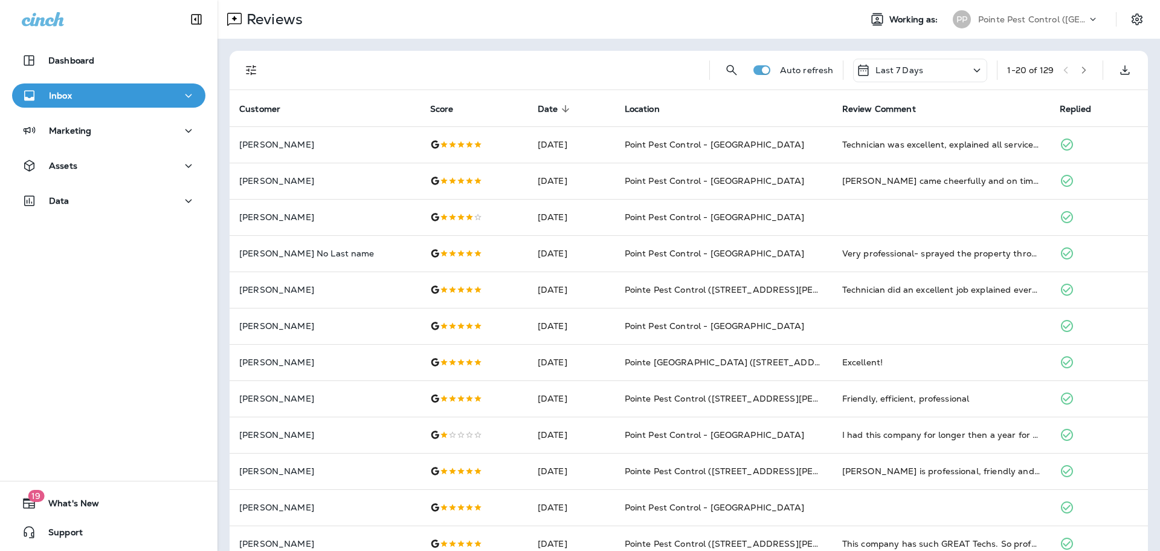
click at [876, 67] on p "Last 7 Days" at bounding box center [900, 70] width 48 height 10
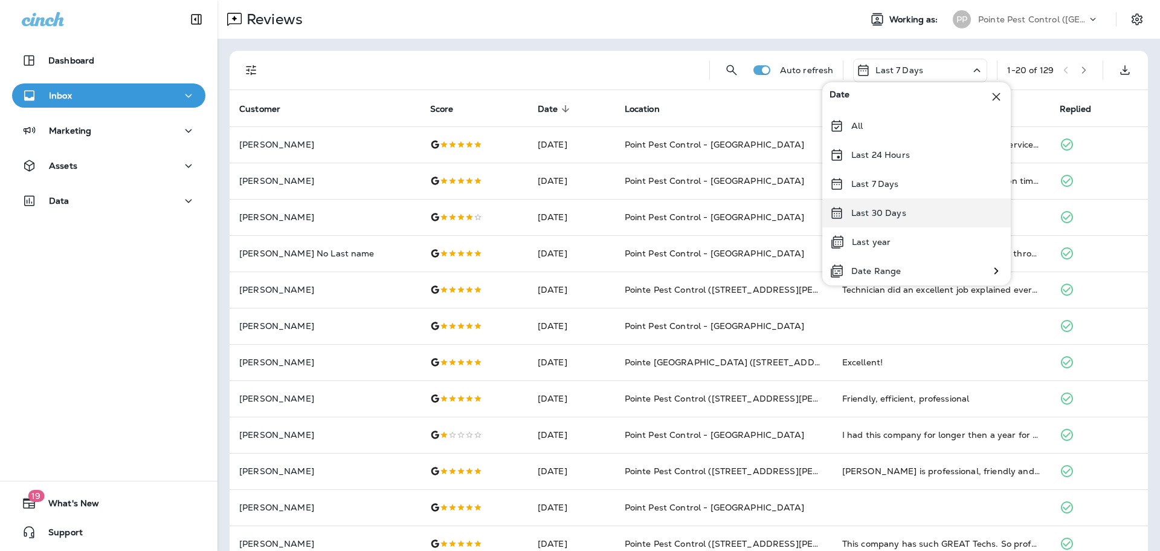
click at [888, 214] on p "Last 30 Days" at bounding box center [879, 213] width 55 height 10
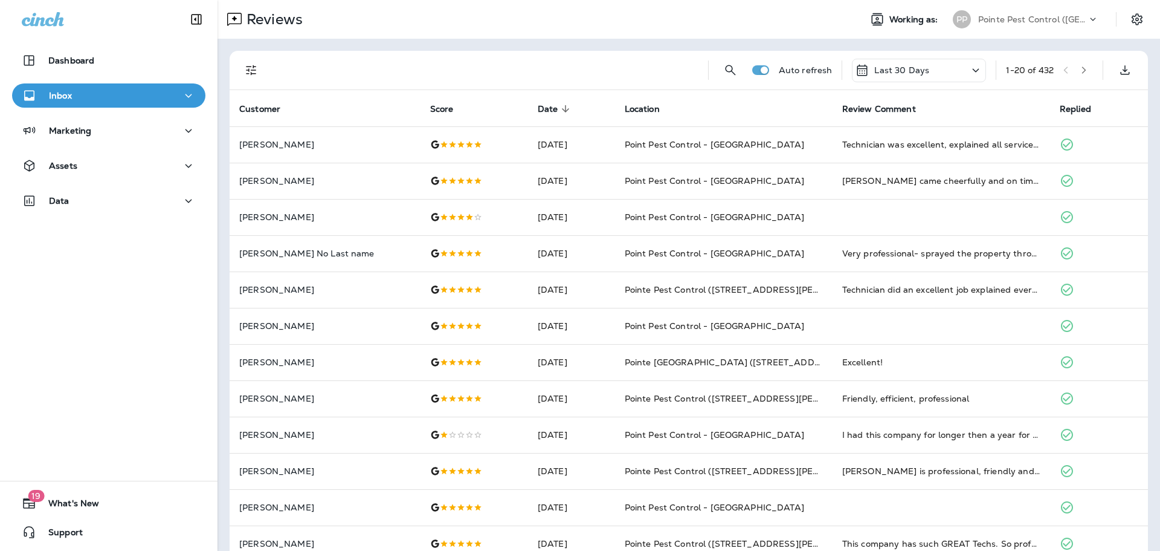
drag, startPoint x: 258, startPoint y: 66, endPoint x: 256, endPoint y: 80, distance: 14.0
click at [258, 66] on icon "Filters" at bounding box center [251, 70] width 15 height 15
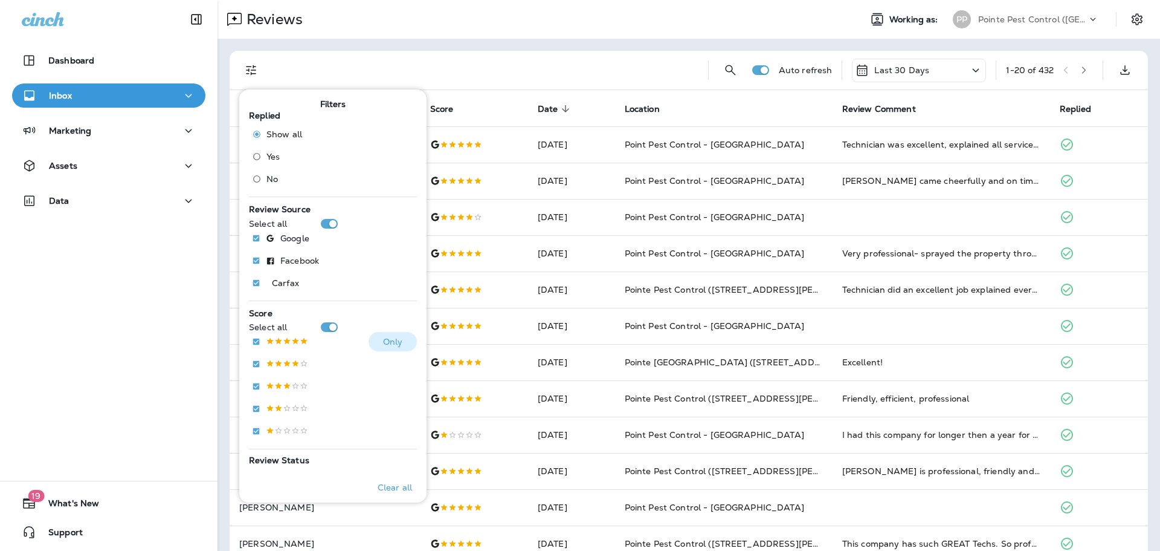
click at [285, 338] on p at bounding box center [287, 342] width 42 height 10
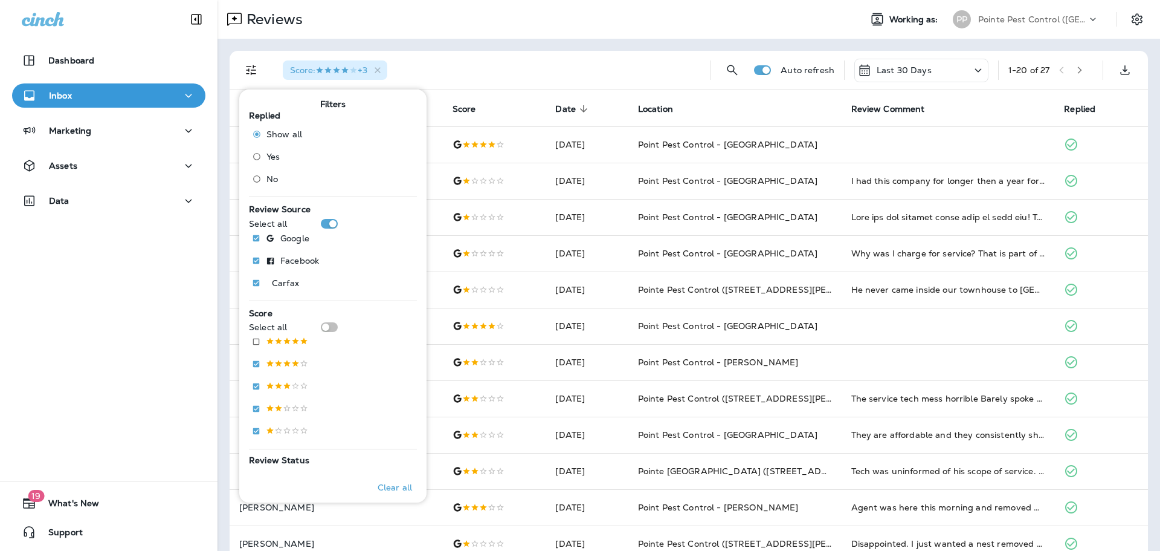
click at [509, 48] on div "Score : +3 Auto refresh Last 30 Days 1 - 20 of 27 Customer Score Date sorted de…" at bounding box center [689, 452] width 943 height 826
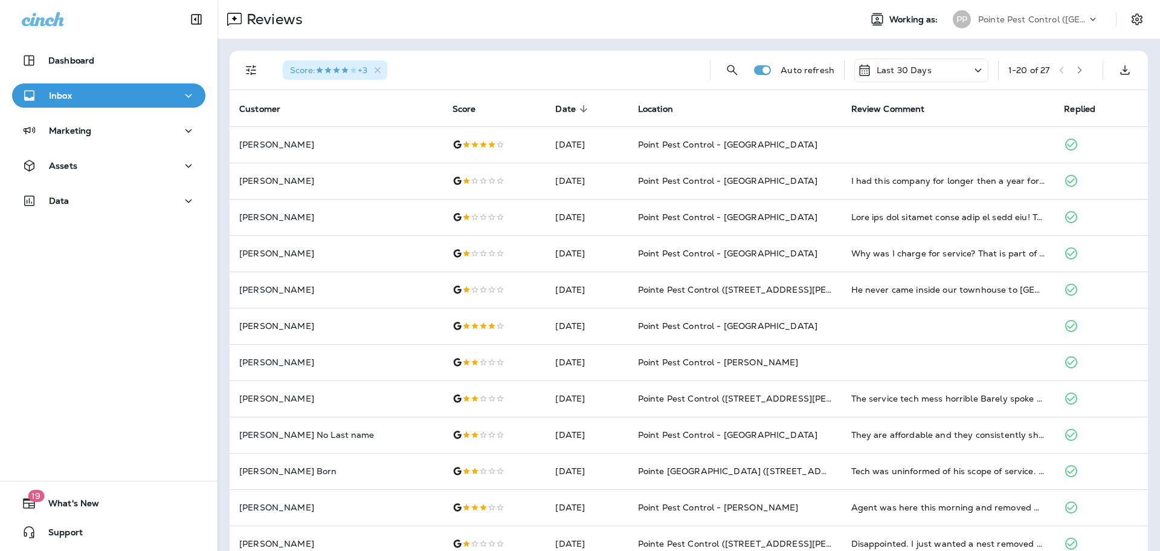
click at [250, 70] on icon "Filters" at bounding box center [251, 70] width 15 height 15
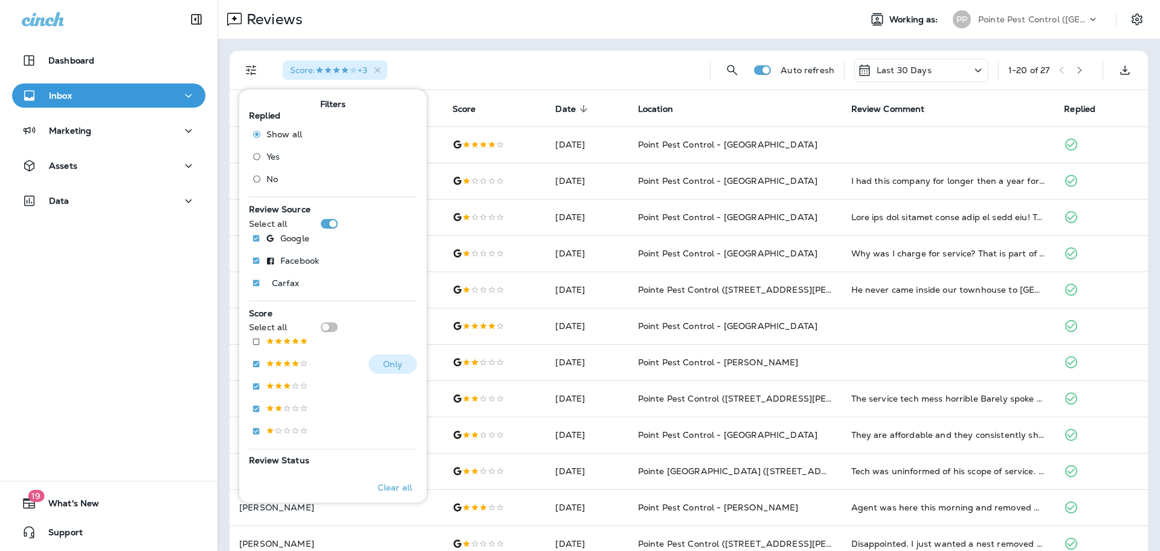
drag, startPoint x: 280, startPoint y: 364, endPoint x: 293, endPoint y: 341, distance: 26.5
click at [280, 364] on p at bounding box center [287, 364] width 42 height 10
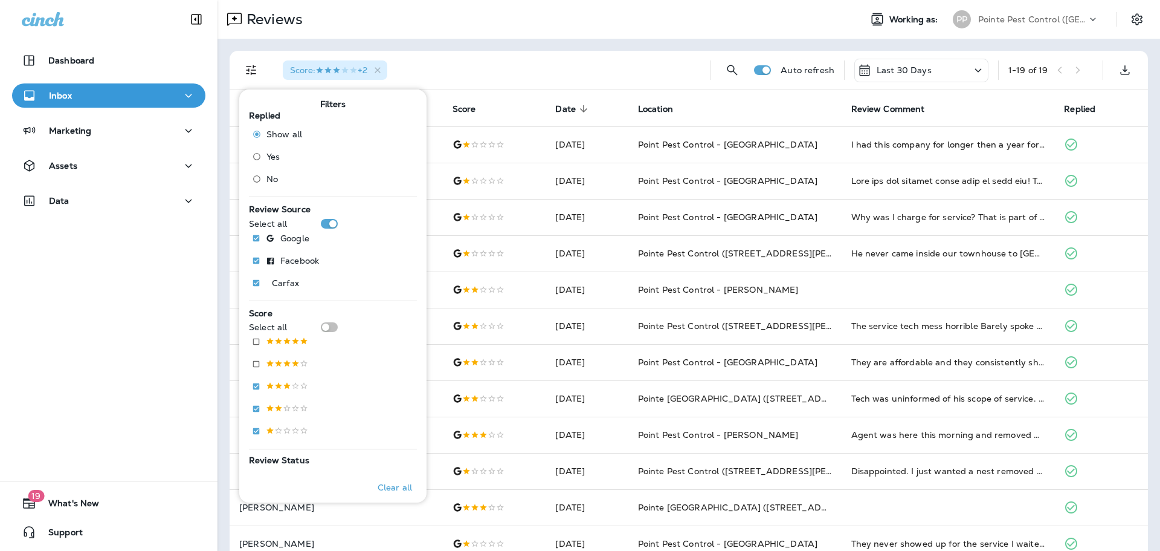
click at [496, 51] on div "Score : +2" at bounding box center [486, 70] width 427 height 39
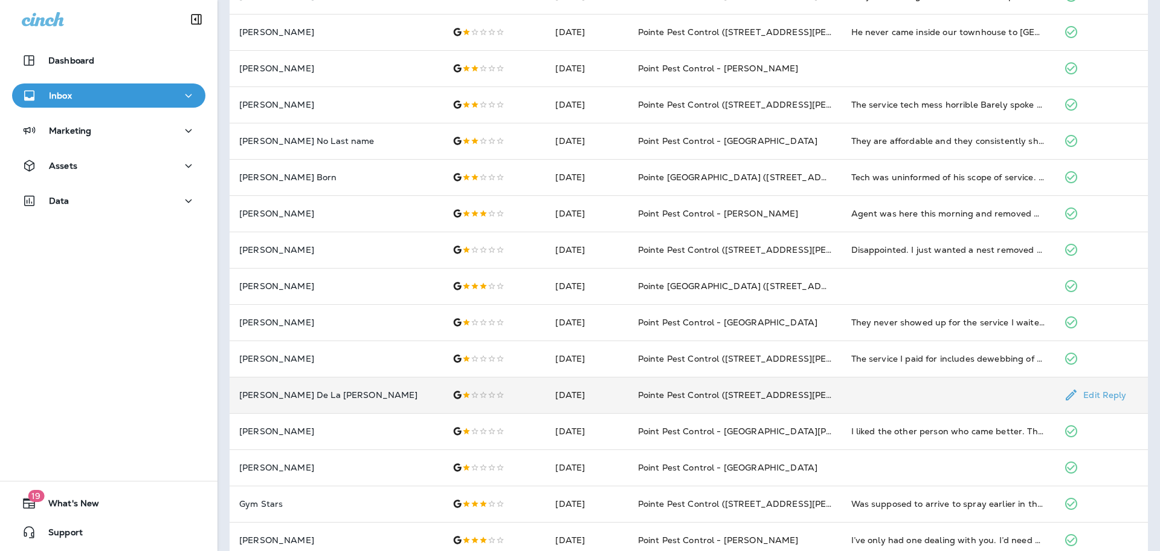
scroll to position [277, 0]
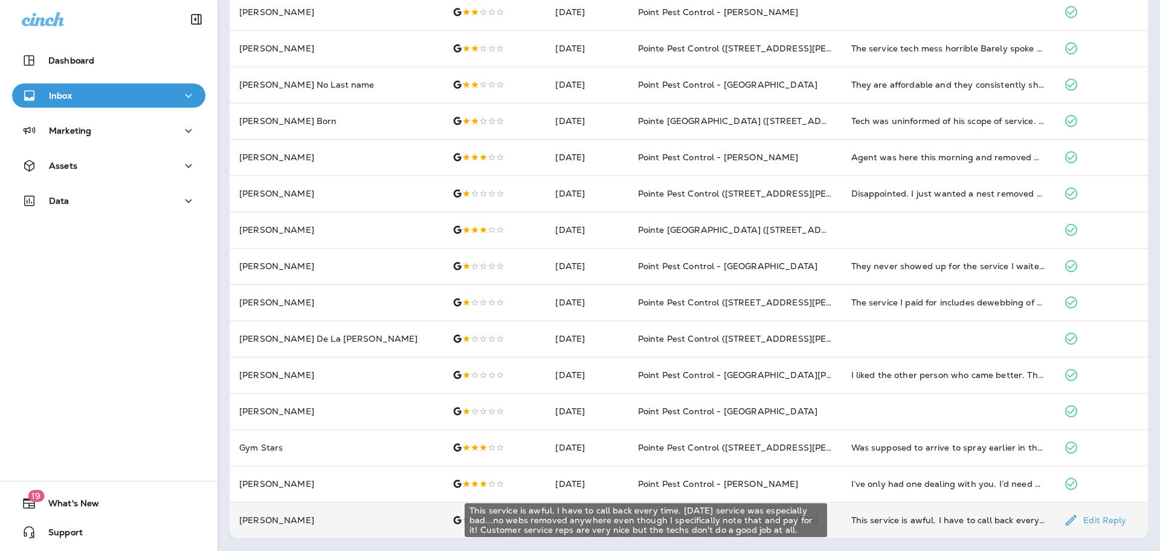
click at [935, 514] on div "This service is awful. I have to call back every time. [DATE] service was espec…" at bounding box center [949, 520] width 194 height 12
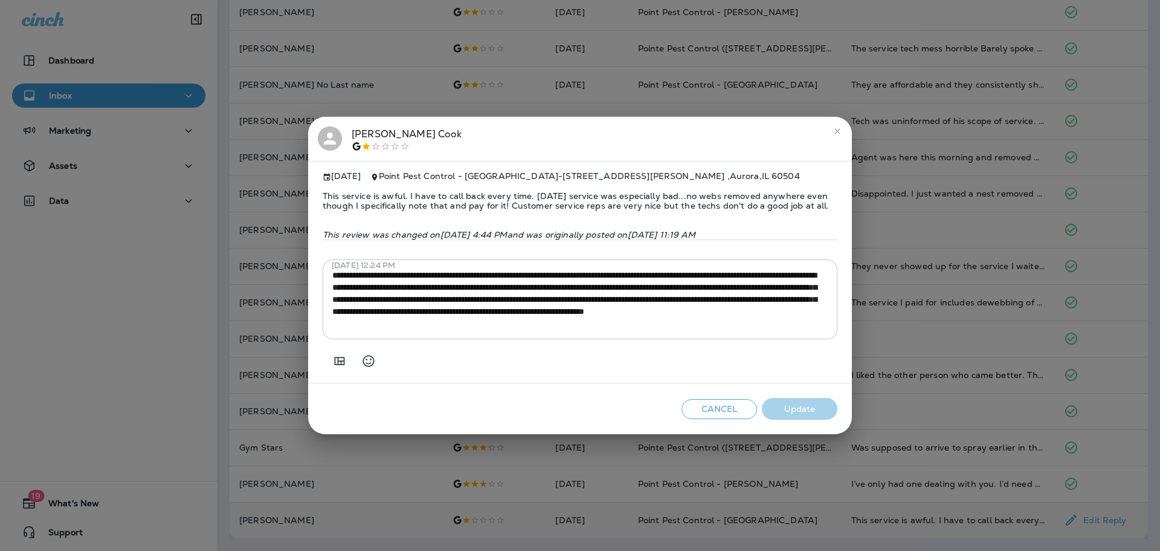
click at [614, 90] on div "[PERSON_NAME] [DATE] Point Pest Control - [GEOGRAPHIC_DATA] - [STREET_ADDRESS][…" at bounding box center [580, 275] width 1160 height 551
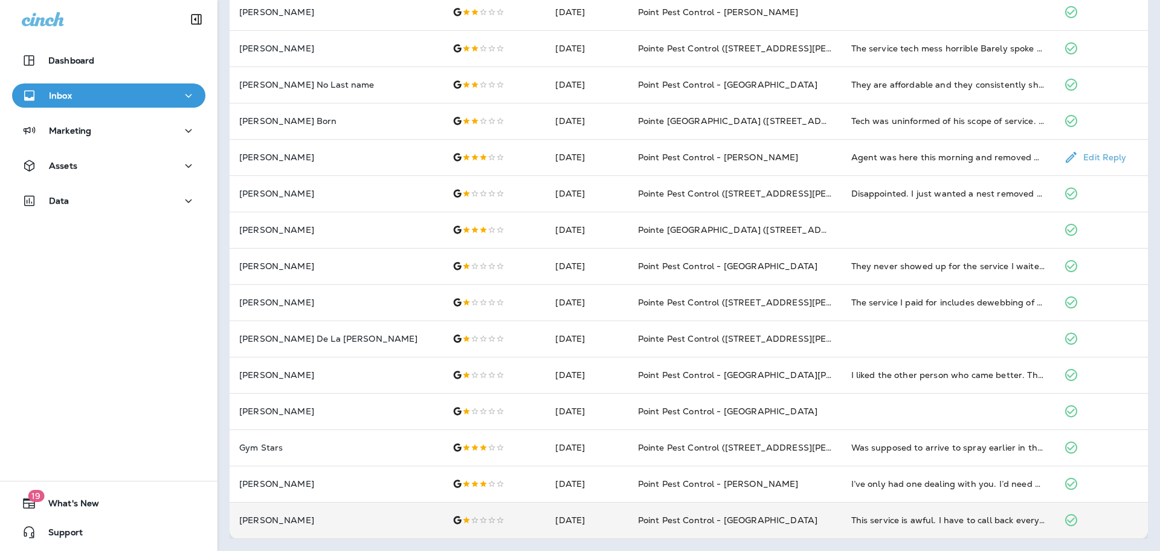
scroll to position [0, 0]
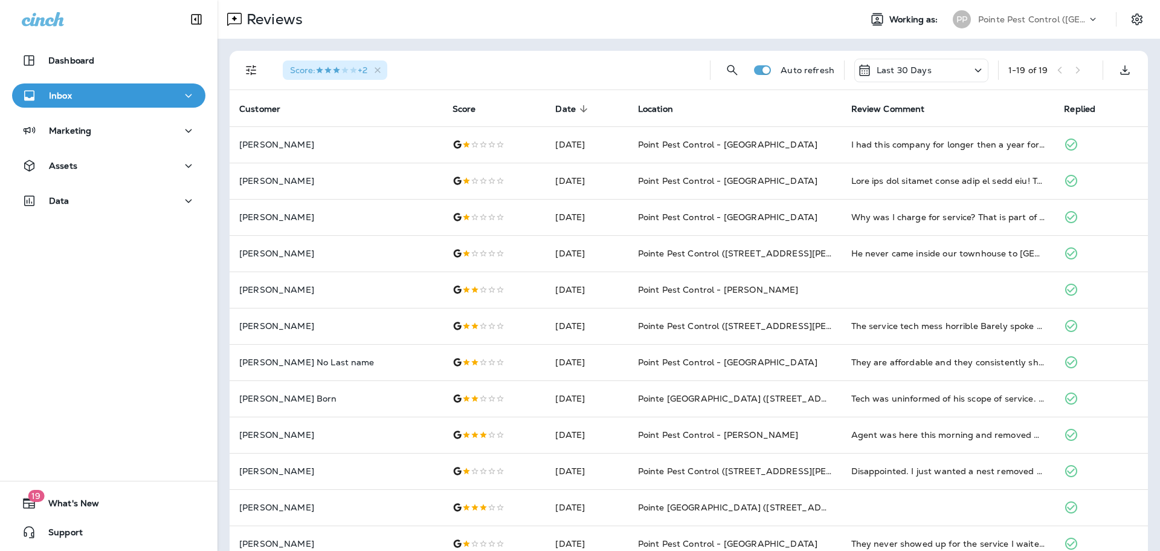
click at [1031, 24] on p "Pointe Pest Control ([GEOGRAPHIC_DATA])" at bounding box center [1032, 20] width 109 height 10
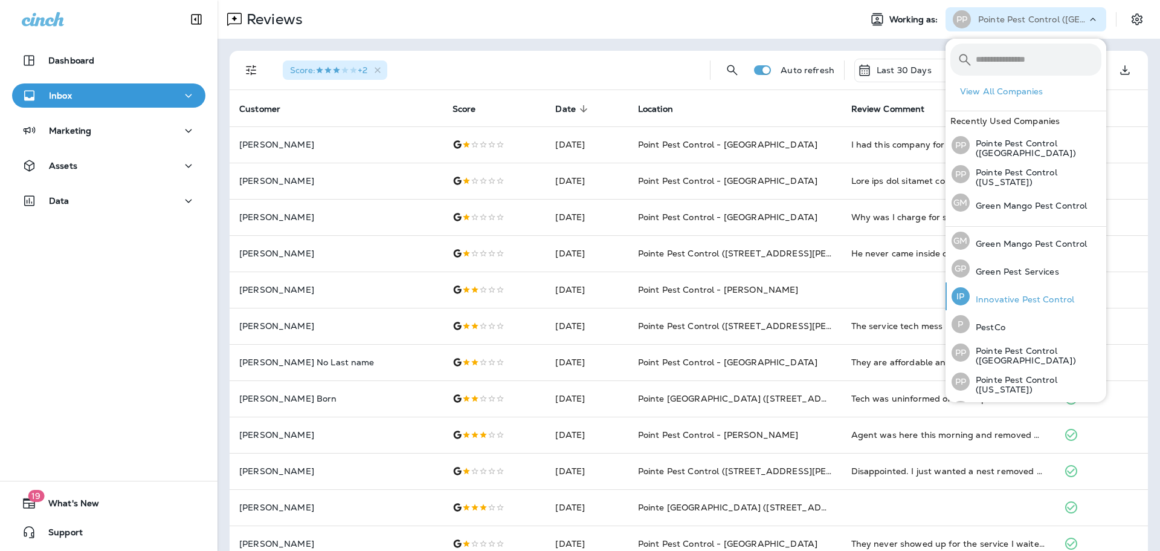
click at [1043, 294] on p "Innovative Pest Control" at bounding box center [1022, 299] width 105 height 10
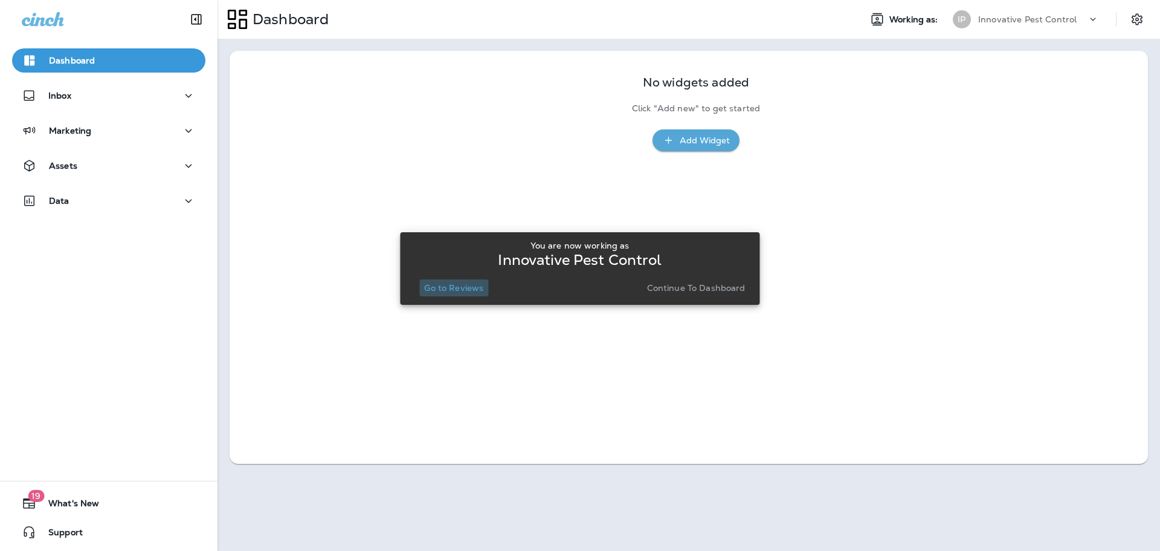
click at [469, 286] on p "Go to Reviews" at bounding box center [453, 288] width 59 height 10
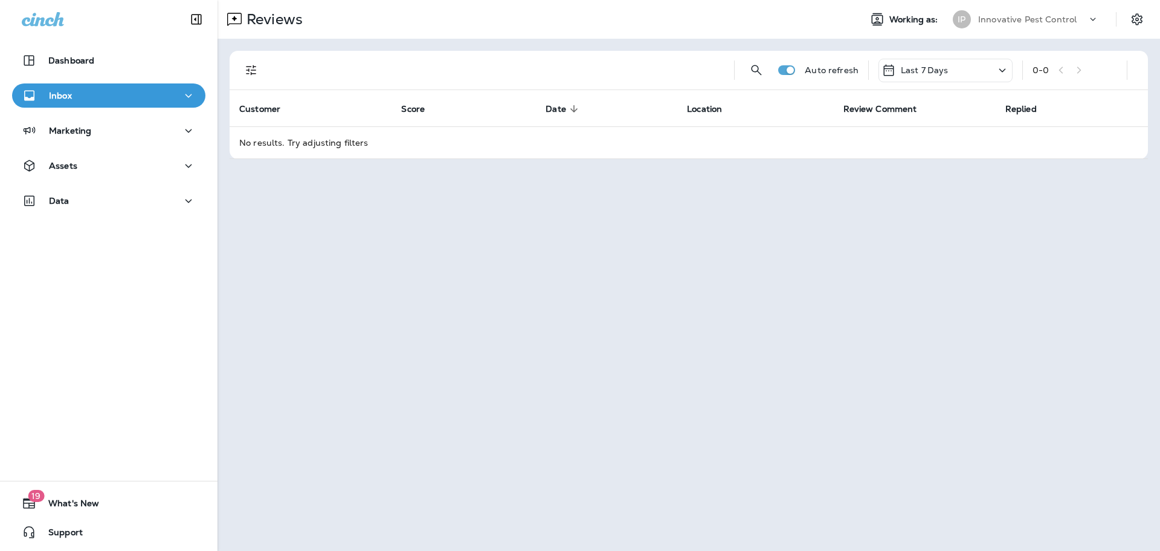
click at [966, 67] on div "Last 7 Days" at bounding box center [946, 71] width 134 height 24
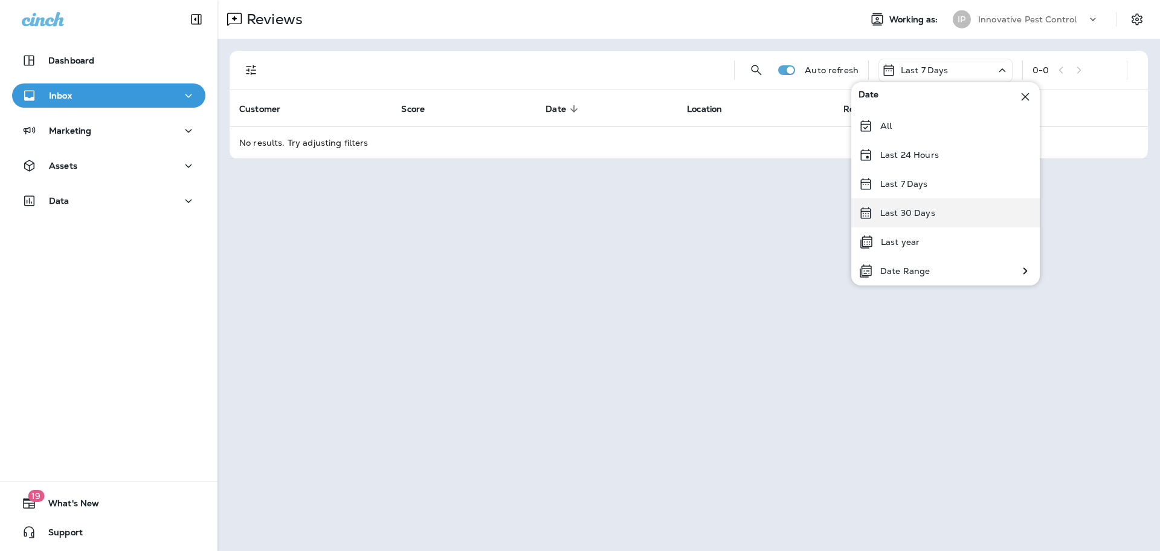
click at [918, 215] on p "Last 30 Days" at bounding box center [908, 213] width 55 height 10
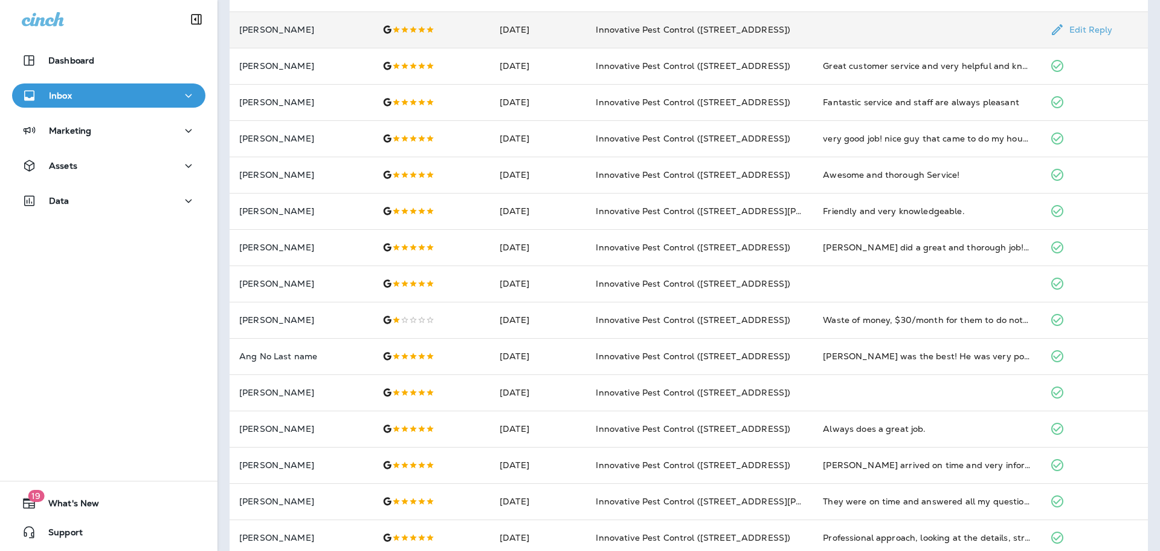
scroll to position [241, 0]
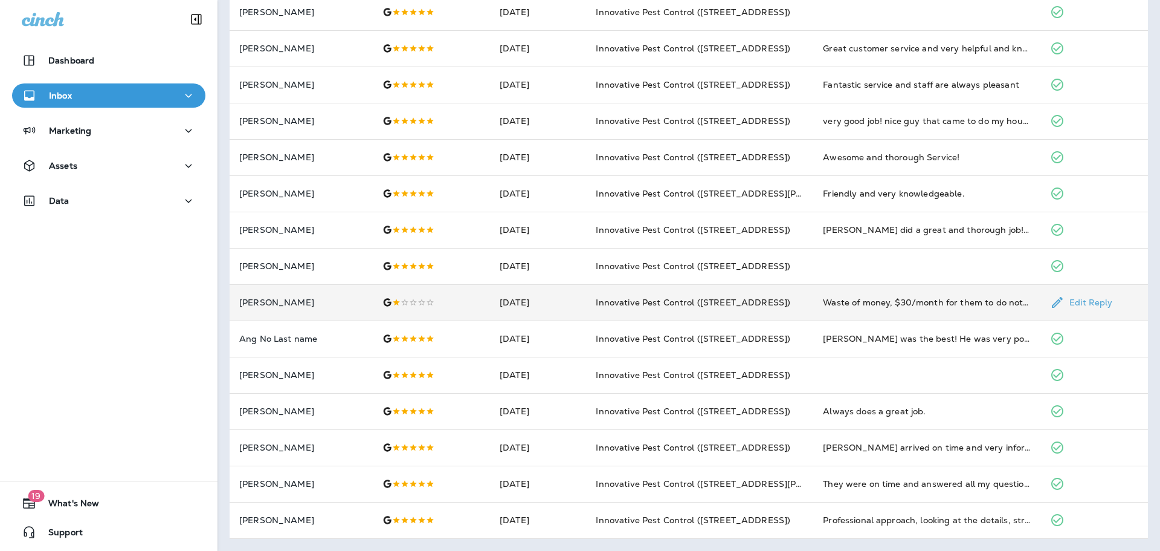
click at [529, 300] on td "[DATE]" at bounding box center [538, 302] width 96 height 36
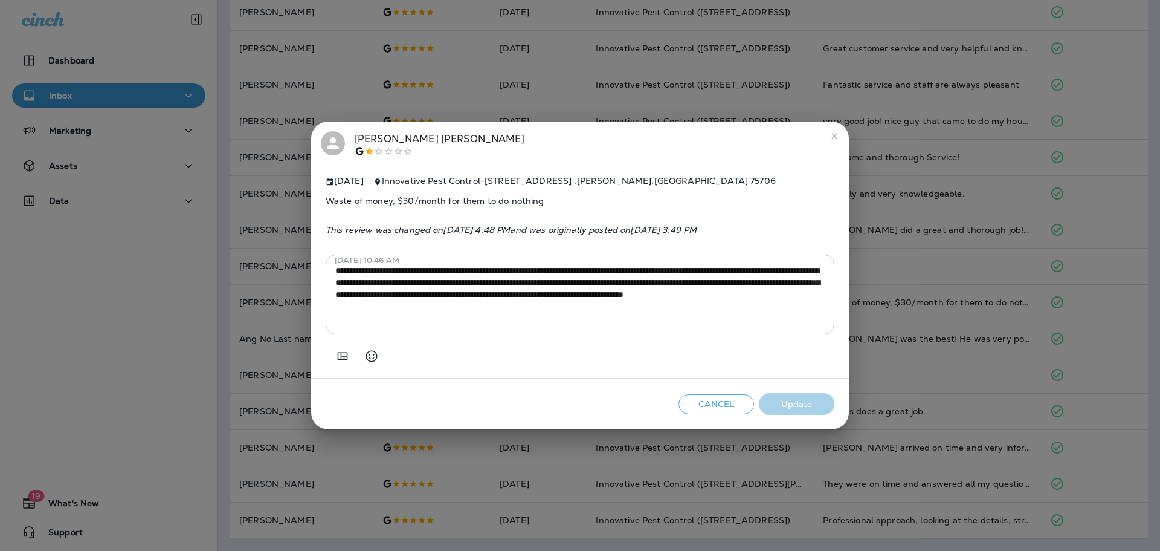
click at [522, 60] on div "**********" at bounding box center [580, 275] width 1160 height 551
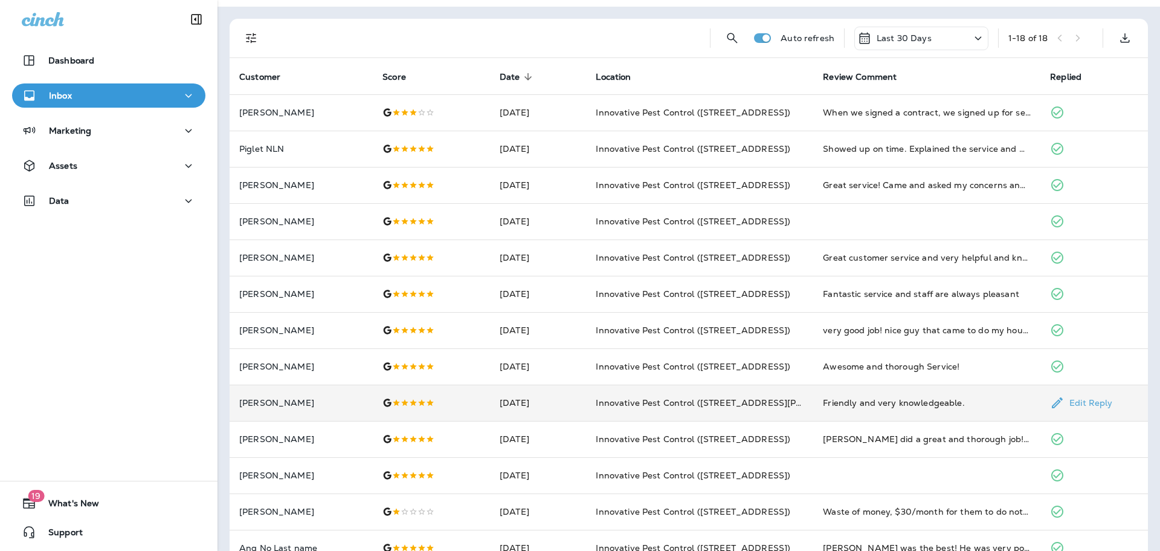
scroll to position [0, 0]
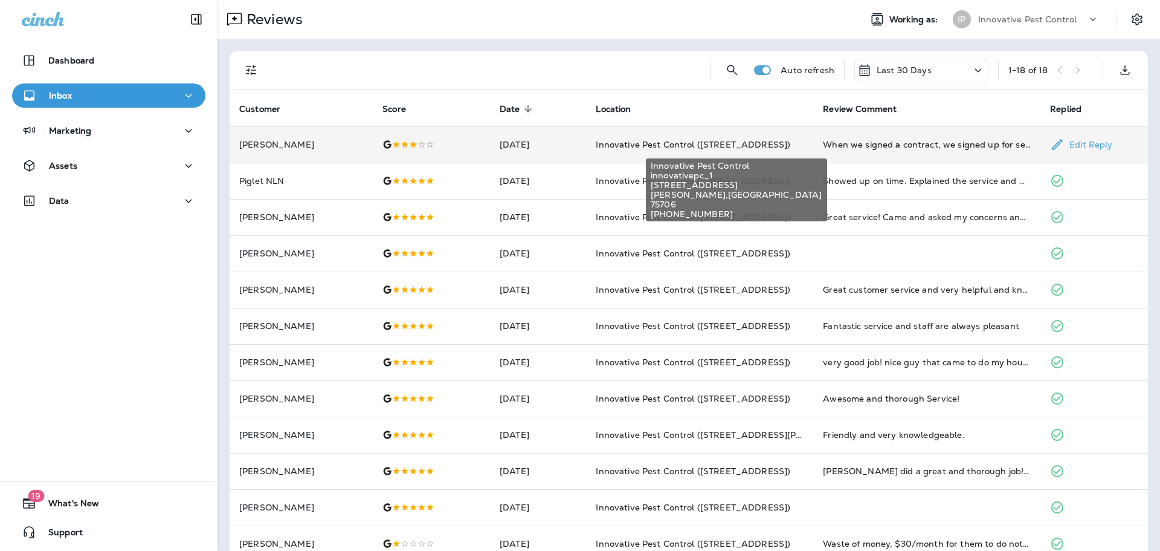
click at [647, 142] on span "Innovative Pest Control ([STREET_ADDRESS])" at bounding box center [693, 144] width 195 height 11
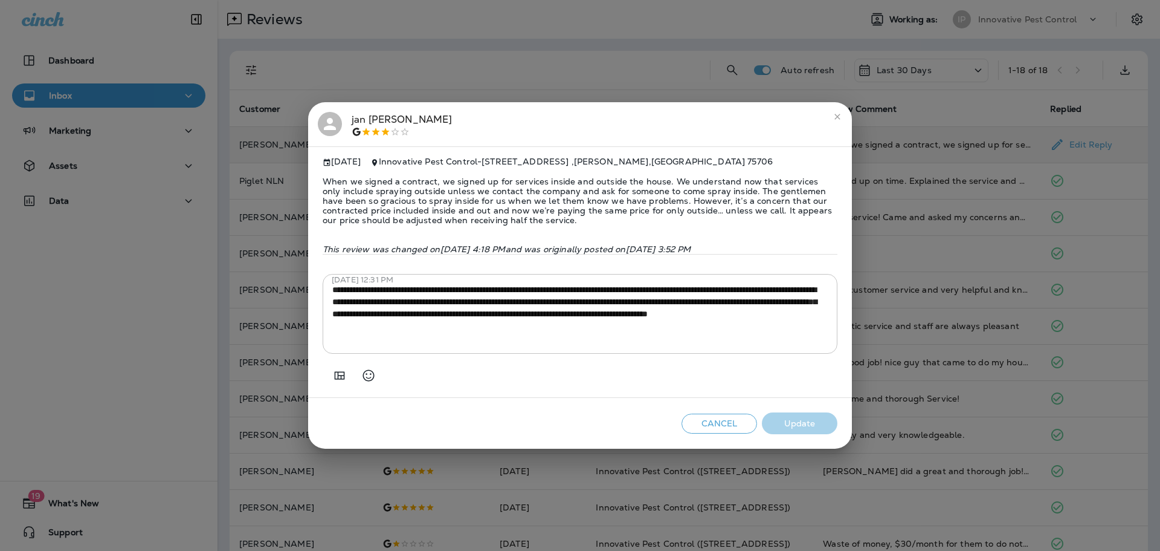
click at [972, 274] on div "[PERSON_NAME] [DATE] Innovative Pest Control - [STREET_ADDRESS] When we signed …" at bounding box center [580, 275] width 1160 height 551
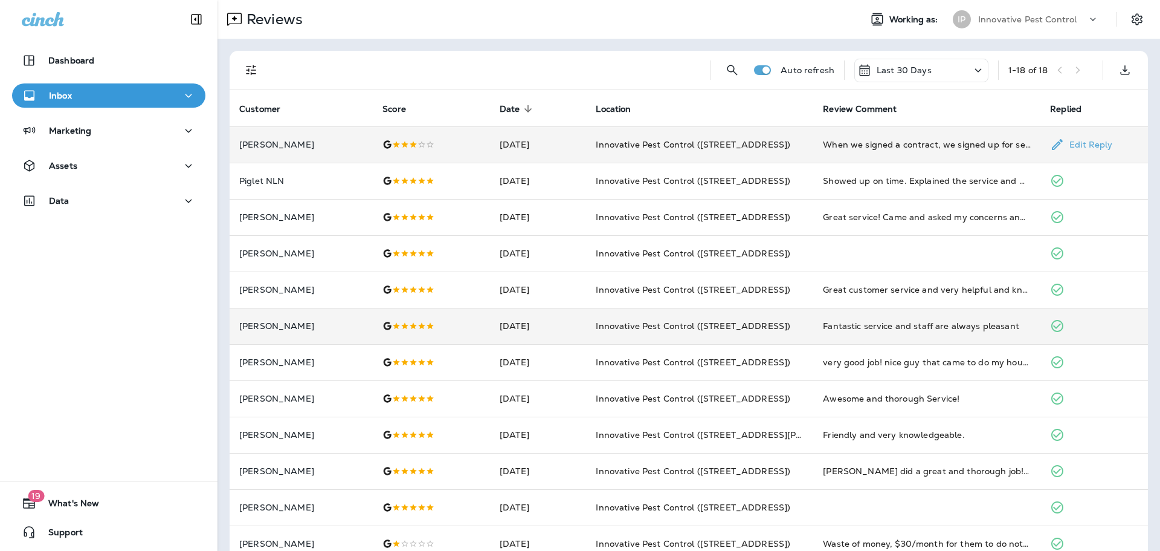
scroll to position [241, 0]
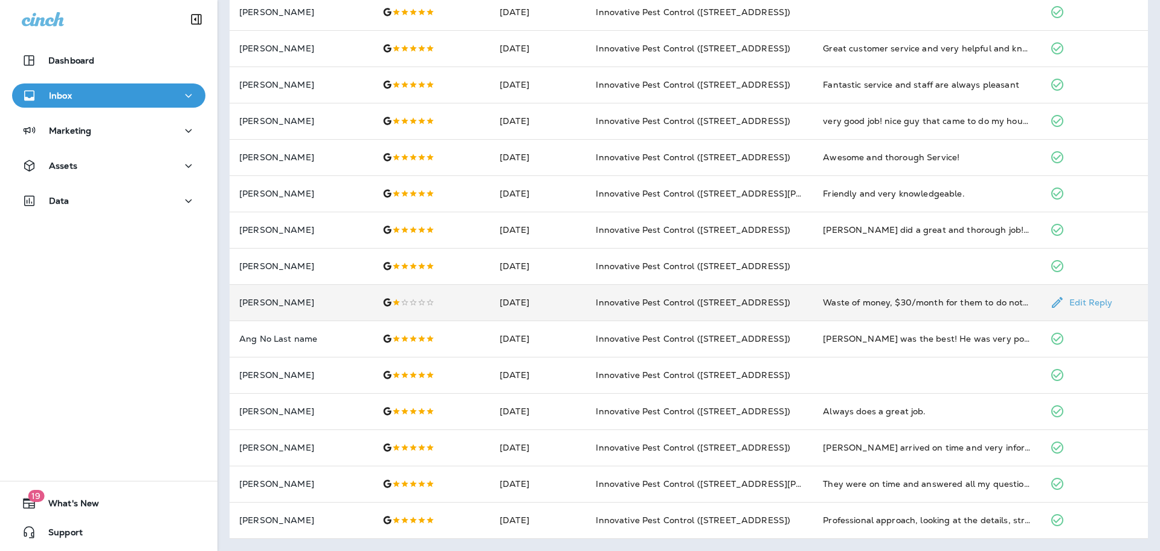
click at [812, 309] on td "Innovative Pest Control ([STREET_ADDRESS])" at bounding box center [699, 302] width 227 height 36
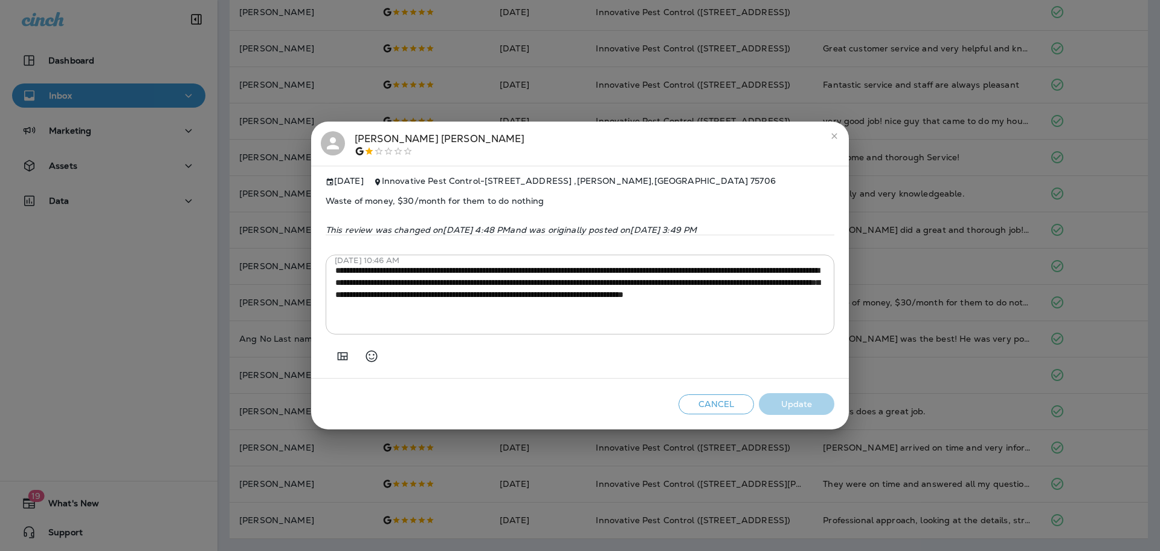
click at [829, 144] on div "[PERSON_NAME]" at bounding box center [580, 143] width 519 height 25
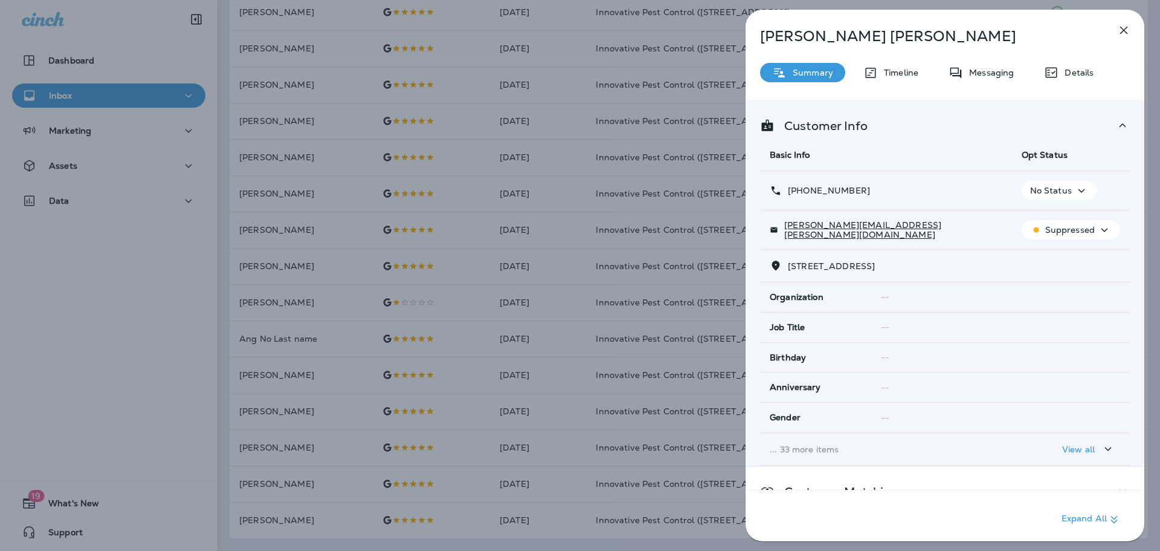
click at [585, 106] on div "[PERSON_NAME] Summary Timeline Messaging Details Customer Info Basic Info Opt S…" at bounding box center [580, 275] width 1160 height 551
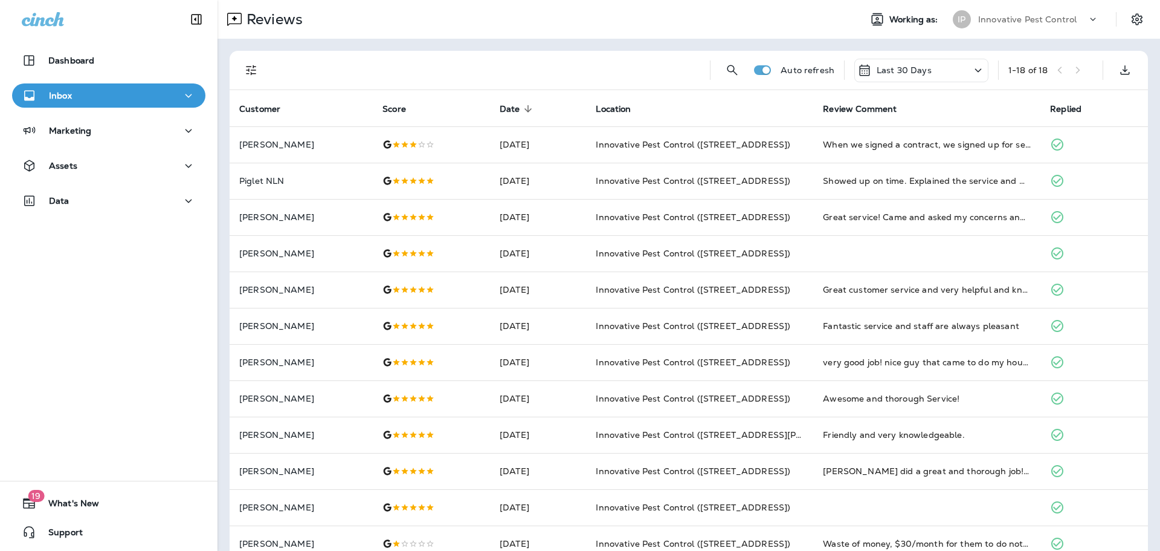
click at [1070, 13] on div "Innovative Pest Control" at bounding box center [1032, 19] width 109 height 18
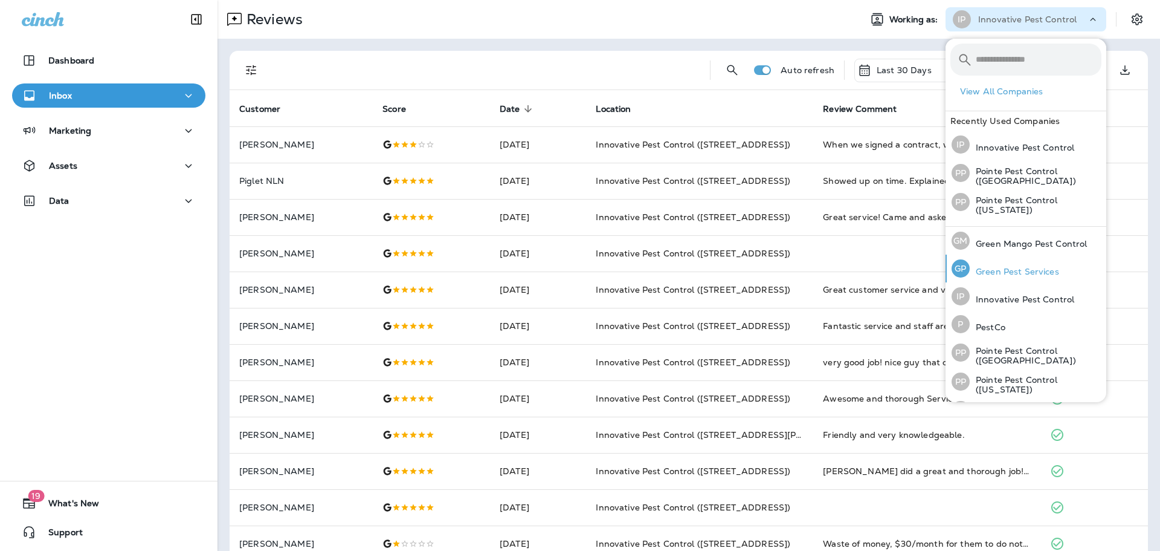
click at [1018, 271] on p "Green Pest Services" at bounding box center [1014, 272] width 89 height 10
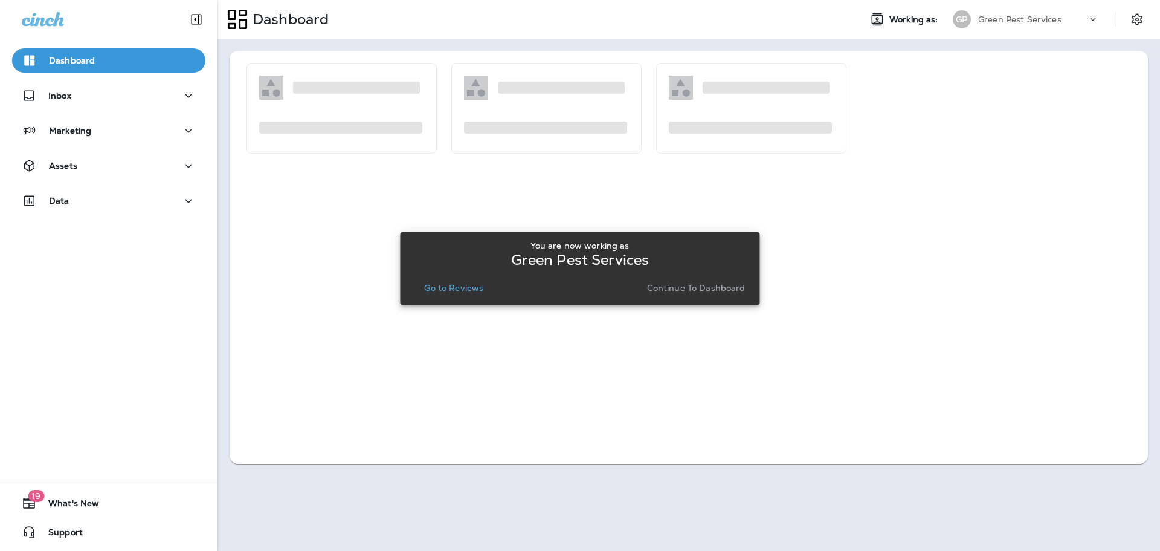
click at [446, 286] on p "Go to Reviews" at bounding box center [453, 288] width 59 height 10
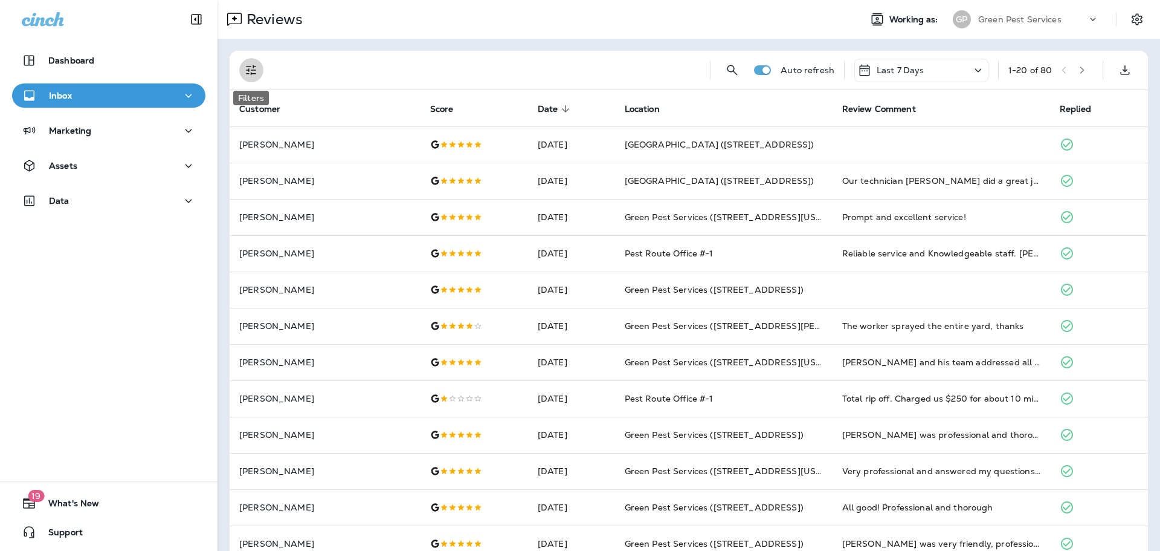
drag, startPoint x: 244, startPoint y: 67, endPoint x: 250, endPoint y: 92, distance: 26.0
click at [244, 67] on icon "Filters" at bounding box center [251, 70] width 15 height 15
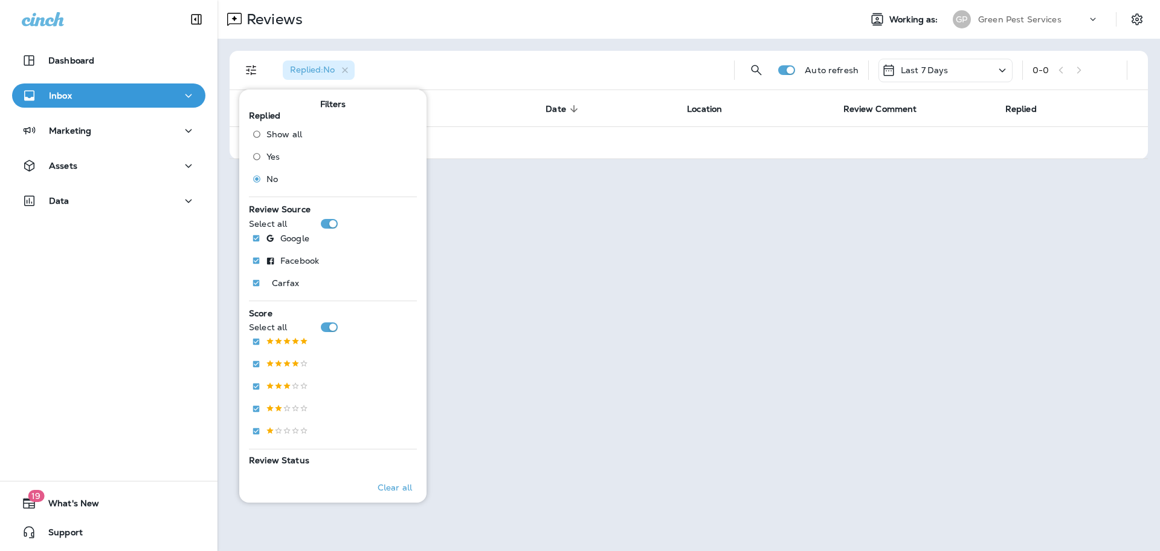
click at [966, 65] on div "Last 7 Days" at bounding box center [946, 71] width 134 height 24
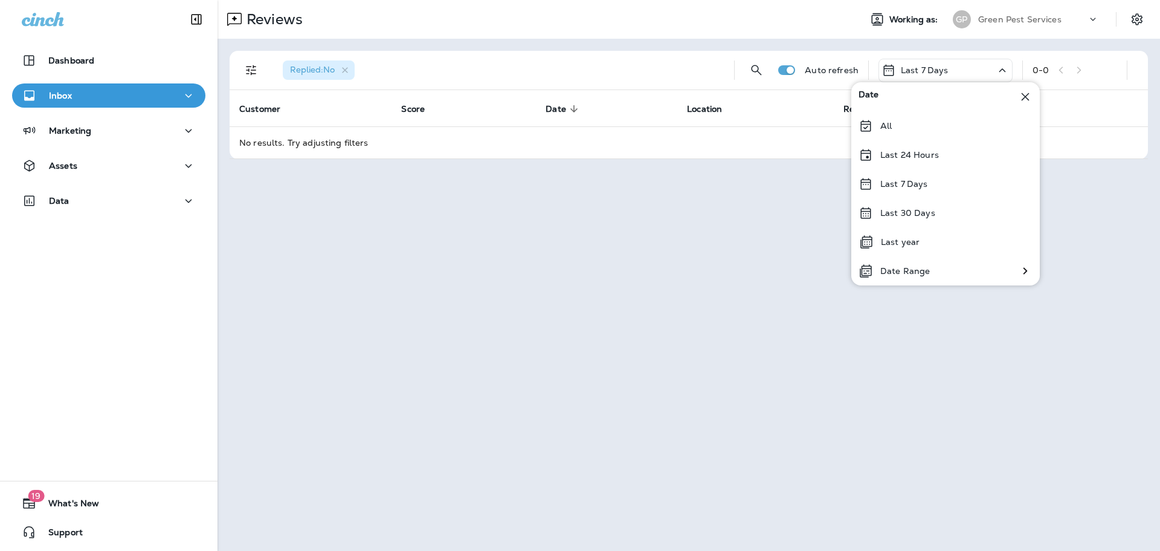
click at [349, 72] on icon "button" at bounding box center [345, 70] width 10 height 10
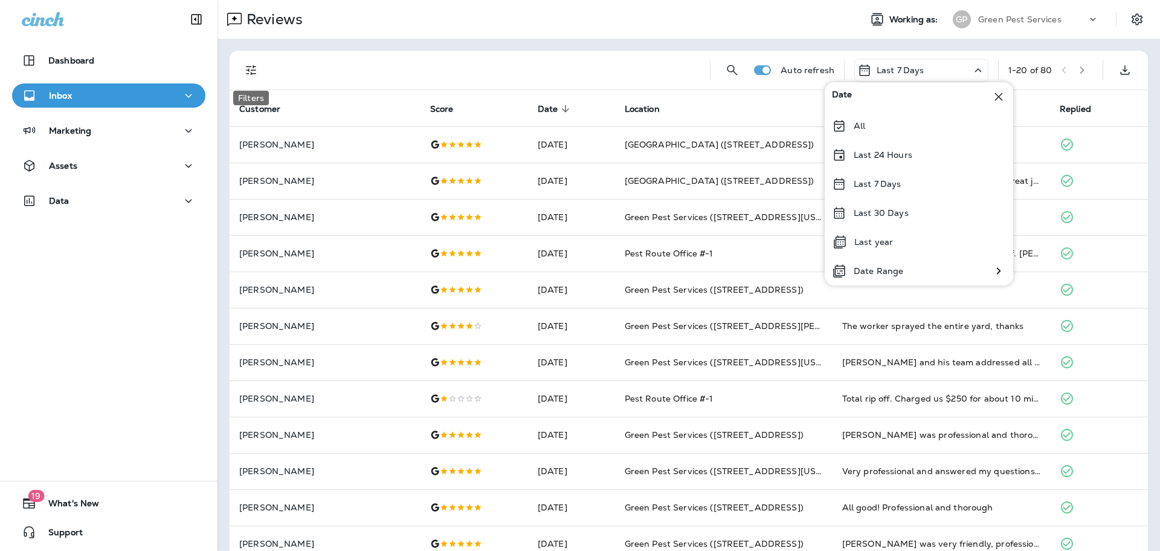
click at [252, 67] on icon "Filters" at bounding box center [251, 70] width 15 height 15
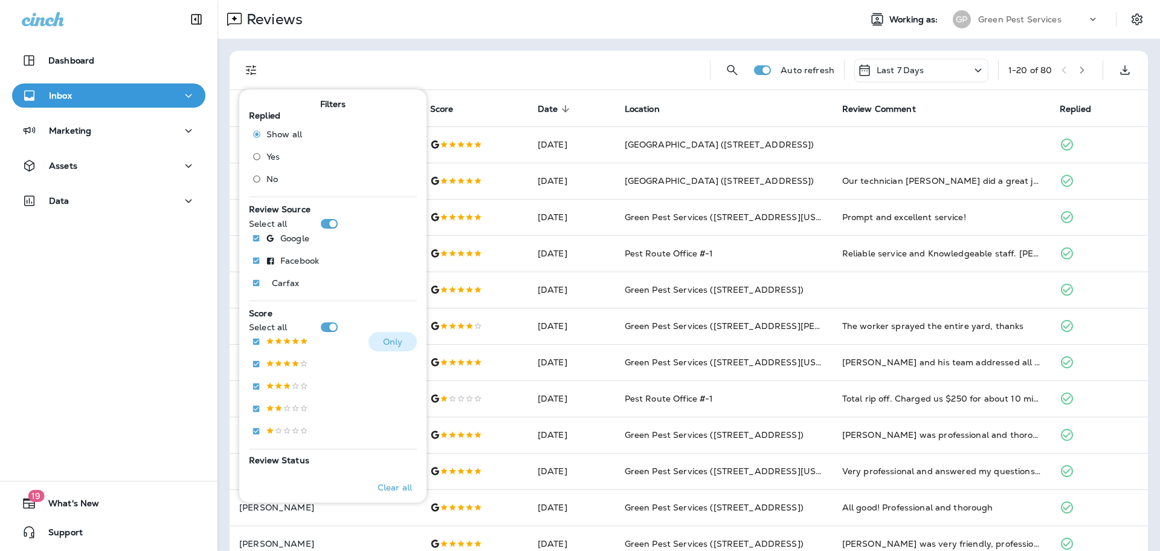
drag, startPoint x: 292, startPoint y: 344, endPoint x: 292, endPoint y: 358, distance: 13.9
click at [292, 344] on p at bounding box center [287, 342] width 42 height 10
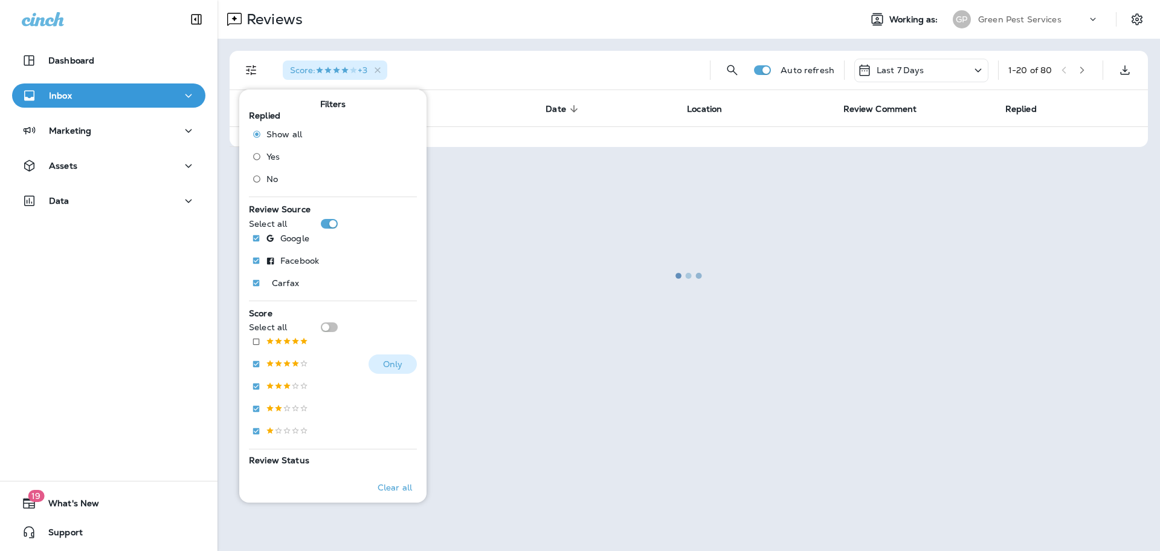
click at [292, 360] on p at bounding box center [287, 364] width 42 height 10
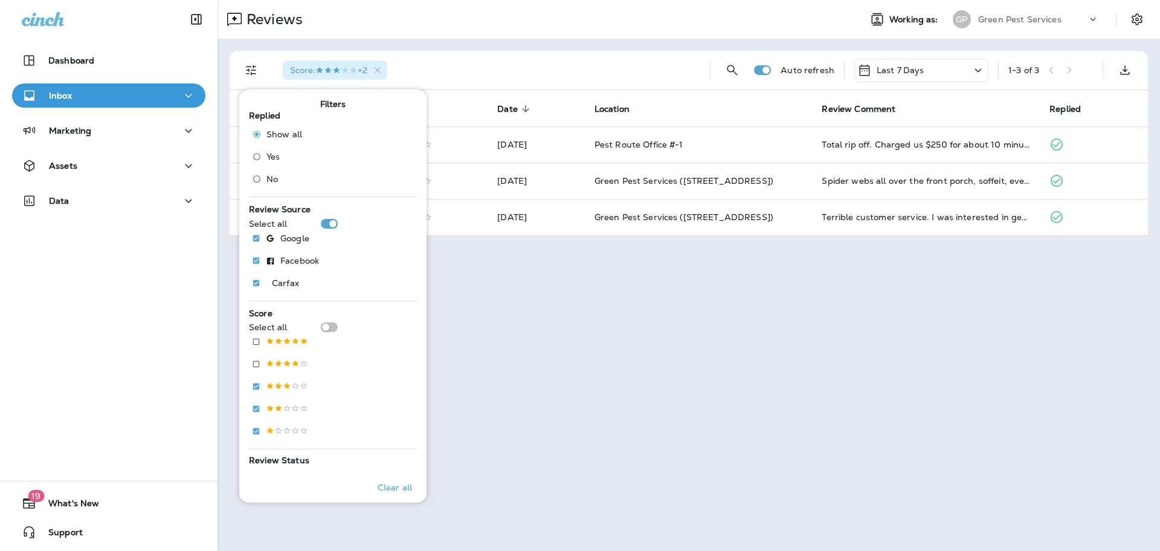
drag, startPoint x: 742, startPoint y: 19, endPoint x: 937, endPoint y: 61, distance: 199.6
click at [742, 19] on div "Reviews" at bounding box center [534, 19] width 633 height 24
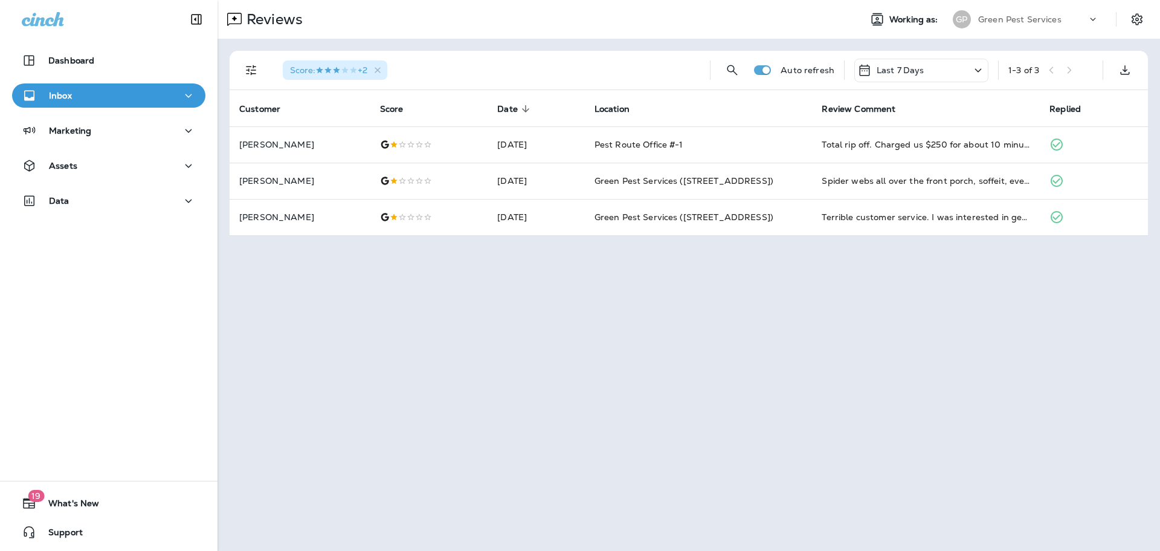
click at [942, 71] on div "Last 7 Days" at bounding box center [922, 71] width 134 height 24
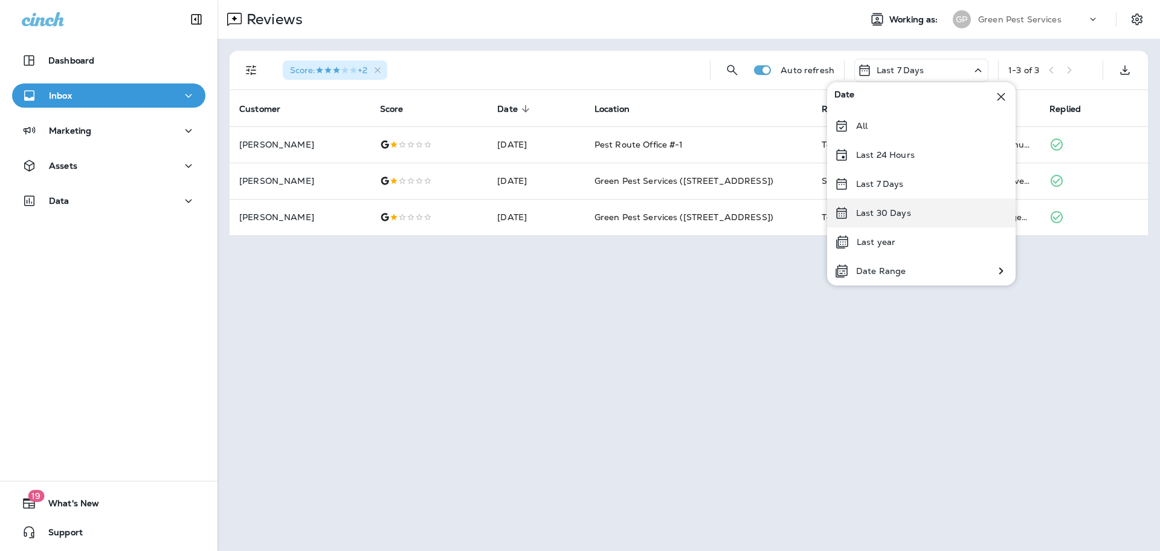
click at [887, 215] on p "Last 30 Days" at bounding box center [883, 213] width 55 height 10
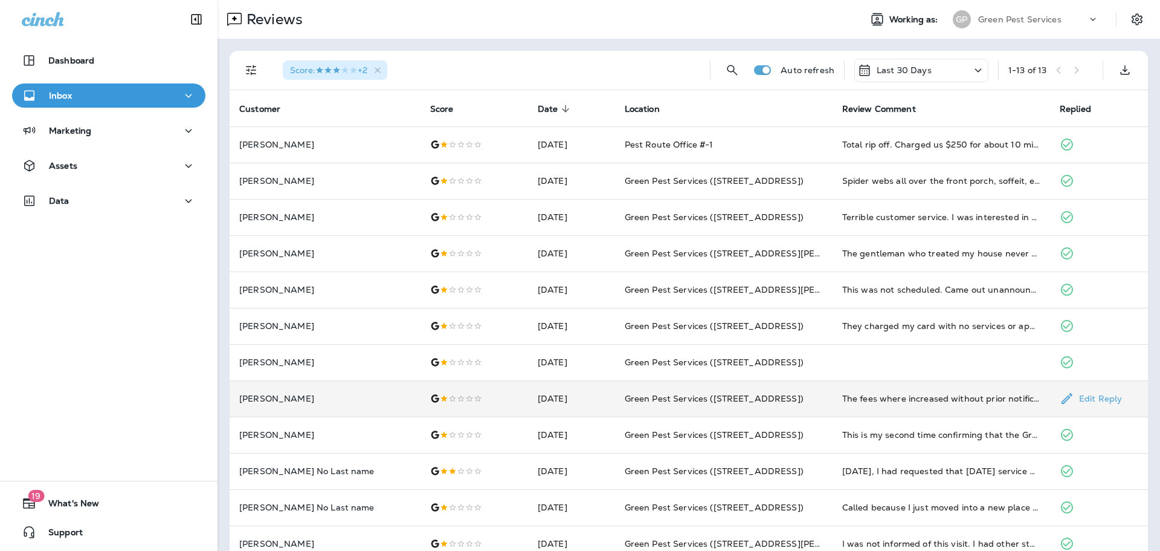
scroll to position [60, 0]
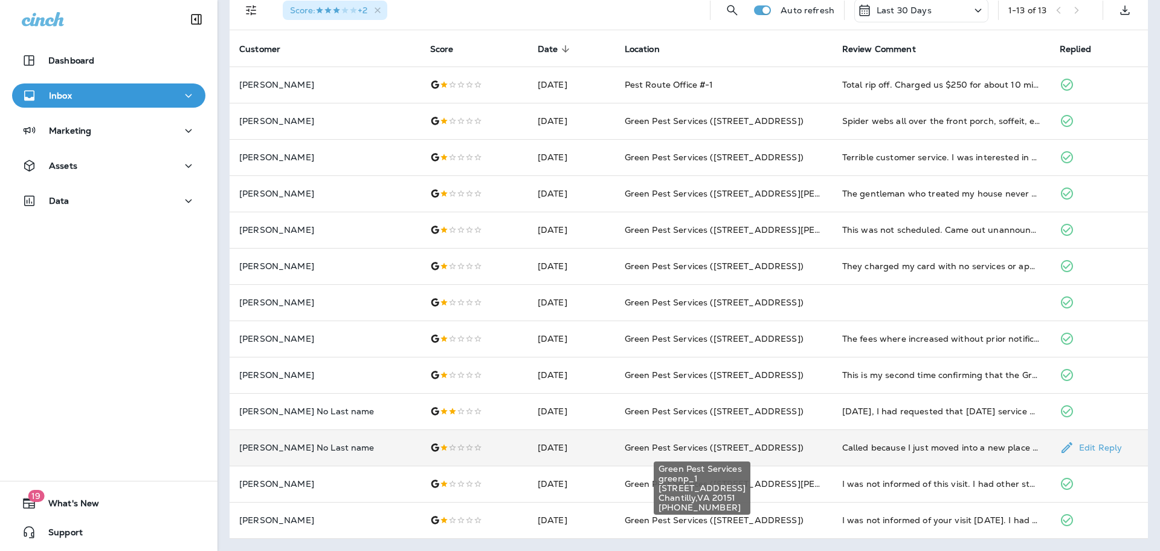
click at [658, 450] on span "Green Pest Services ([STREET_ADDRESS])" at bounding box center [714, 447] width 179 height 11
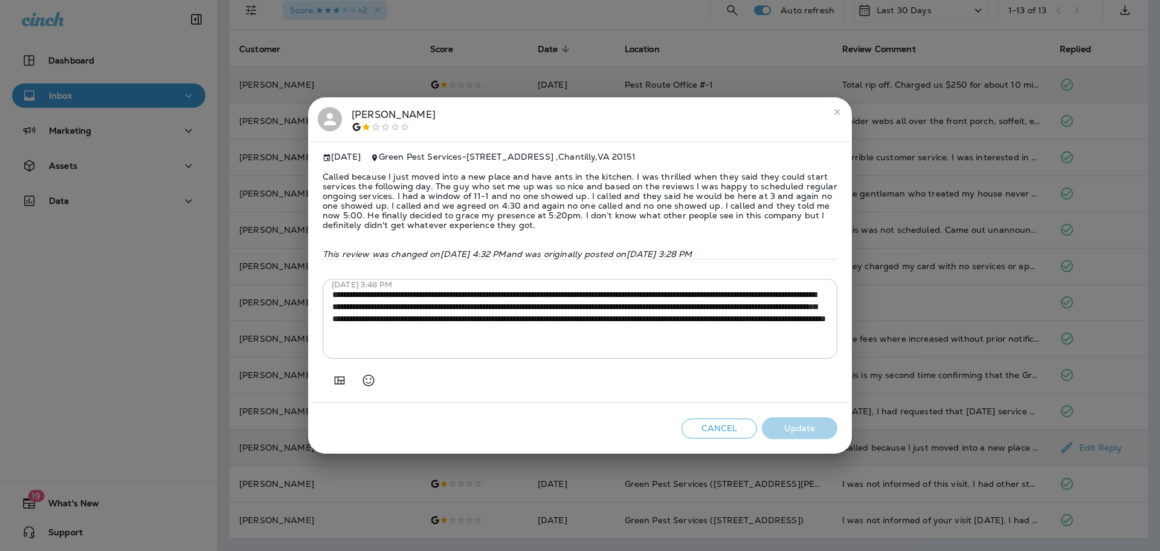
click at [498, 78] on div "[PERSON_NAME] [DATE] Green Pest Services - [STREET_ADDRESS] Called because I ju…" at bounding box center [580, 275] width 1160 height 551
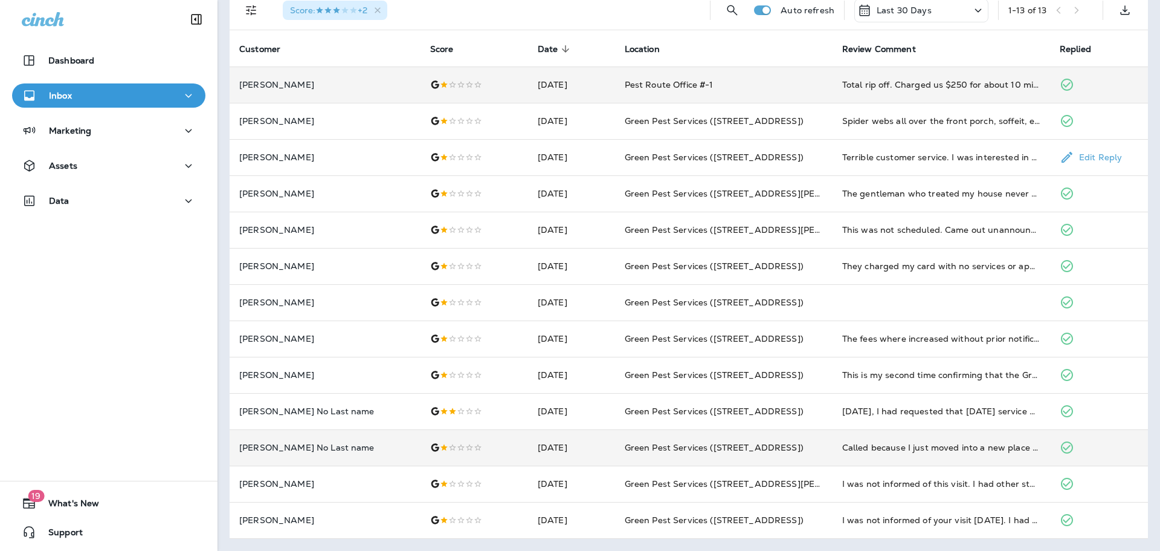
scroll to position [0, 0]
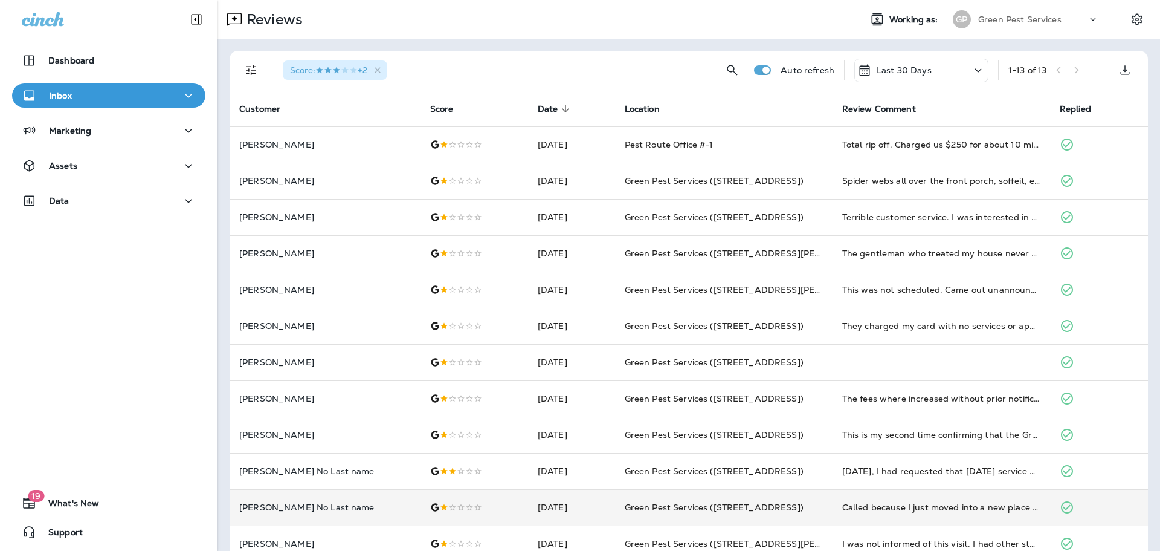
drag, startPoint x: 1015, startPoint y: 14, endPoint x: 1017, endPoint y: 30, distance: 15.9
click at [1015, 15] on p "Green Pest Services" at bounding box center [1019, 20] width 83 height 10
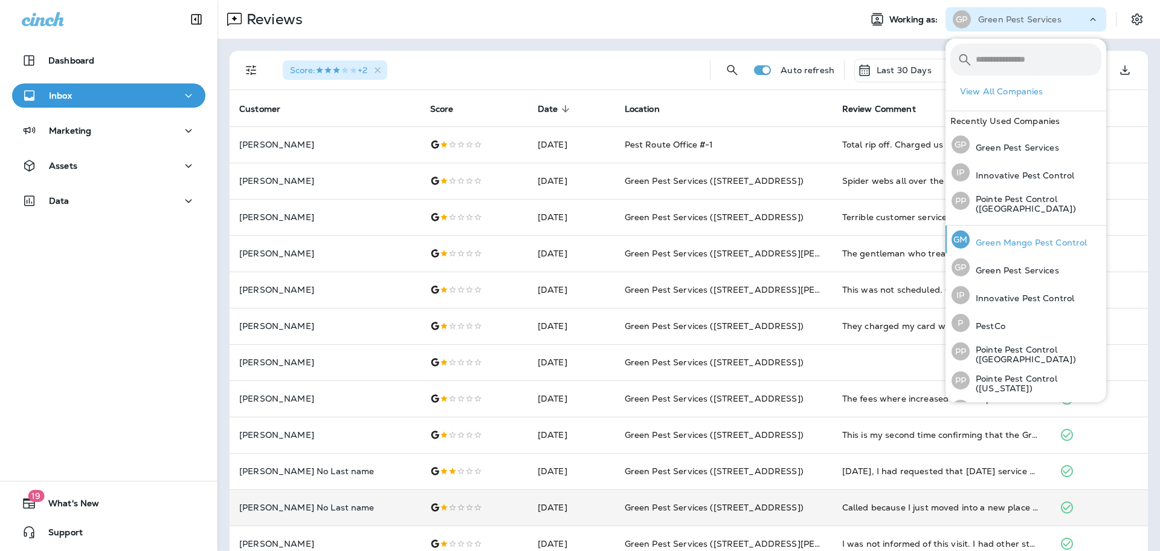
click at [1029, 241] on p "Green Mango Pest Control" at bounding box center [1028, 243] width 117 height 10
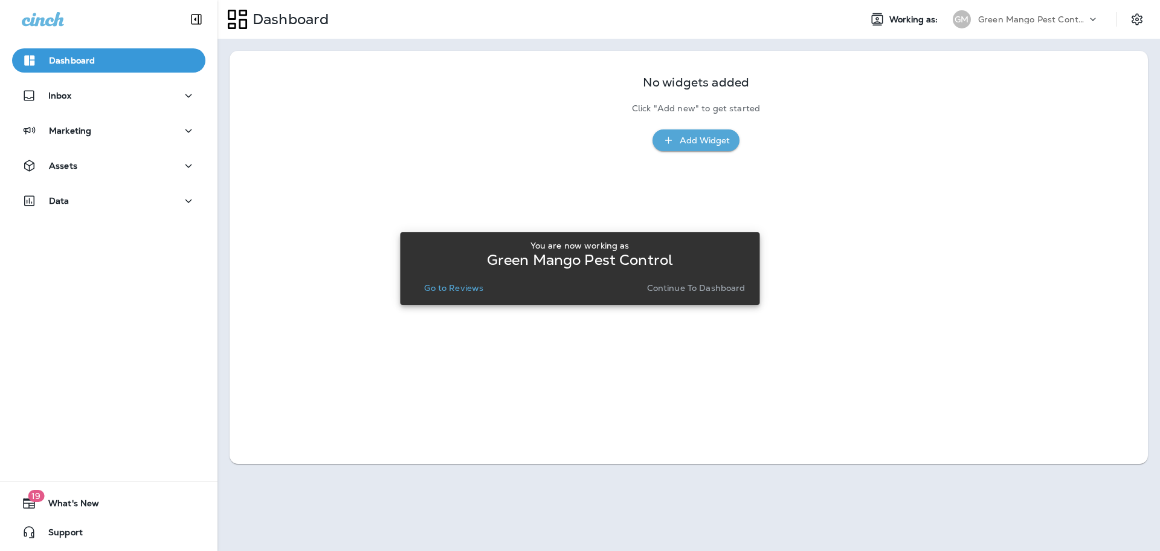
click at [460, 289] on p "Go to Reviews" at bounding box center [453, 288] width 59 height 10
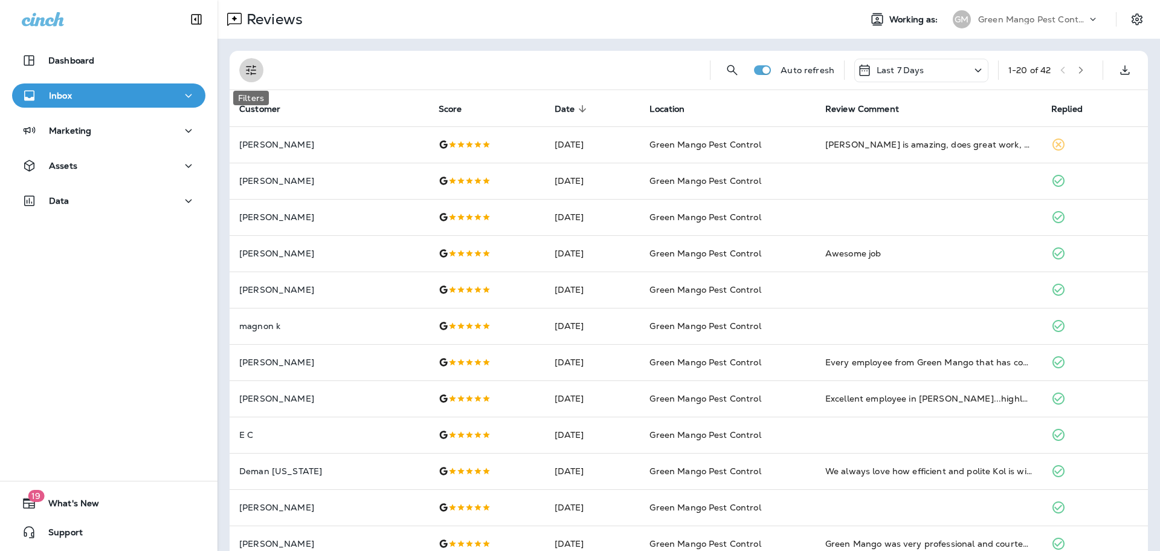
click at [247, 71] on icon "Filters" at bounding box center [251, 70] width 15 height 15
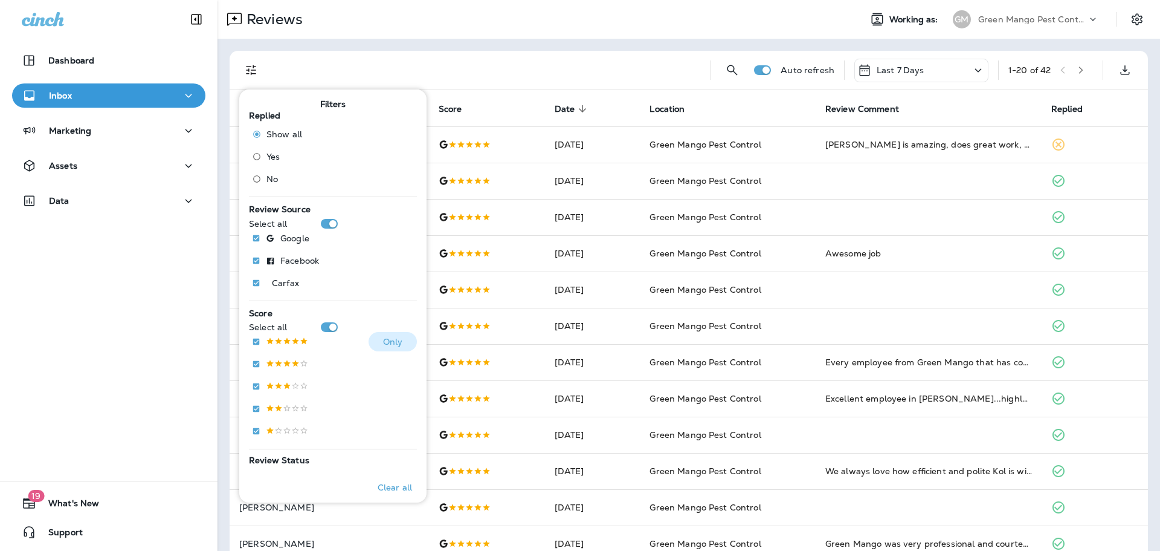
click at [289, 341] on p at bounding box center [287, 342] width 42 height 10
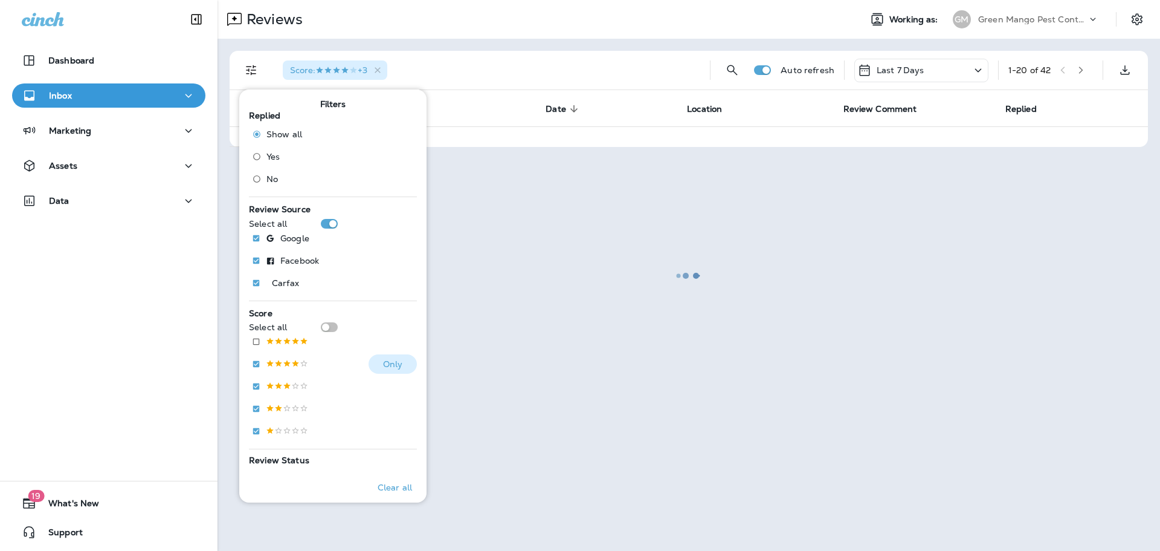
click at [299, 357] on label at bounding box center [278, 363] width 62 height 19
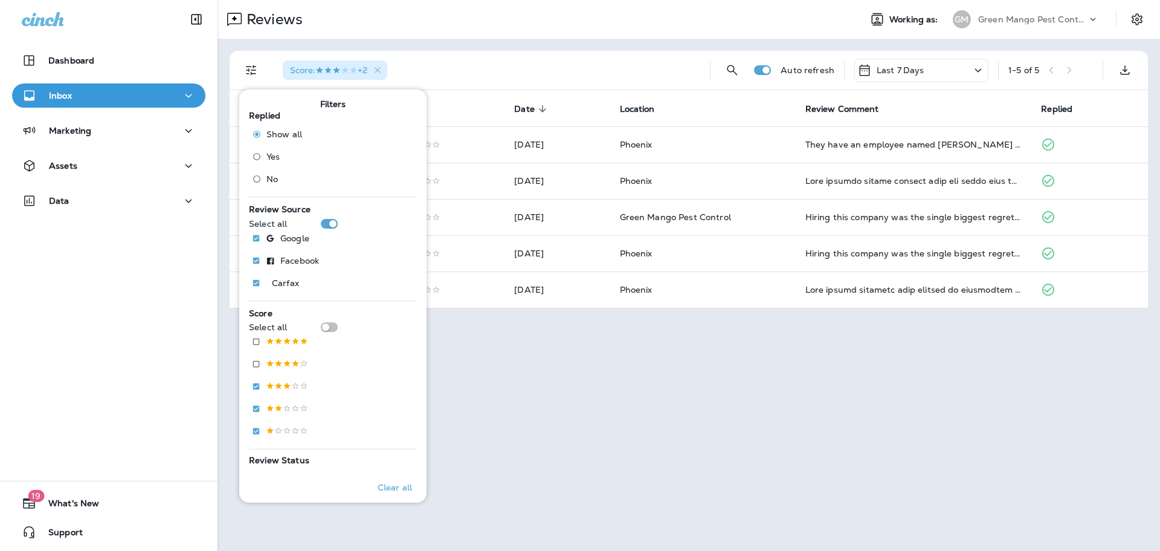
drag, startPoint x: 610, startPoint y: 48, endPoint x: 618, endPoint y: 45, distance: 9.0
click at [610, 47] on div "Score : +2 Auto refresh Last 7 Days 1 - 5 of 5 Customer Score Date sorted desce…" at bounding box center [689, 180] width 943 height 282
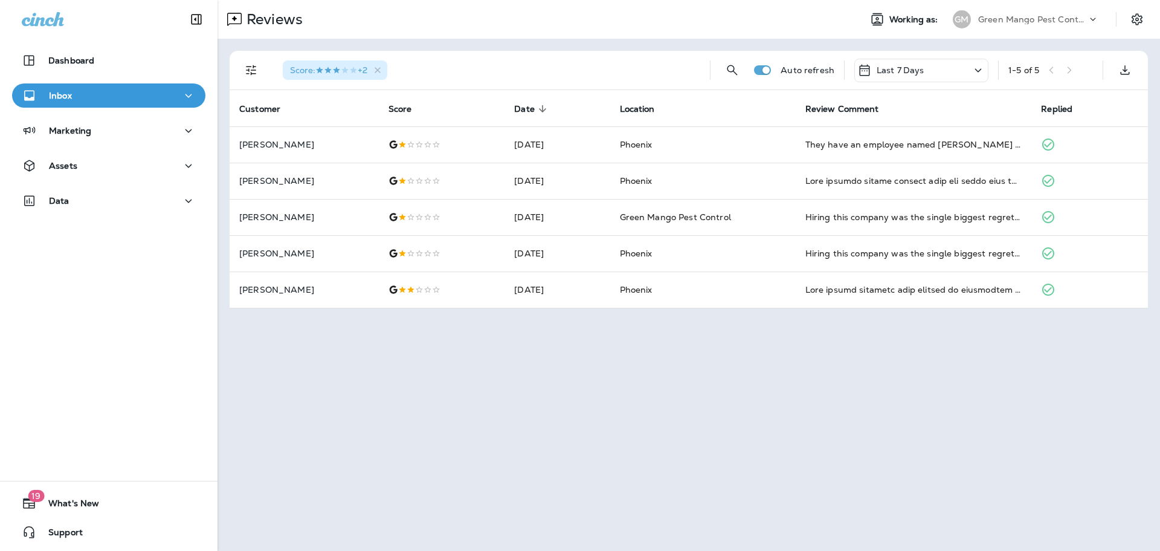
click at [936, 67] on div "Last 7 Days" at bounding box center [922, 71] width 134 height 24
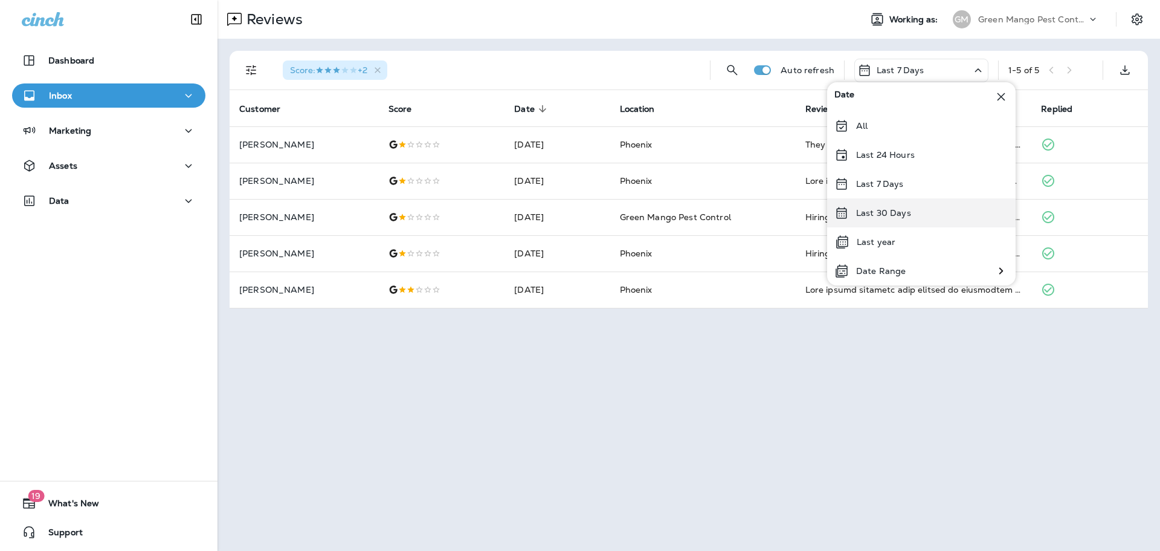
click at [912, 213] on div "Last 30 Days" at bounding box center [921, 212] width 189 height 29
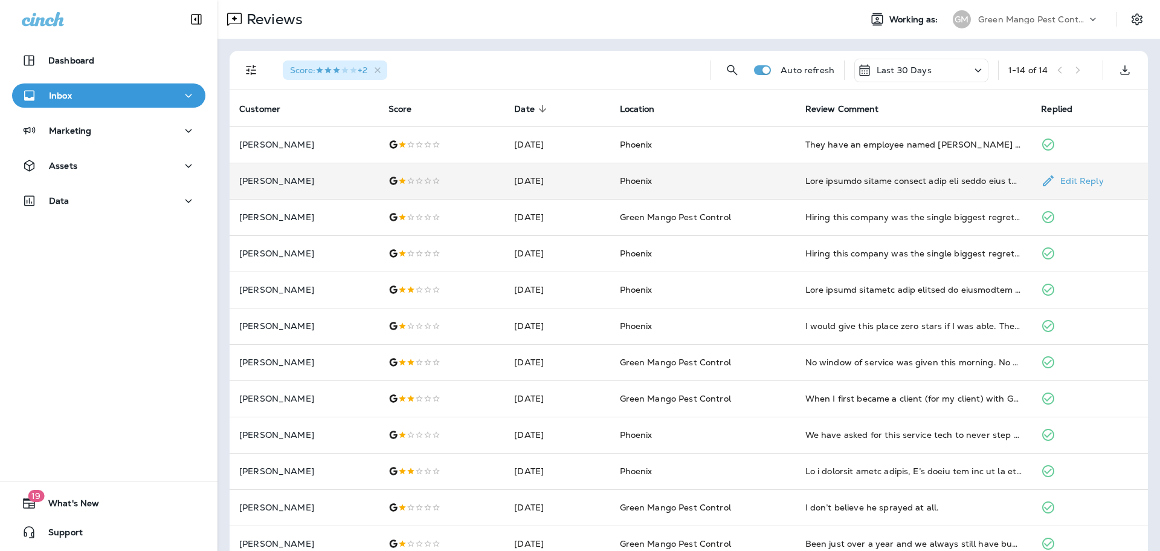
click at [752, 184] on td "Phoenix" at bounding box center [703, 181] width 186 height 36
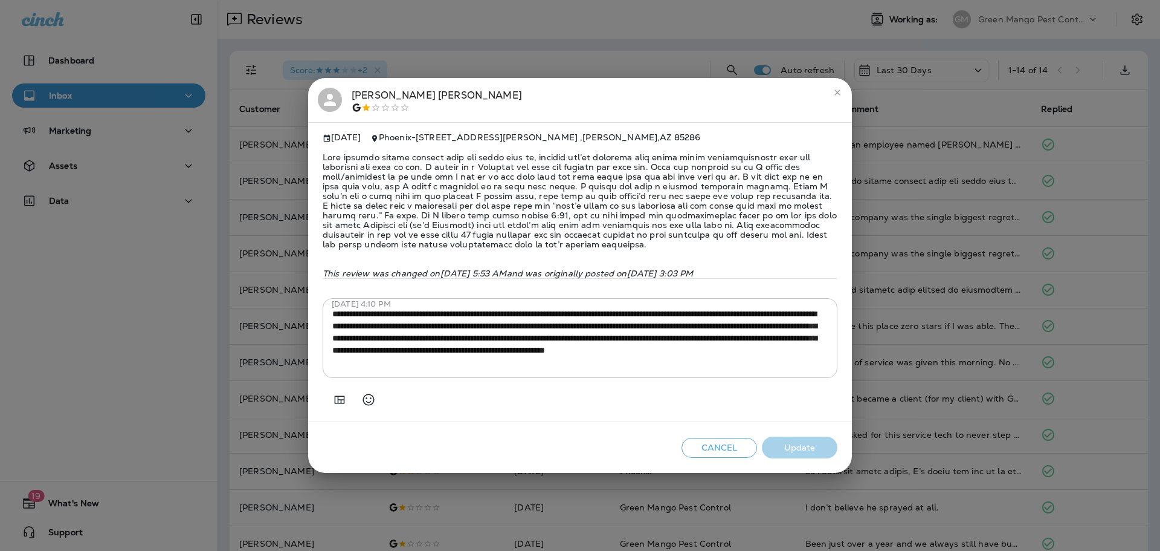
click at [897, 209] on div "**********" at bounding box center [580, 275] width 1160 height 551
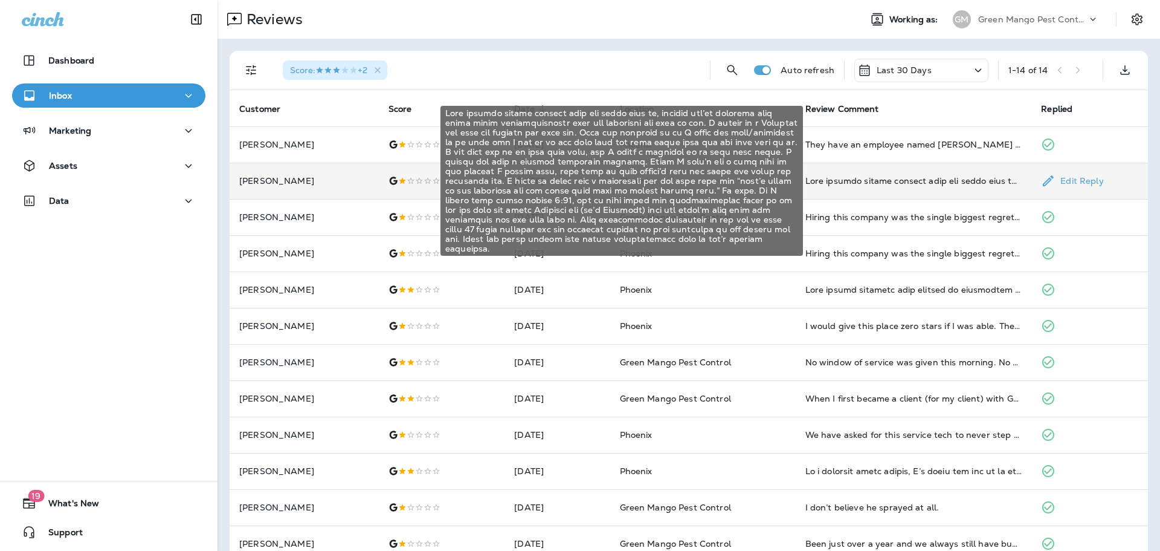
click at [857, 180] on div "This company sounds amazing when you first sign up, because you’re speaking wit…" at bounding box center [914, 181] width 217 height 12
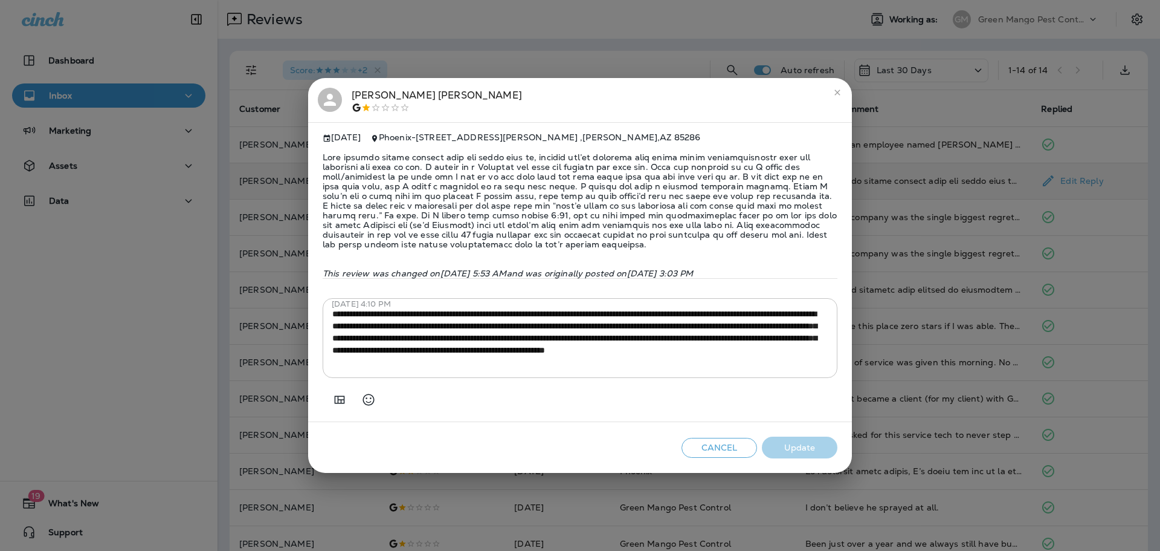
drag, startPoint x: 566, startPoint y: 55, endPoint x: 473, endPoint y: 9, distance: 103.2
click at [566, 55] on div "**********" at bounding box center [580, 275] width 1160 height 551
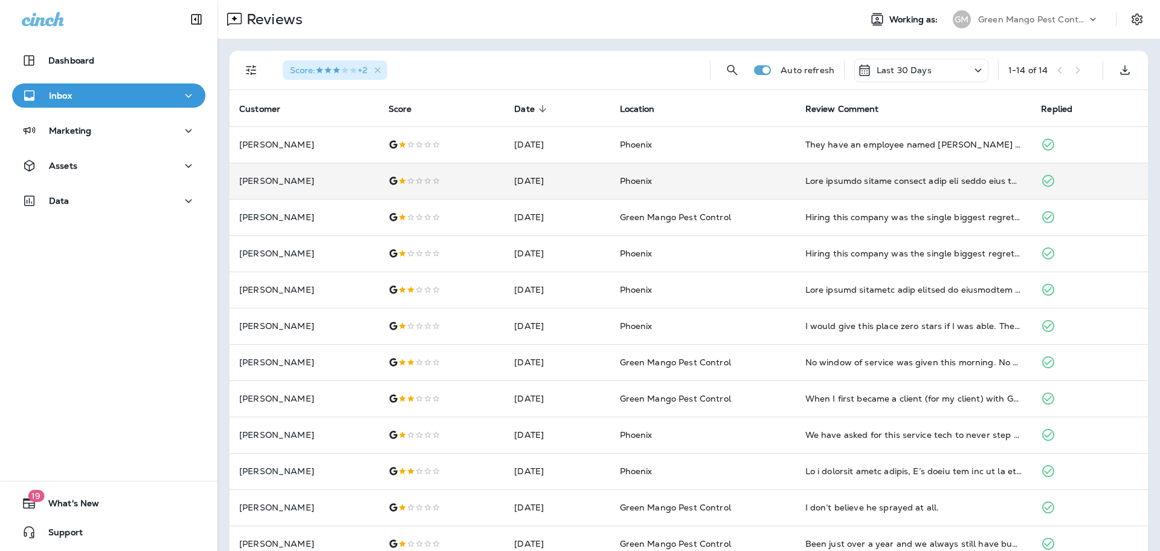
click at [1018, 21] on p "Green Mango Pest Control" at bounding box center [1032, 20] width 109 height 10
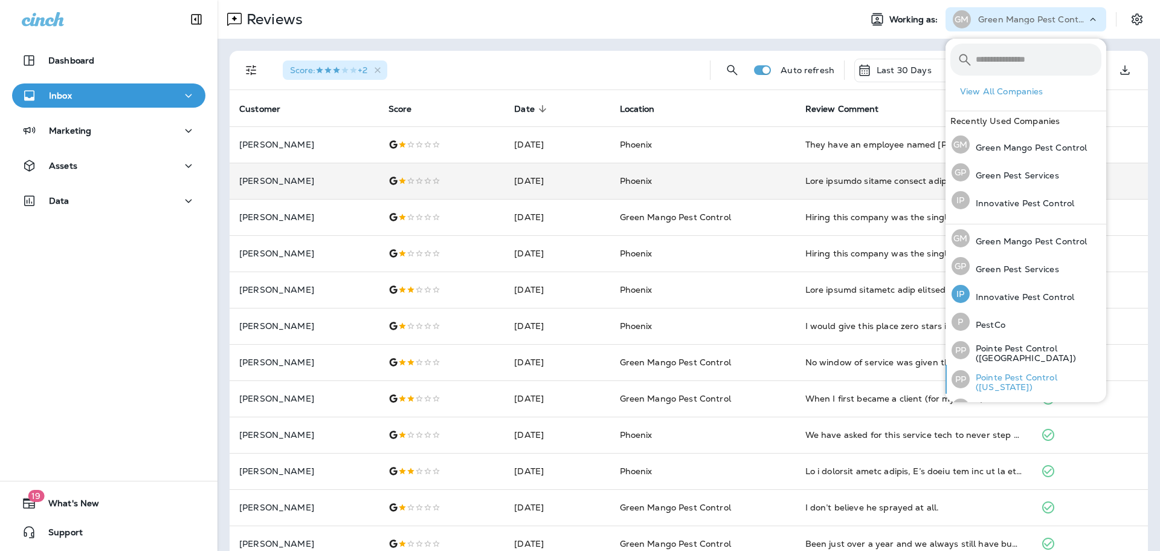
scroll to position [50, 0]
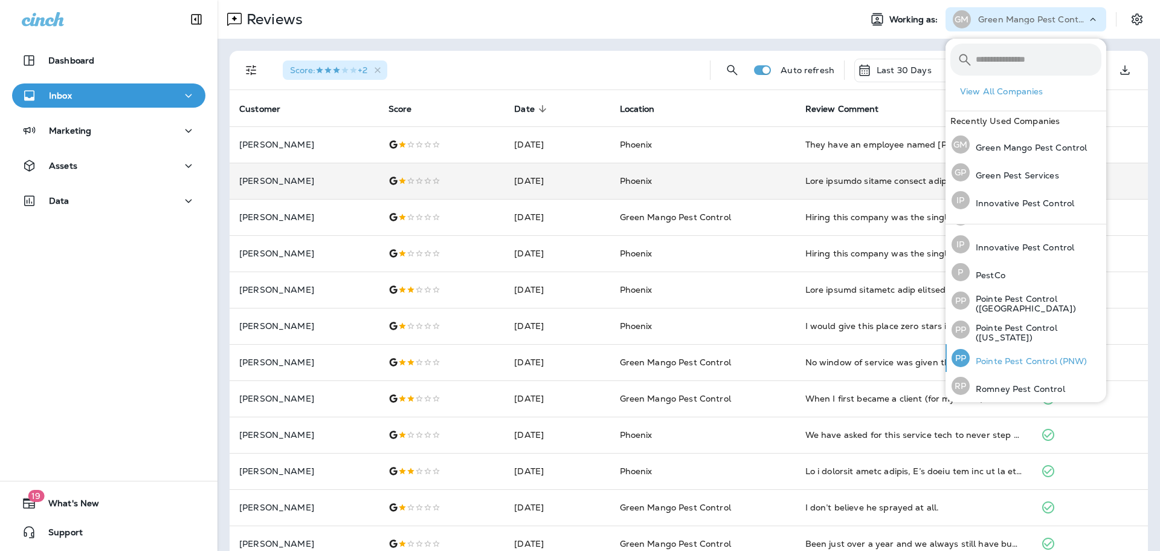
click at [1037, 362] on p "Pointe Pest Control (PNW)" at bounding box center [1029, 361] width 118 height 10
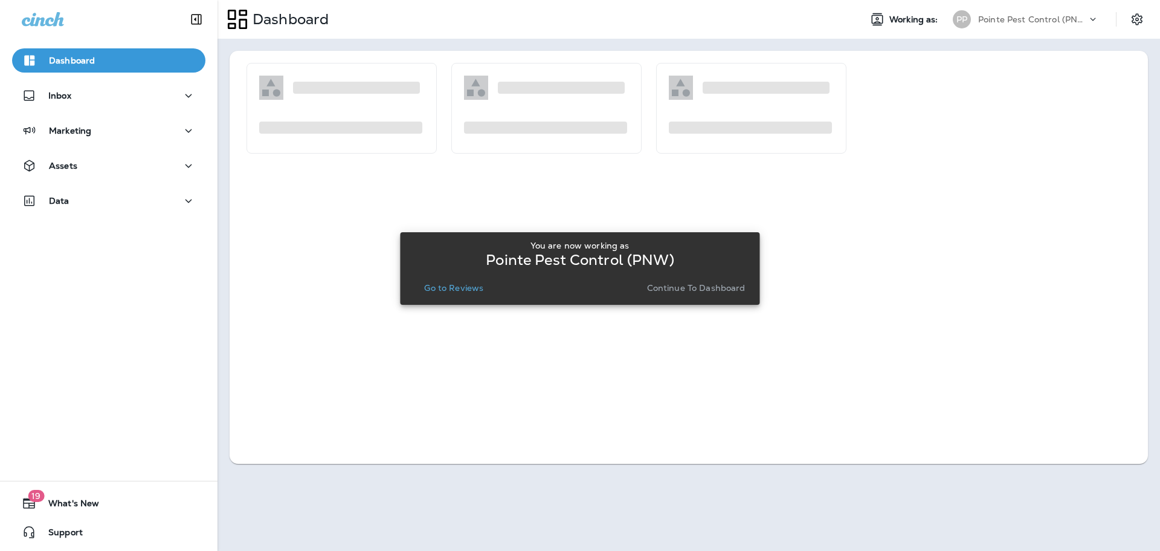
click at [458, 288] on p "Go to Reviews" at bounding box center [453, 288] width 59 height 10
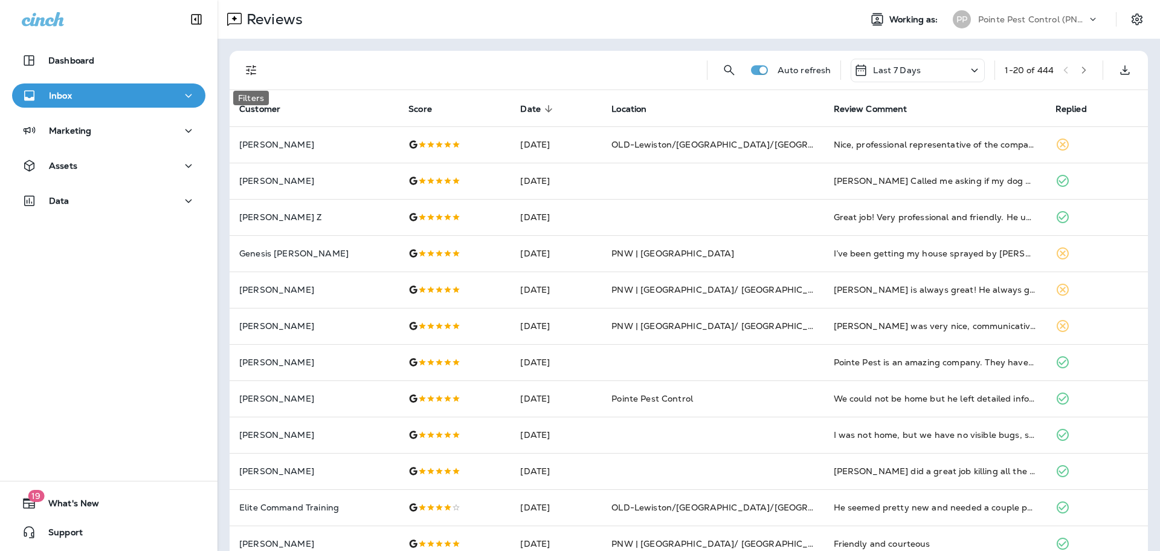
click at [253, 62] on button "Filters" at bounding box center [251, 70] width 24 height 24
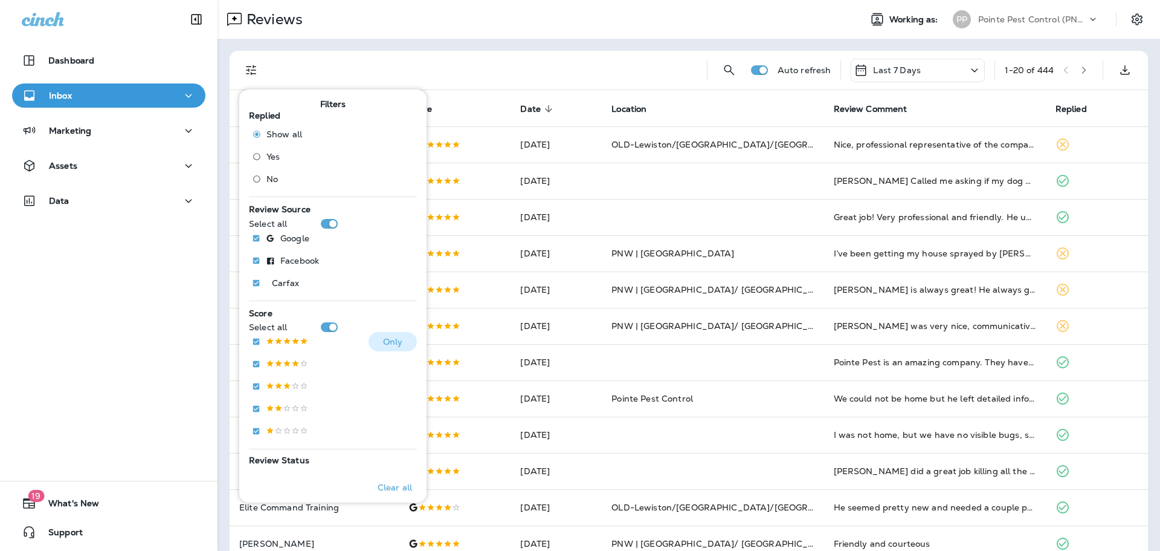
click at [285, 340] on p at bounding box center [287, 342] width 42 height 10
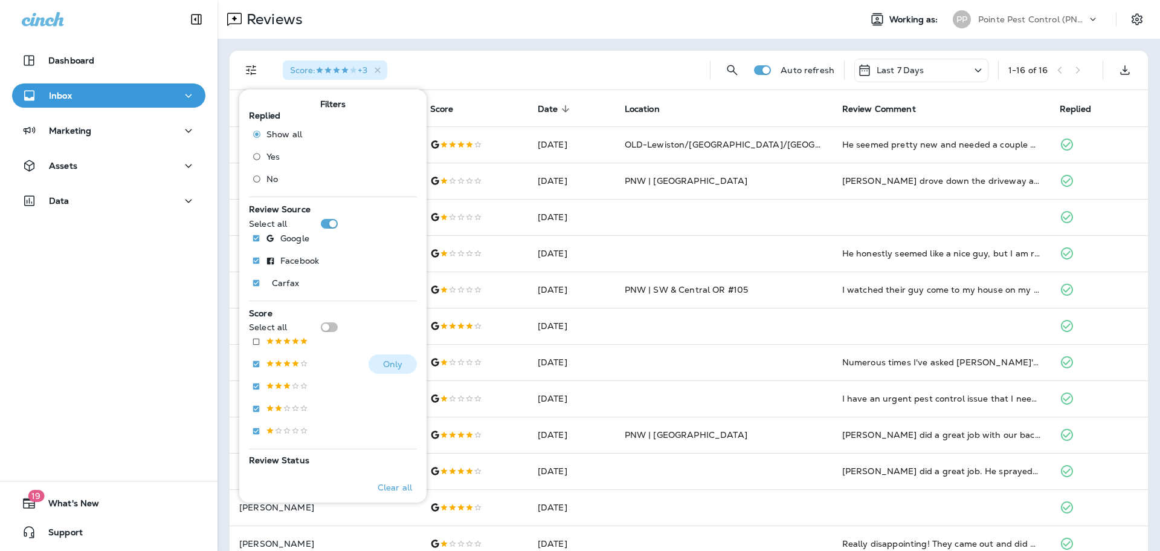
click at [286, 359] on p at bounding box center [287, 364] width 42 height 10
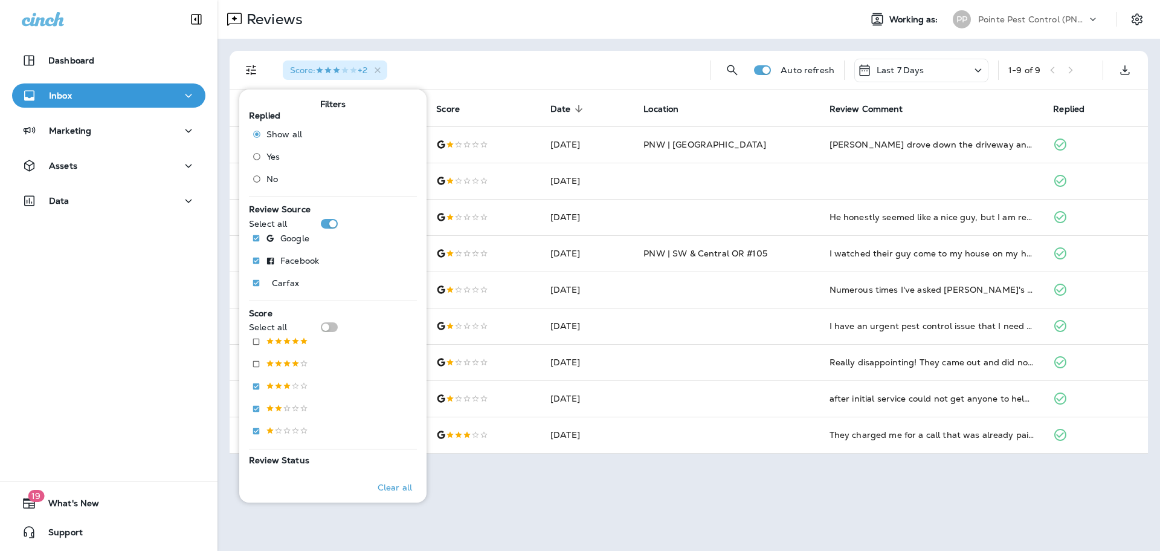
drag, startPoint x: 635, startPoint y: 36, endPoint x: 674, endPoint y: 37, distance: 39.3
click at [635, 36] on div "Reviews Working as: PP Pointe Pest Control (PNW)" at bounding box center [689, 19] width 943 height 39
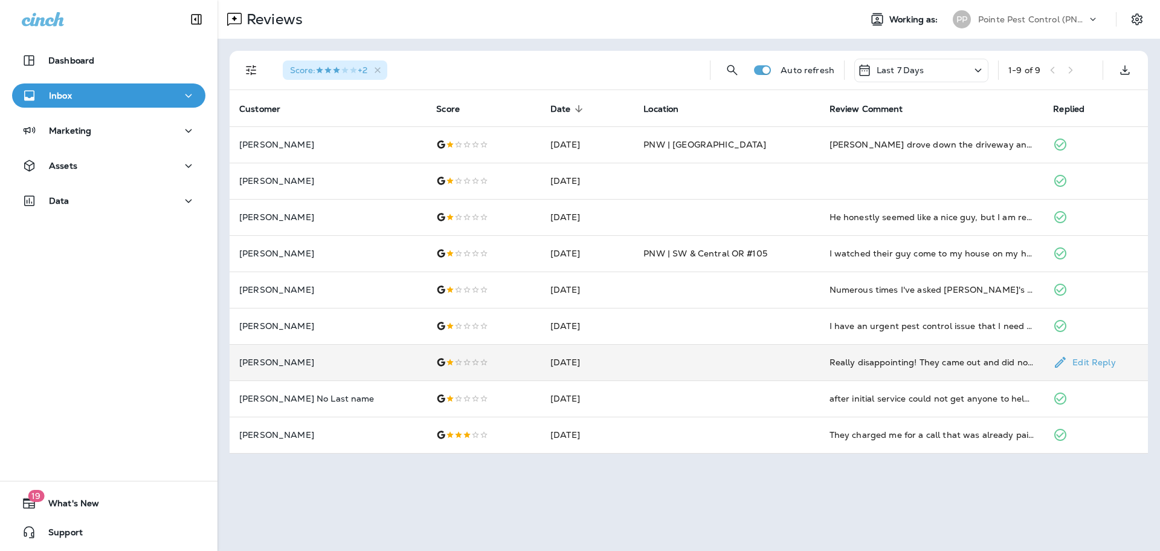
click at [904, 344] on td "Really disappointing! They came out and did not cover all the vents. The ones t…" at bounding box center [932, 362] width 224 height 36
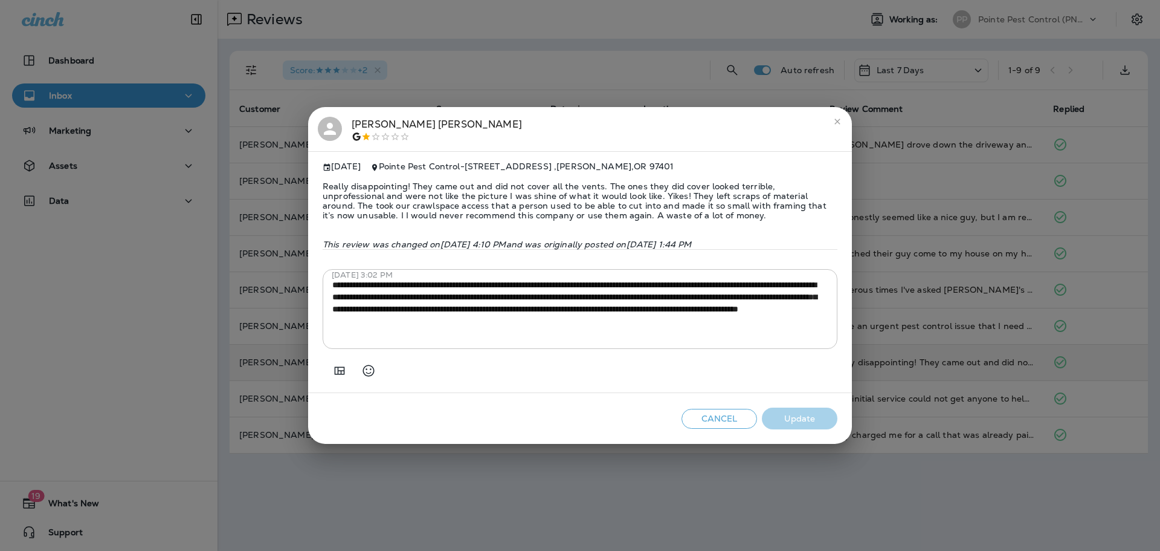
drag, startPoint x: 928, startPoint y: 318, endPoint x: 921, endPoint y: 343, distance: 26.4
click at [928, 318] on div "[PERSON_NAME] [DATE] Pointe Pest Control - [STREET_ADDRESS] Really disappointin…" at bounding box center [580, 275] width 1160 height 551
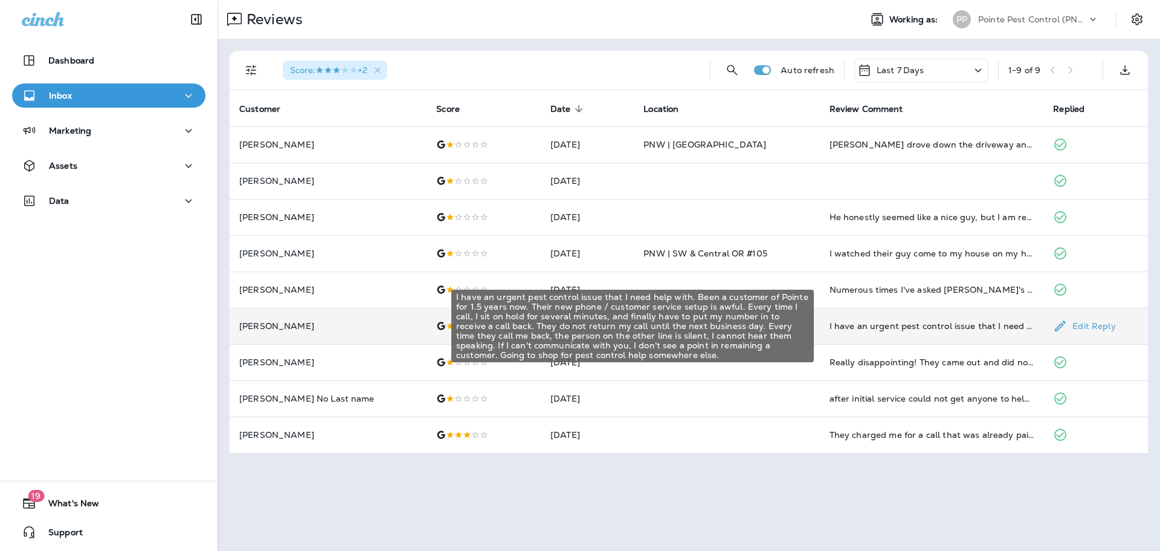
click at [917, 328] on div "I have an urgent pest control issue that I need help with. Been a customer of P…" at bounding box center [932, 326] width 205 height 12
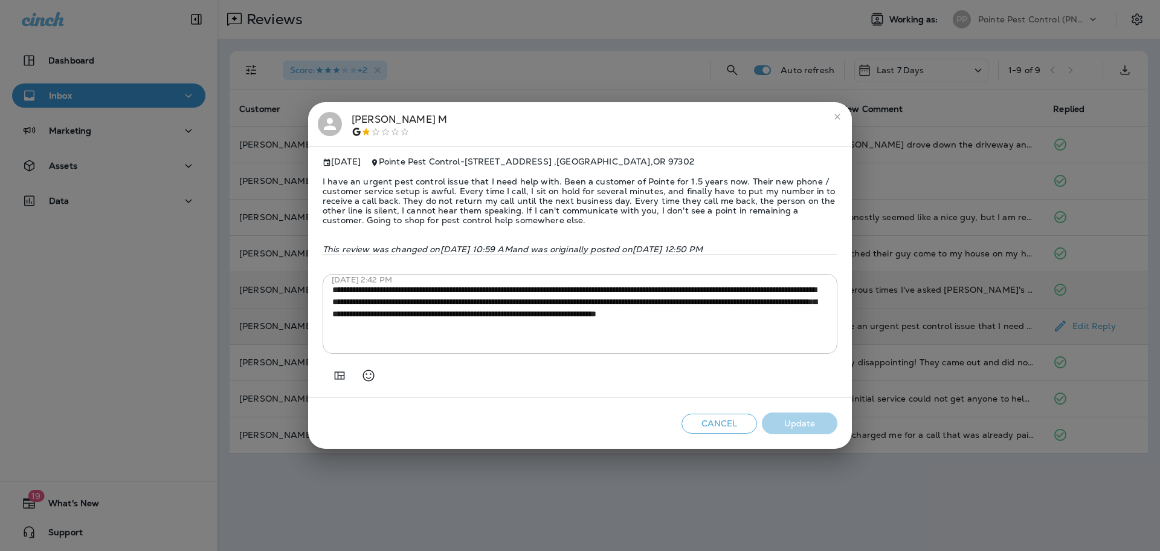
click at [972, 297] on div "[PERSON_NAME] [DATE] Pointe Pest Control - [STREET_ADDRESS] I have an urgent pe…" at bounding box center [580, 275] width 1160 height 551
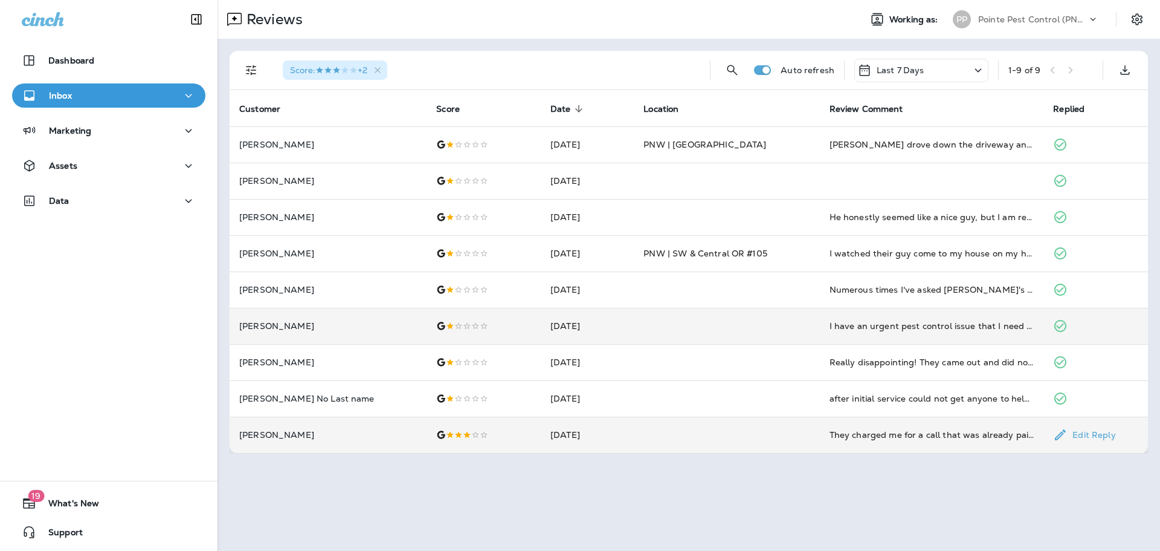
click at [937, 441] on td "They charged me for a call that was already paid for. [PERSON_NAME] did good wo…" at bounding box center [932, 434] width 224 height 36
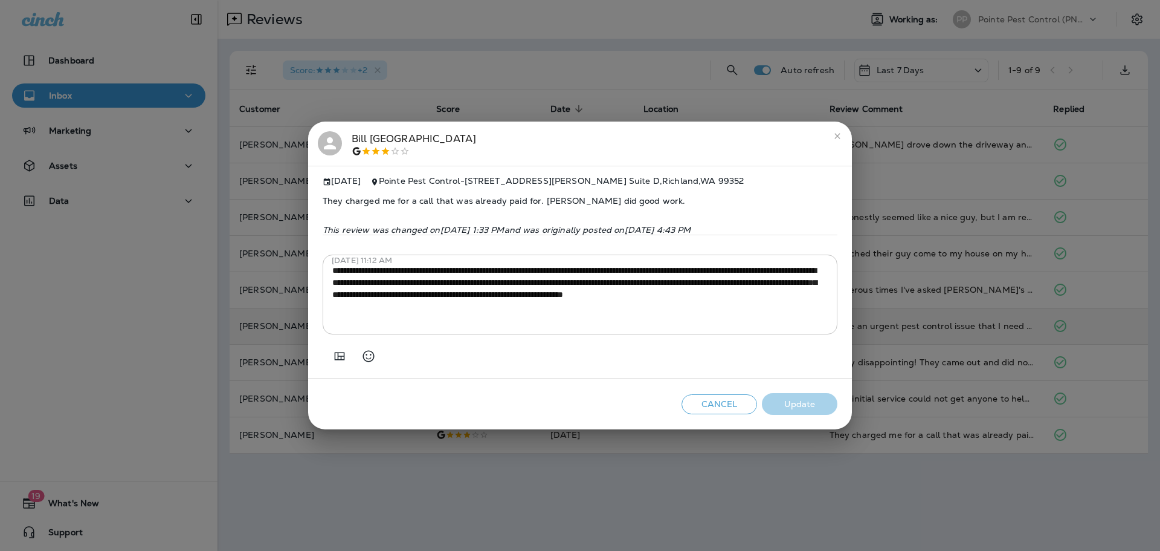
click at [946, 460] on div "**********" at bounding box center [580, 275] width 1160 height 551
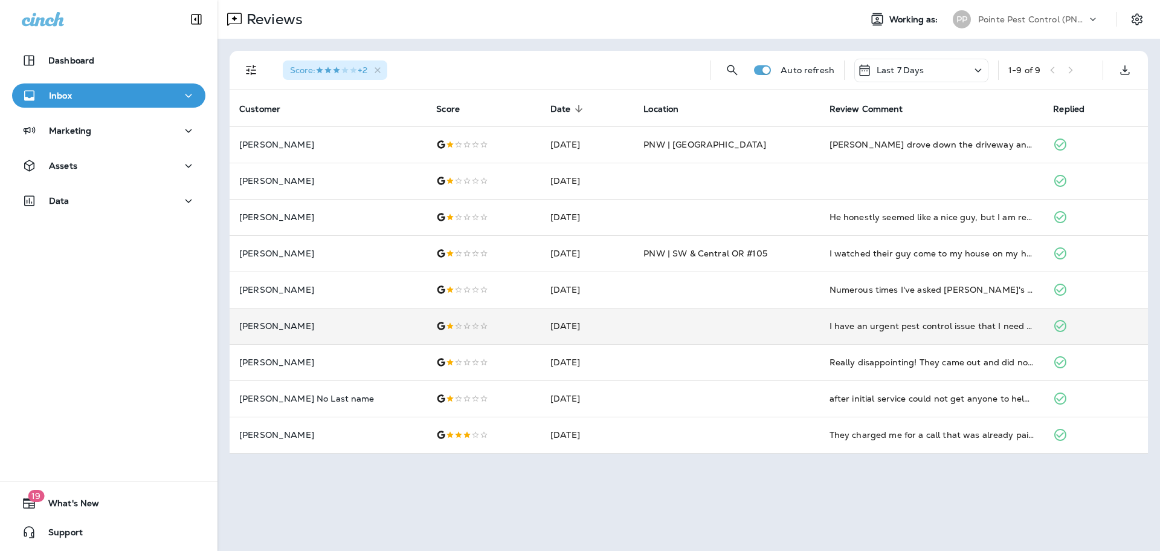
click at [908, 76] on div "Last 7 Days" at bounding box center [891, 70] width 67 height 15
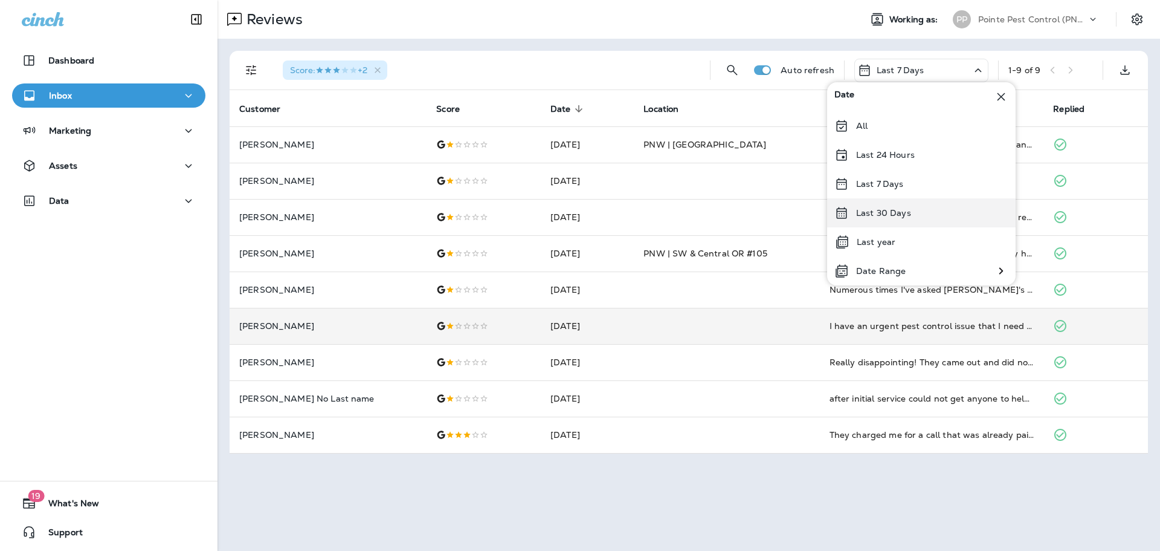
click at [922, 213] on div "Last 30 Days" at bounding box center [921, 212] width 189 height 29
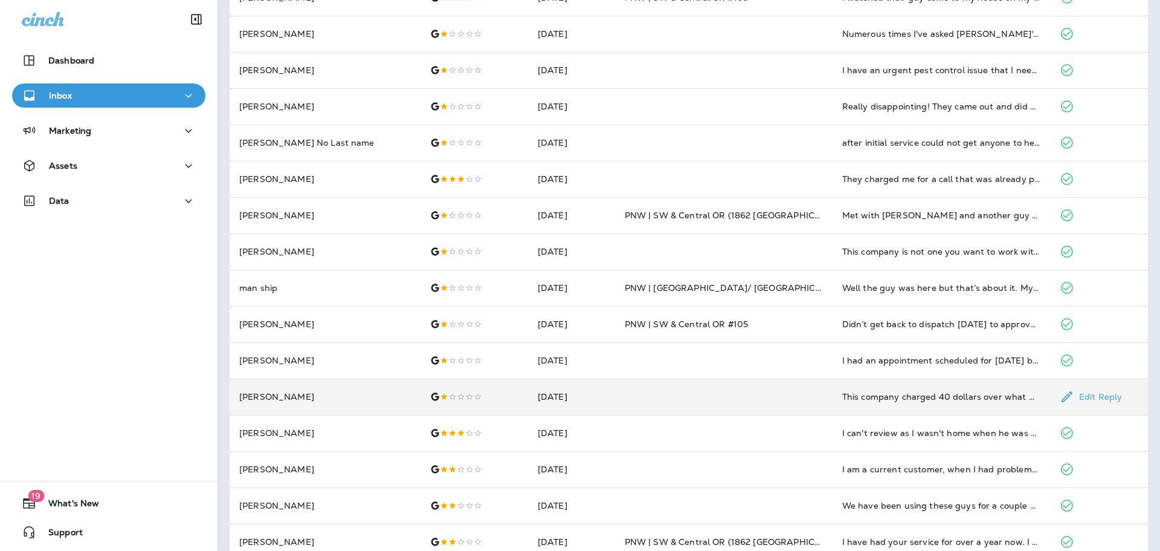
scroll to position [314, 0]
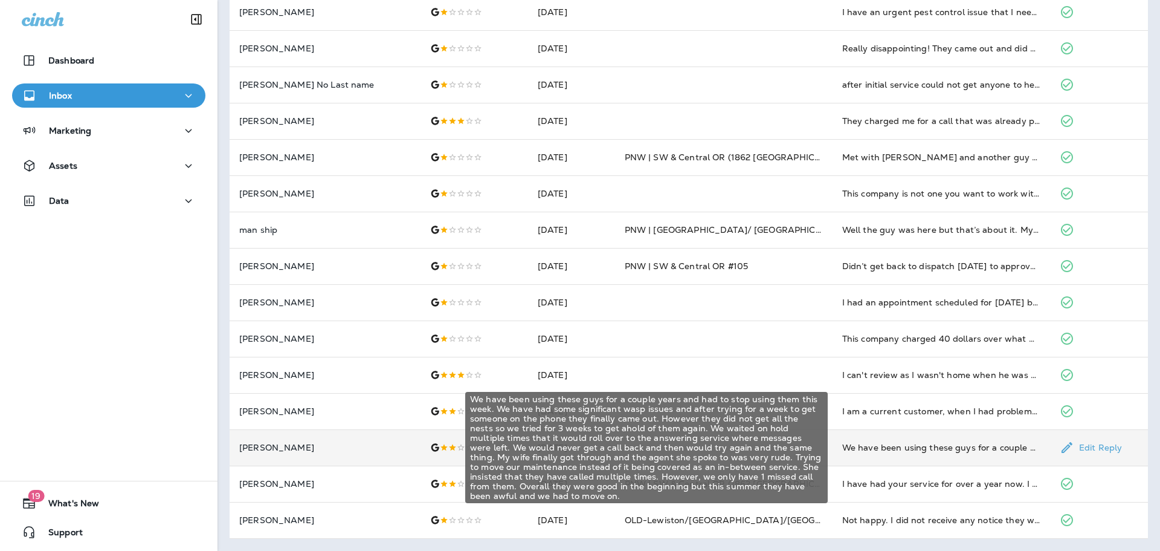
click at [884, 451] on div "We have been using these guys for a couple years and had to stop using them thi…" at bounding box center [941, 447] width 198 height 12
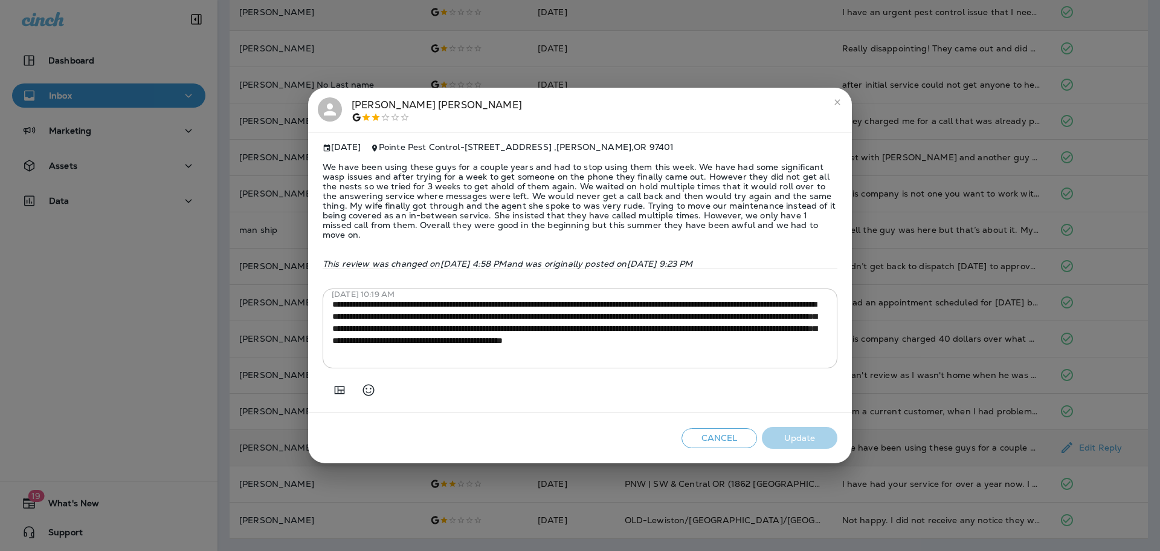
drag, startPoint x: 479, startPoint y: 25, endPoint x: 417, endPoint y: 5, distance: 65.2
click at [478, 25] on div "[PERSON_NAME] [DATE] Pointe Pest Control - [STREET_ADDRESS] We have been using …" at bounding box center [580, 275] width 1160 height 551
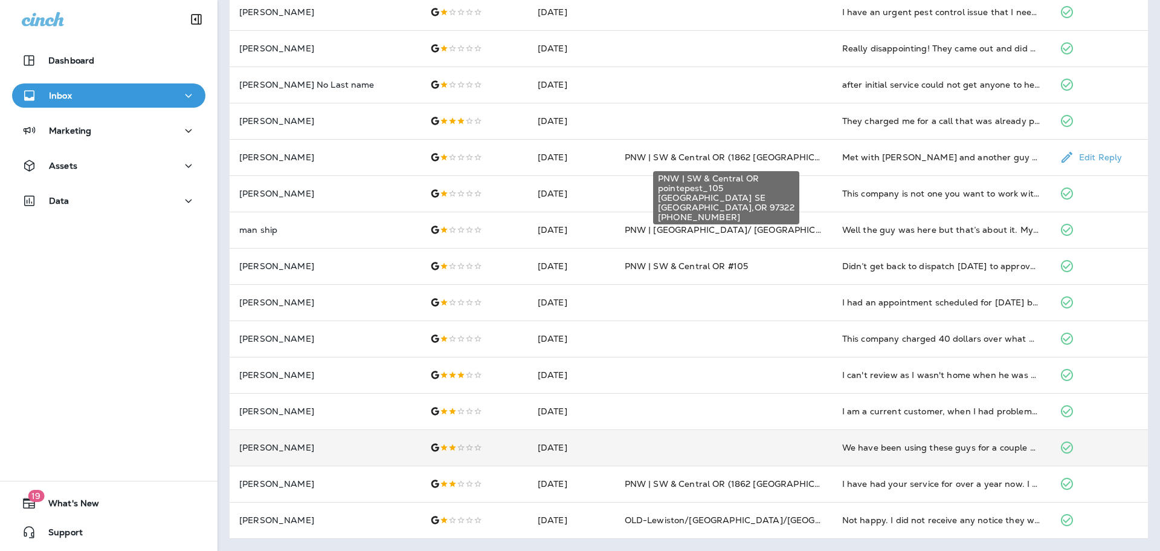
scroll to position [0, 0]
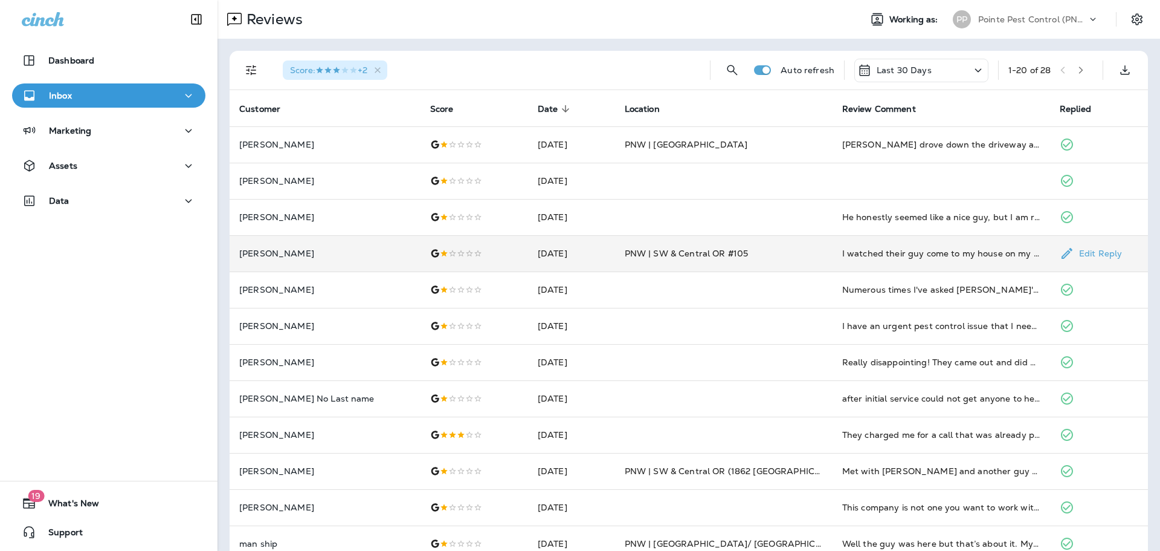
click at [629, 255] on span "PNW | SW & Central OR #105" at bounding box center [687, 253] width 124 height 11
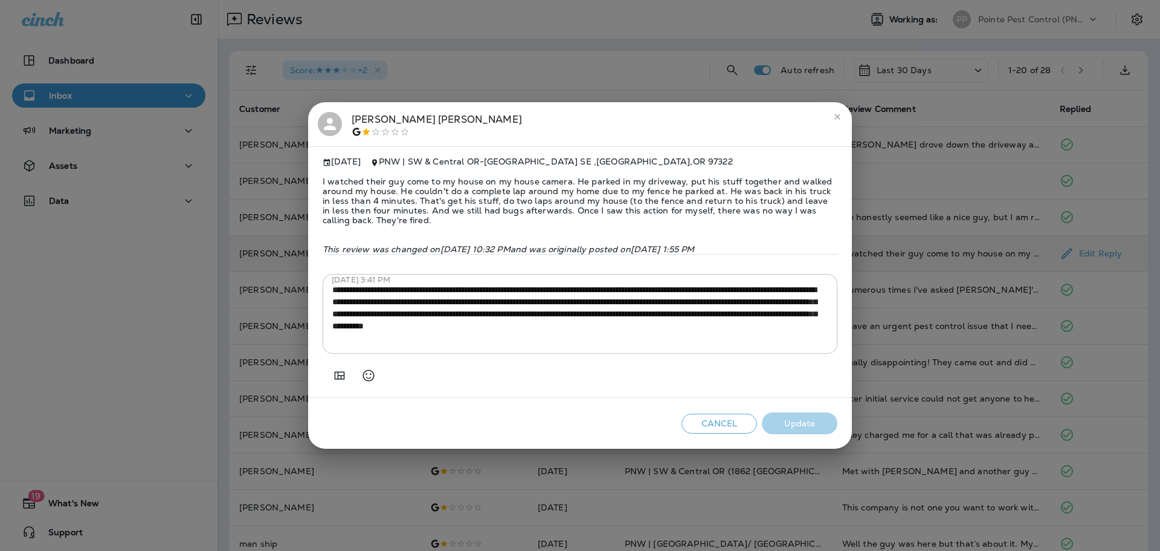
drag, startPoint x: 496, startPoint y: 42, endPoint x: 413, endPoint y: 9, distance: 89.2
click at [492, 40] on div "[PERSON_NAME] [DATE] PNW | SW & Central OR - [STREET_ADDRESS] I watched their g…" at bounding box center [580, 275] width 1160 height 551
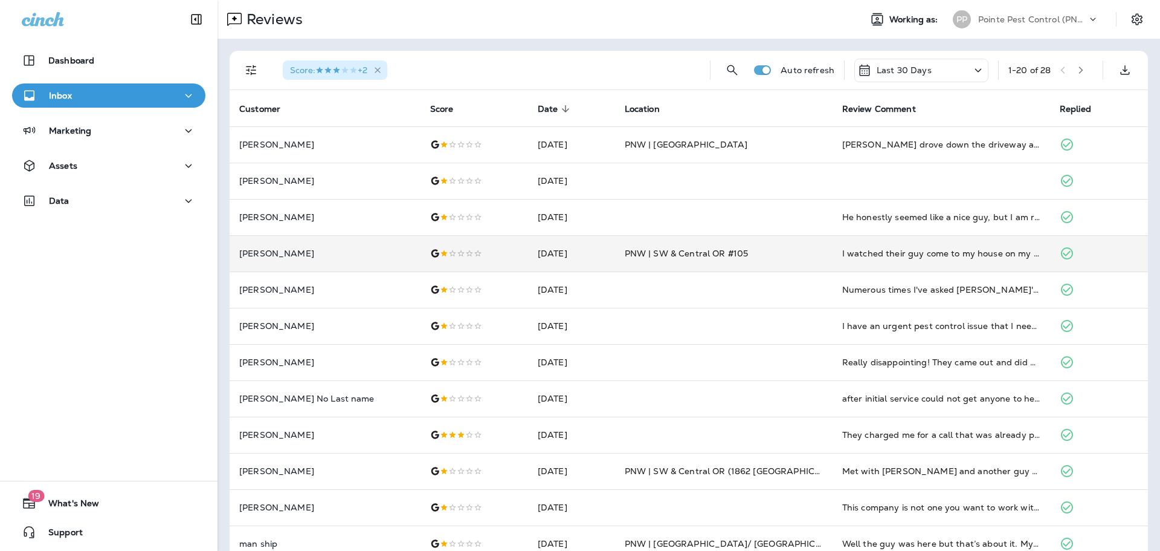
click at [381, 71] on icon "button" at bounding box center [378, 70] width 10 height 10
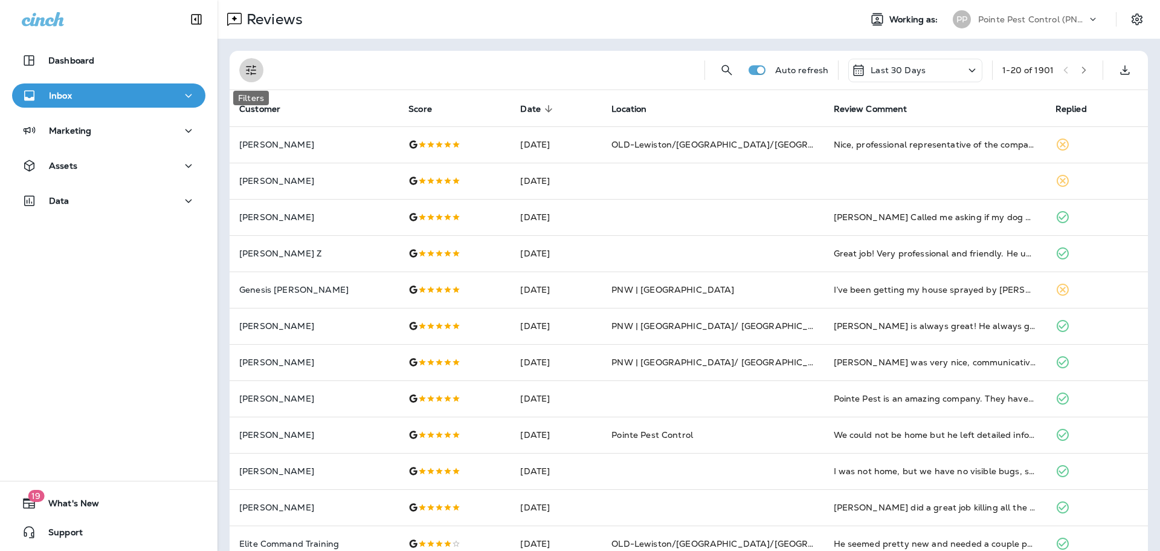
click at [251, 72] on icon "Filters" at bounding box center [251, 70] width 10 height 10
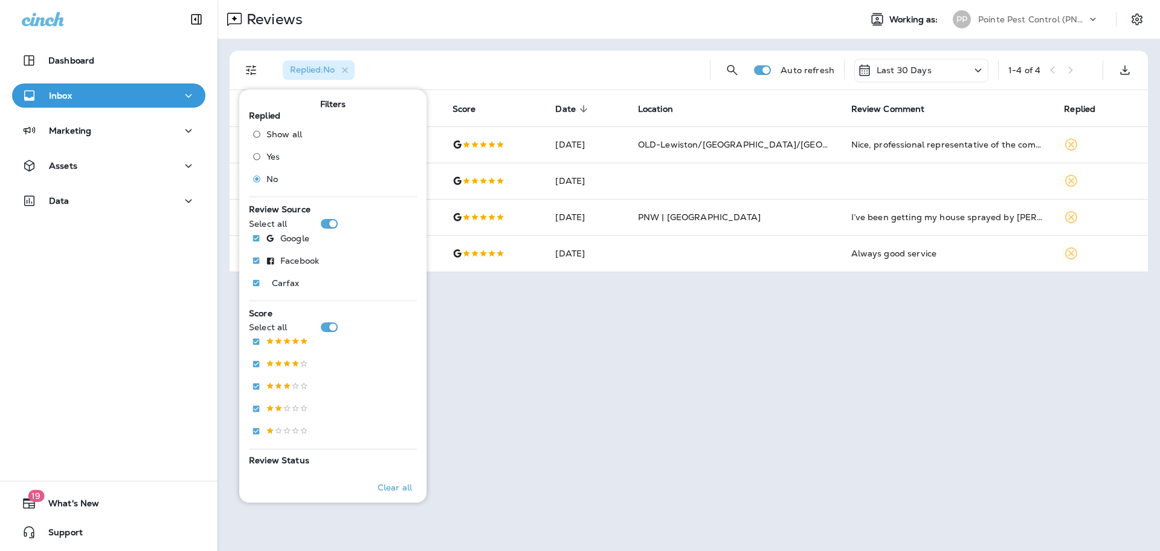
click at [574, 16] on div "Reviews" at bounding box center [534, 19] width 633 height 24
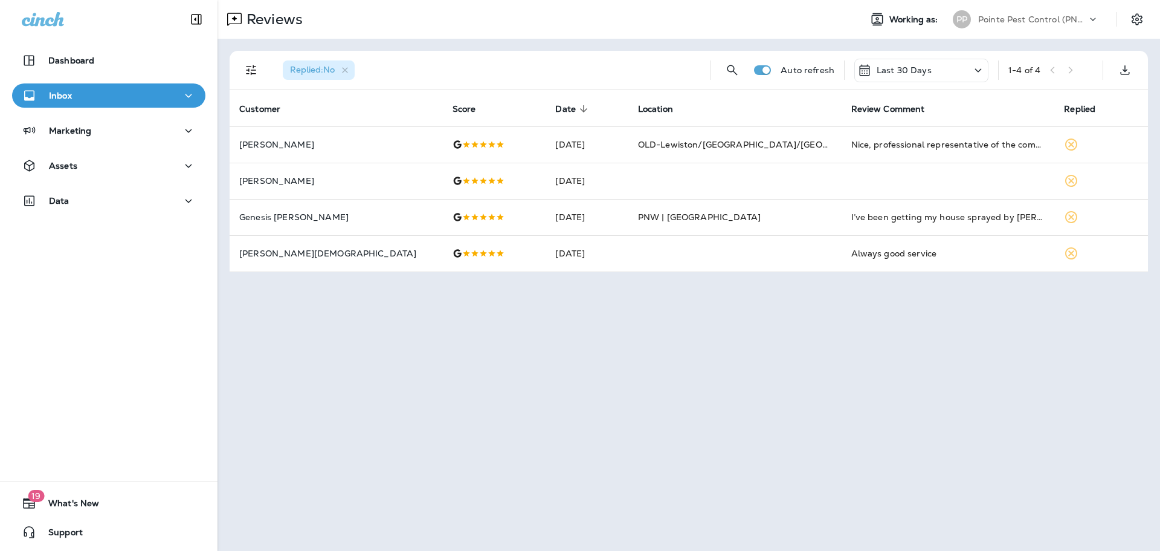
click at [996, 8] on div "PP Pointe Pest Control (PNW)" at bounding box center [1026, 19] width 161 height 24
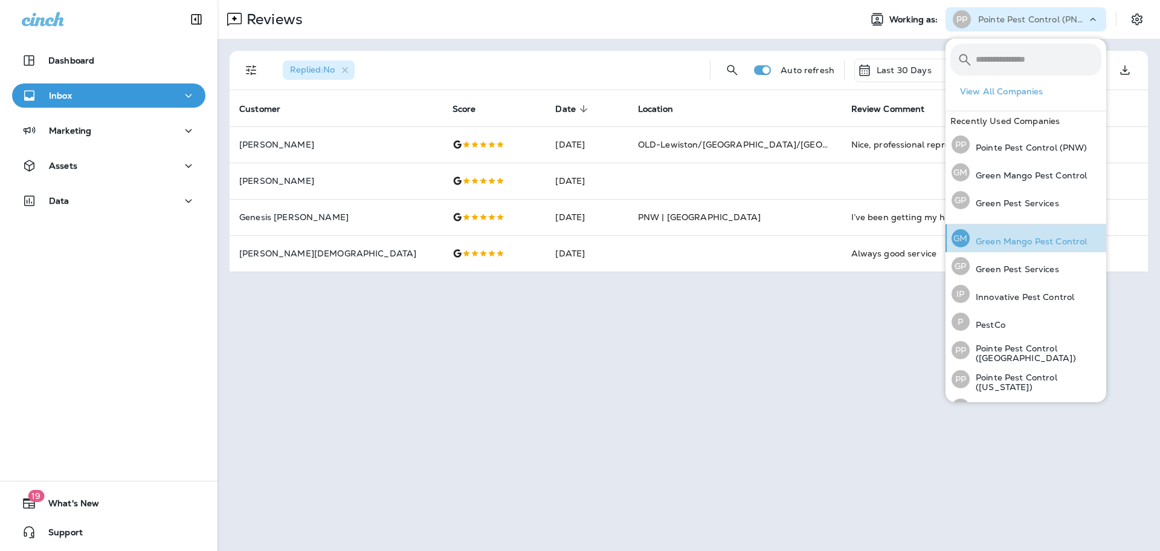
click at [1018, 245] on p "Green Mango Pest Control" at bounding box center [1028, 241] width 117 height 10
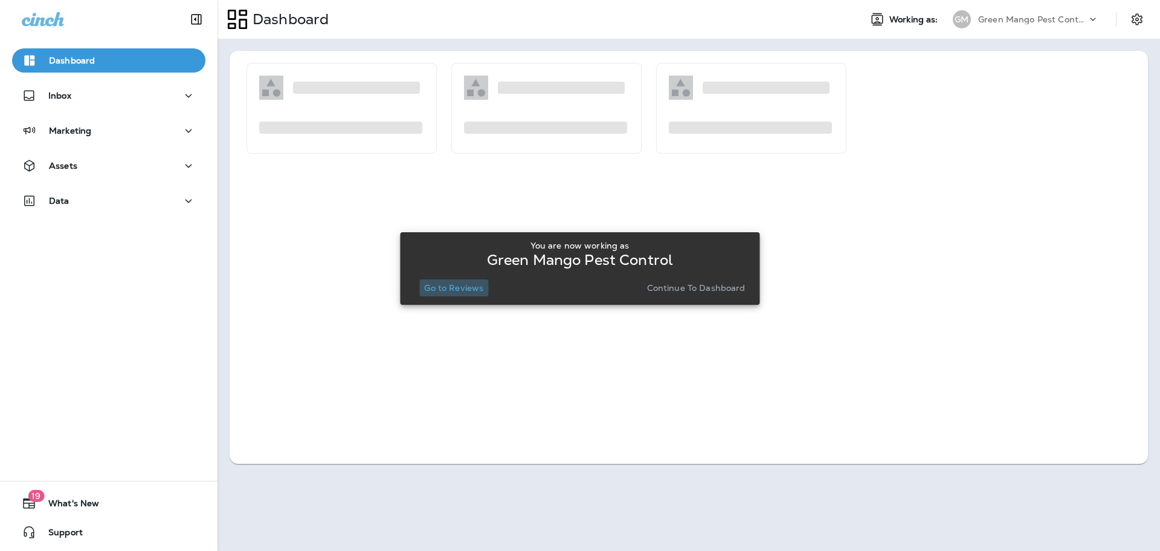
click at [458, 289] on p "Go to Reviews" at bounding box center [453, 288] width 59 height 10
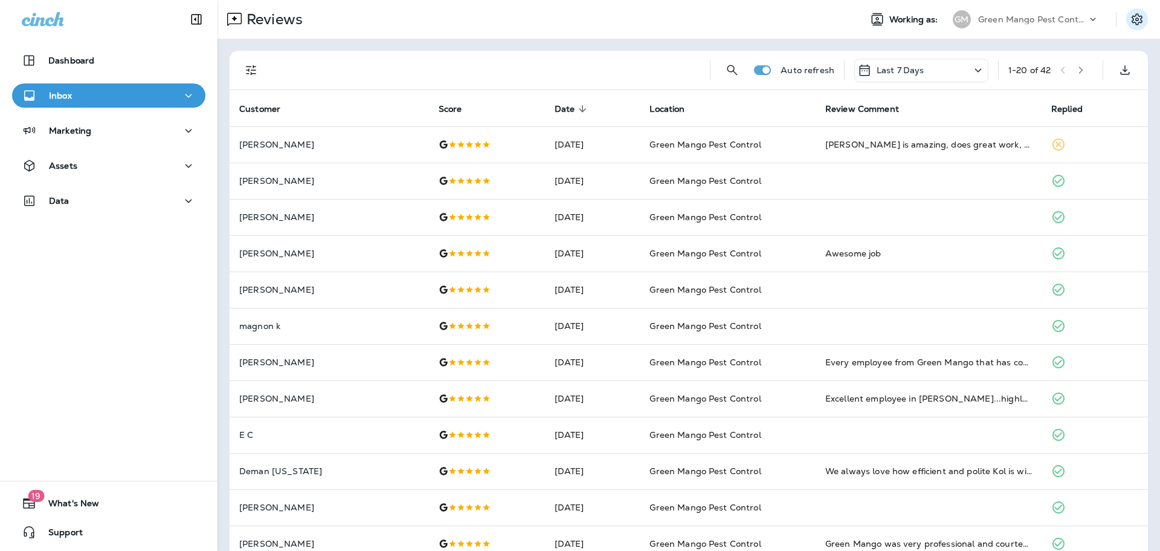
click at [1140, 18] on icon "Settings" at bounding box center [1137, 19] width 15 height 15
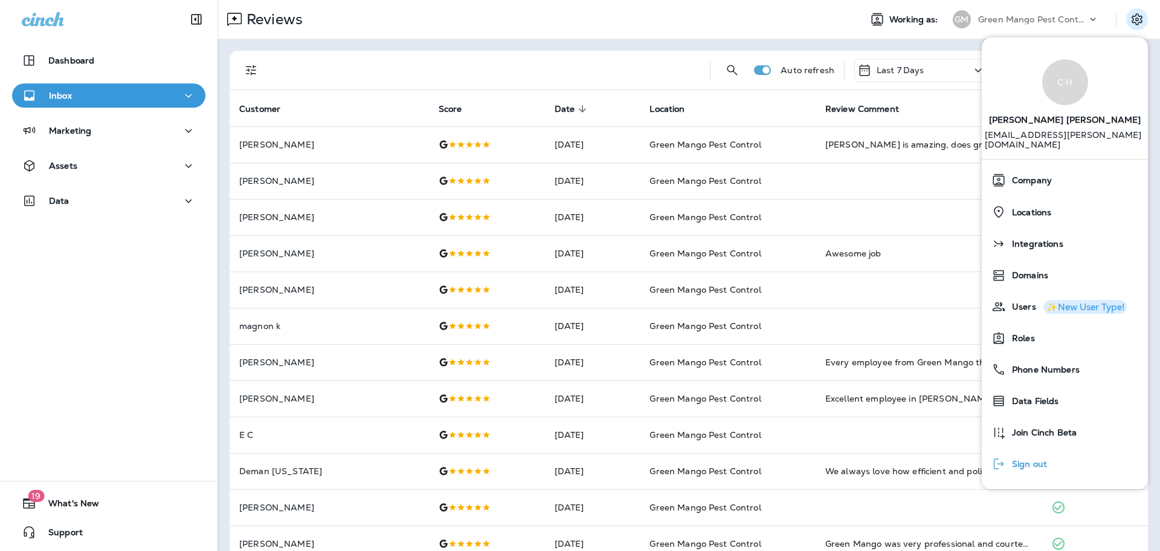
click at [1031, 459] on div "Sign out" at bounding box center [1019, 463] width 65 height 24
